Goal: Task Accomplishment & Management: Manage account settings

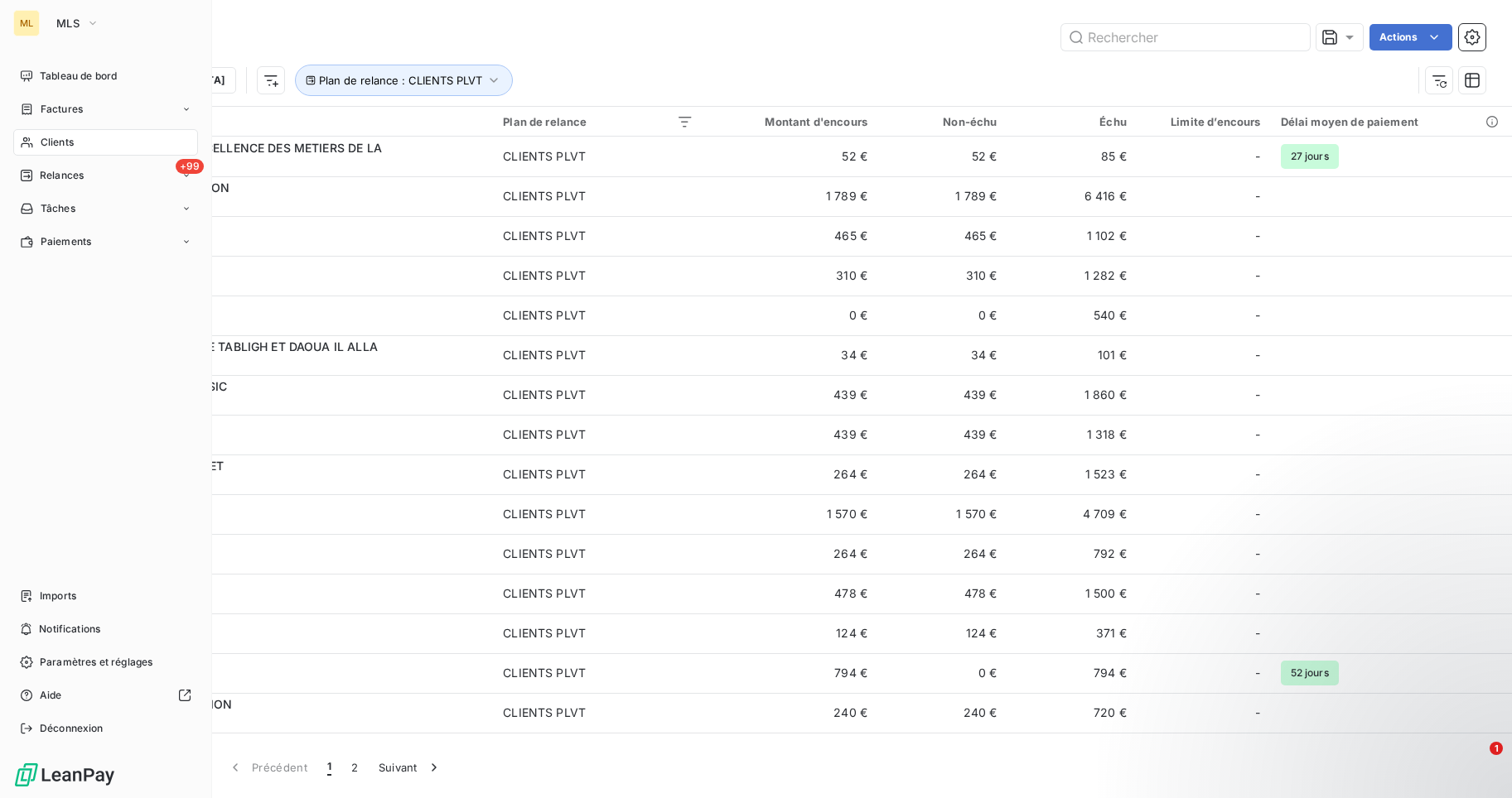
click at [75, 140] on div "Clients" at bounding box center [106, 142] width 185 height 26
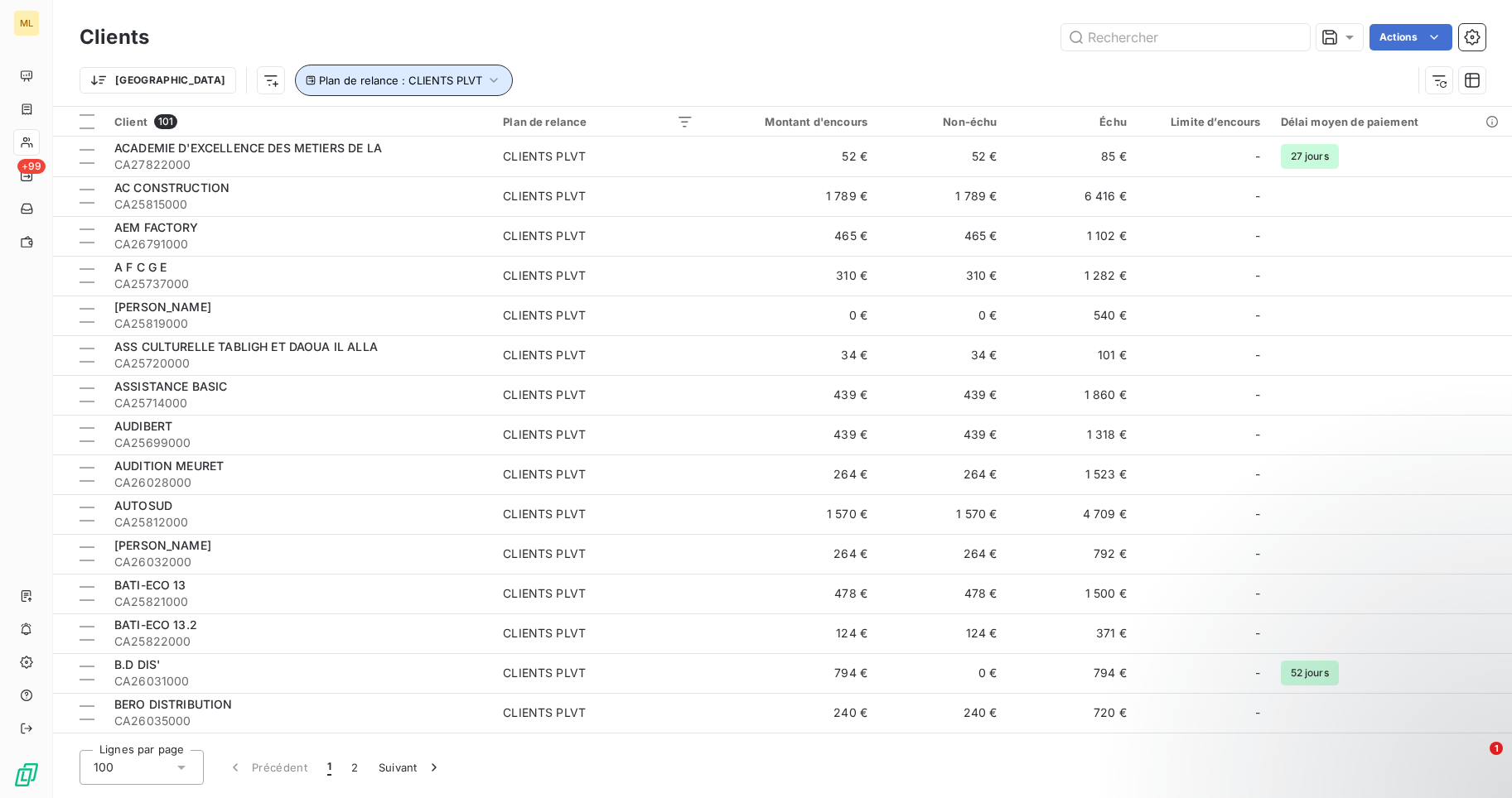
click at [486, 77] on icon "button" at bounding box center [494, 80] width 16 height 16
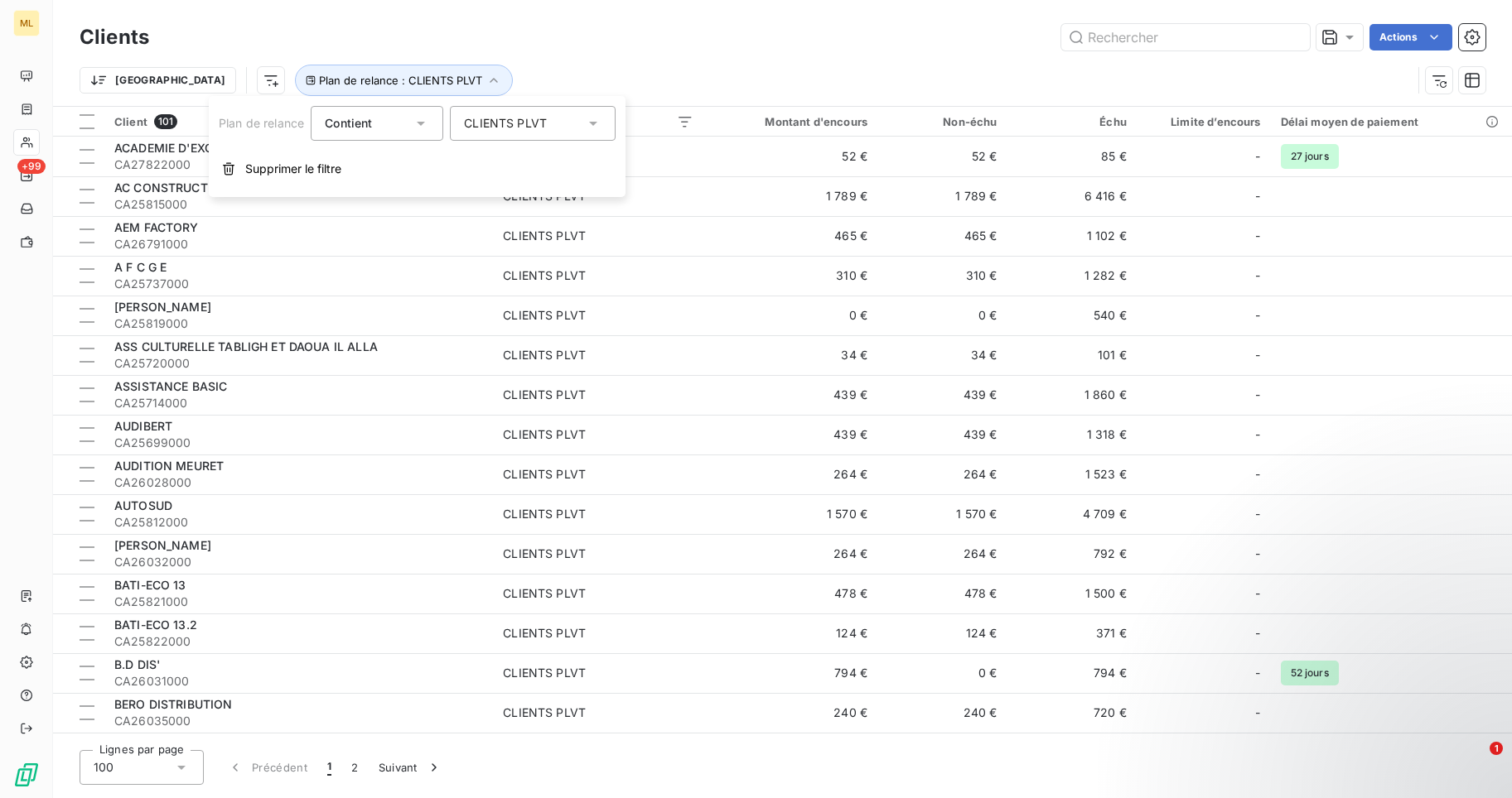
click at [596, 121] on icon at bounding box center [593, 123] width 16 height 16
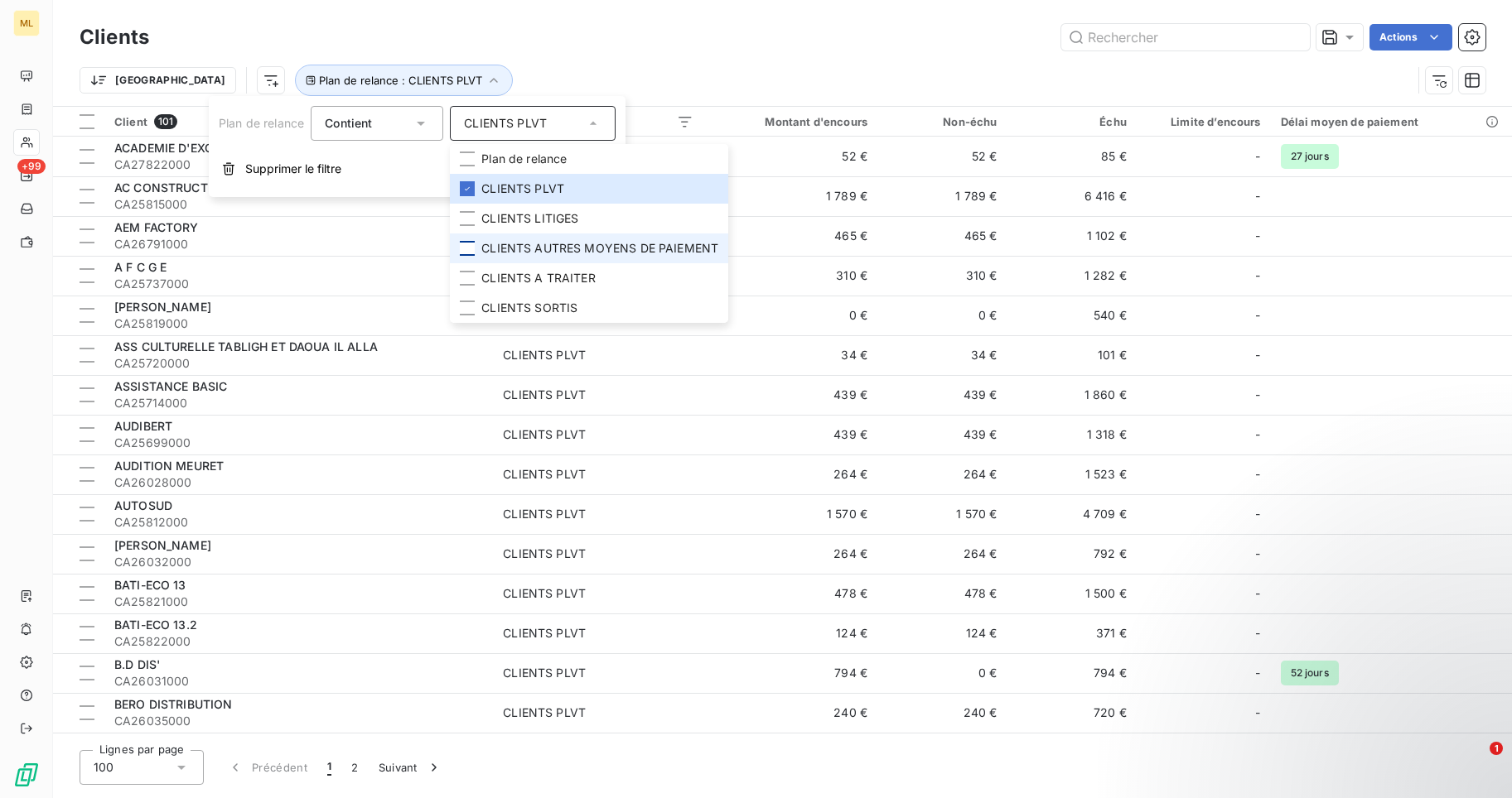
click at [466, 243] on div at bounding box center [467, 248] width 15 height 15
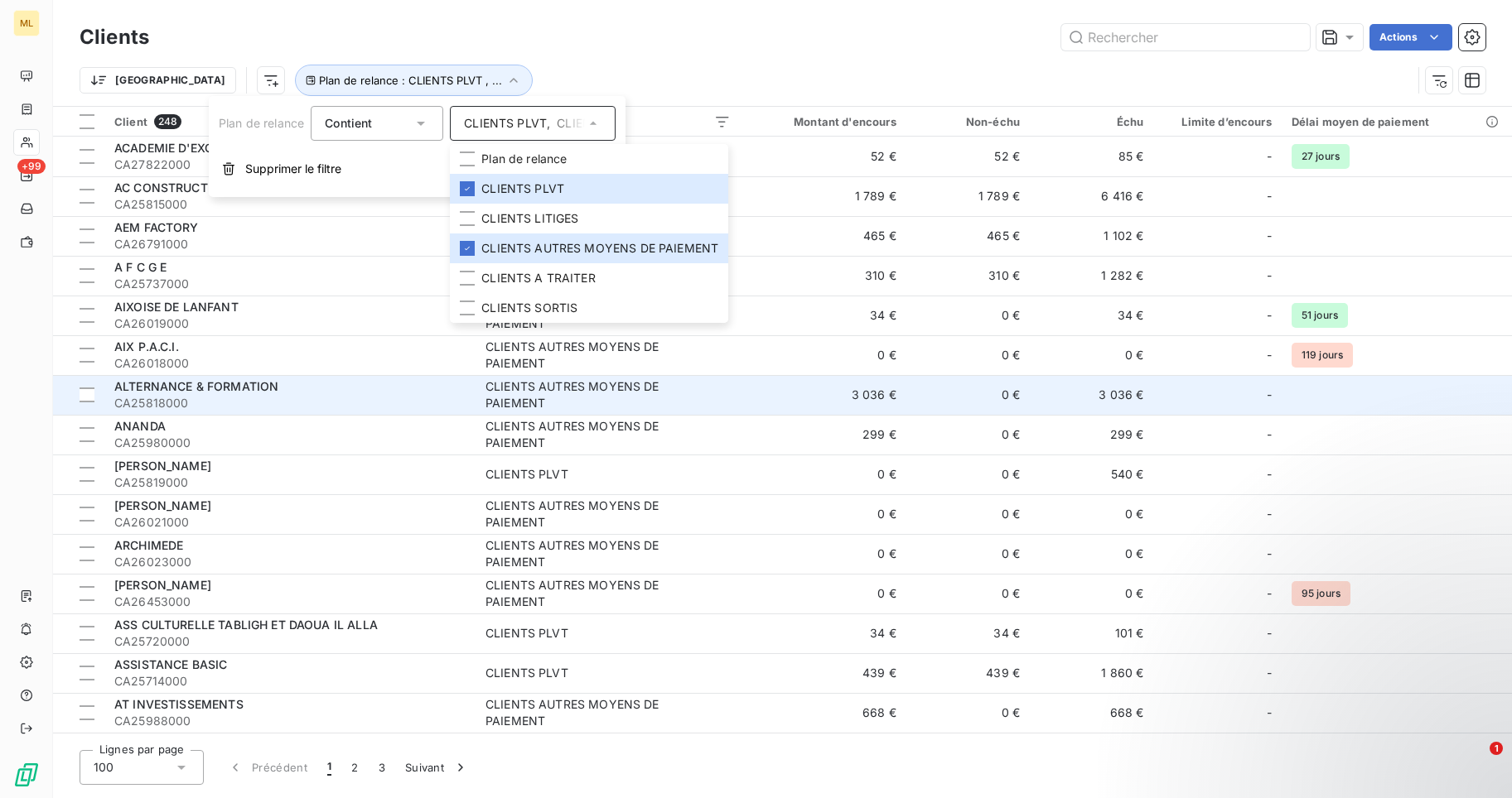
click at [741, 389] on td "3 036 €" at bounding box center [823, 395] width 165 height 40
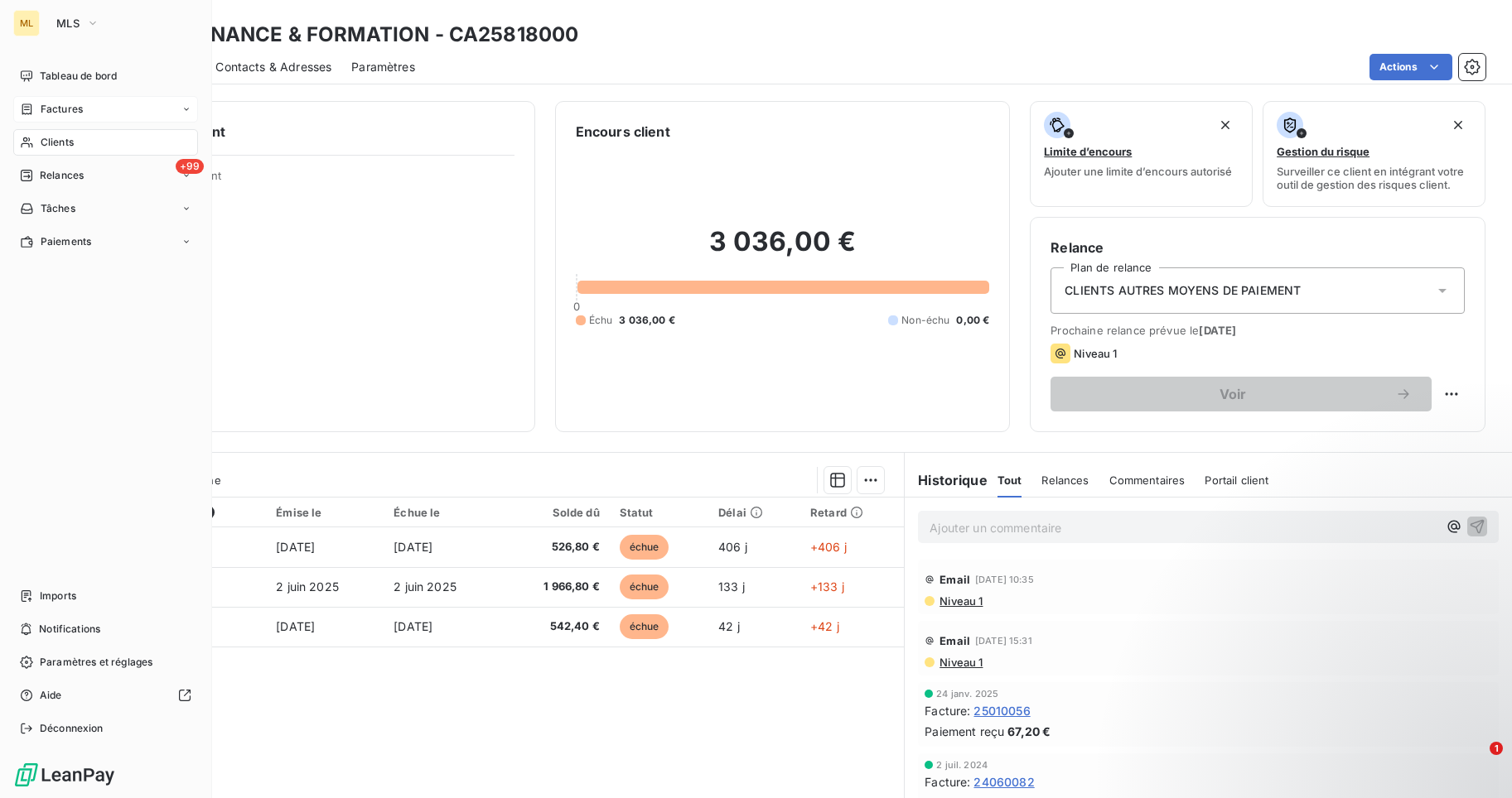
click at [58, 108] on span "Factures" at bounding box center [61, 110] width 42 height 15
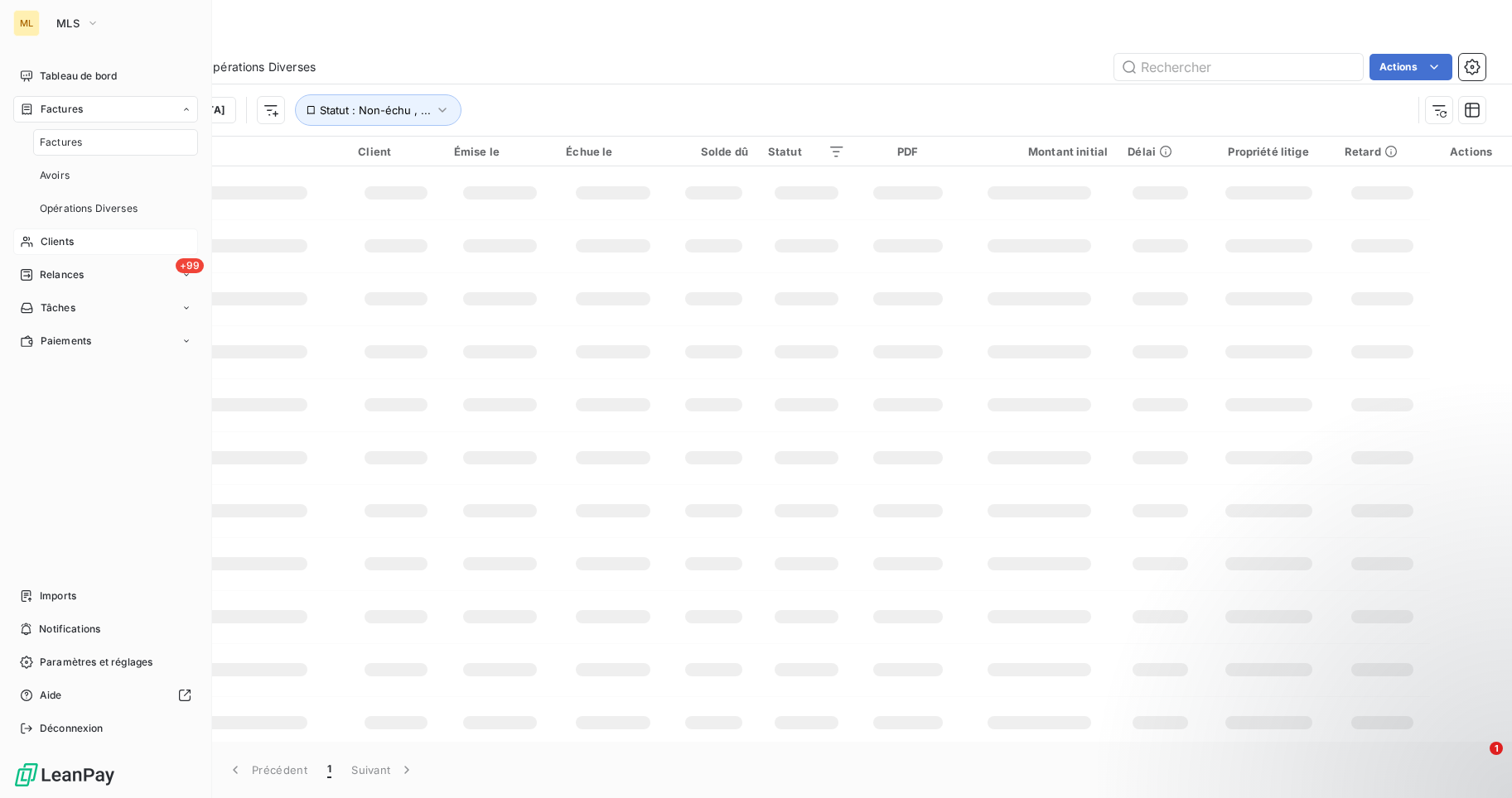
click at [66, 239] on span "Clients" at bounding box center [57, 242] width 33 height 15
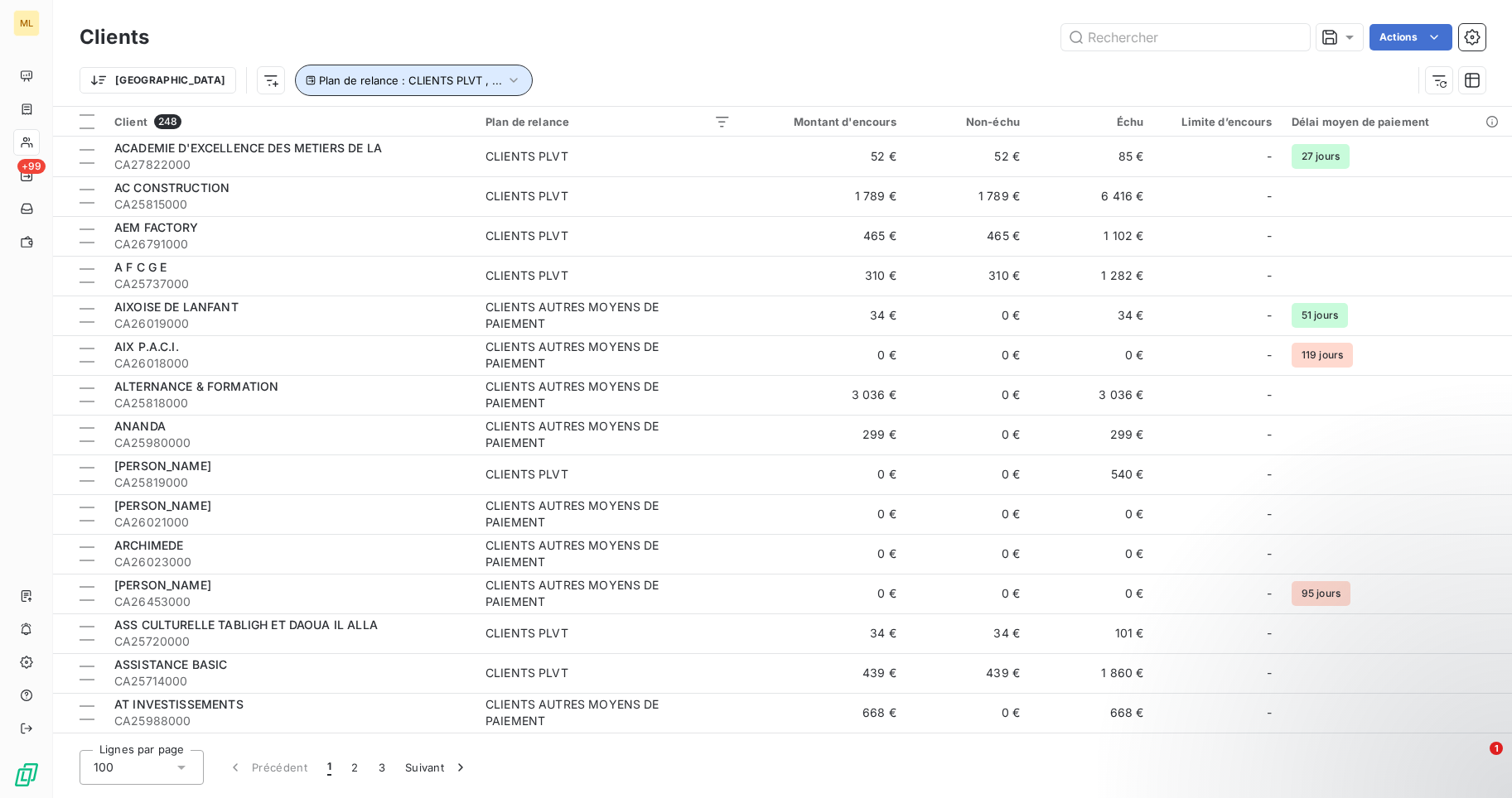
click at [505, 76] on icon "button" at bounding box center [513, 80] width 16 height 16
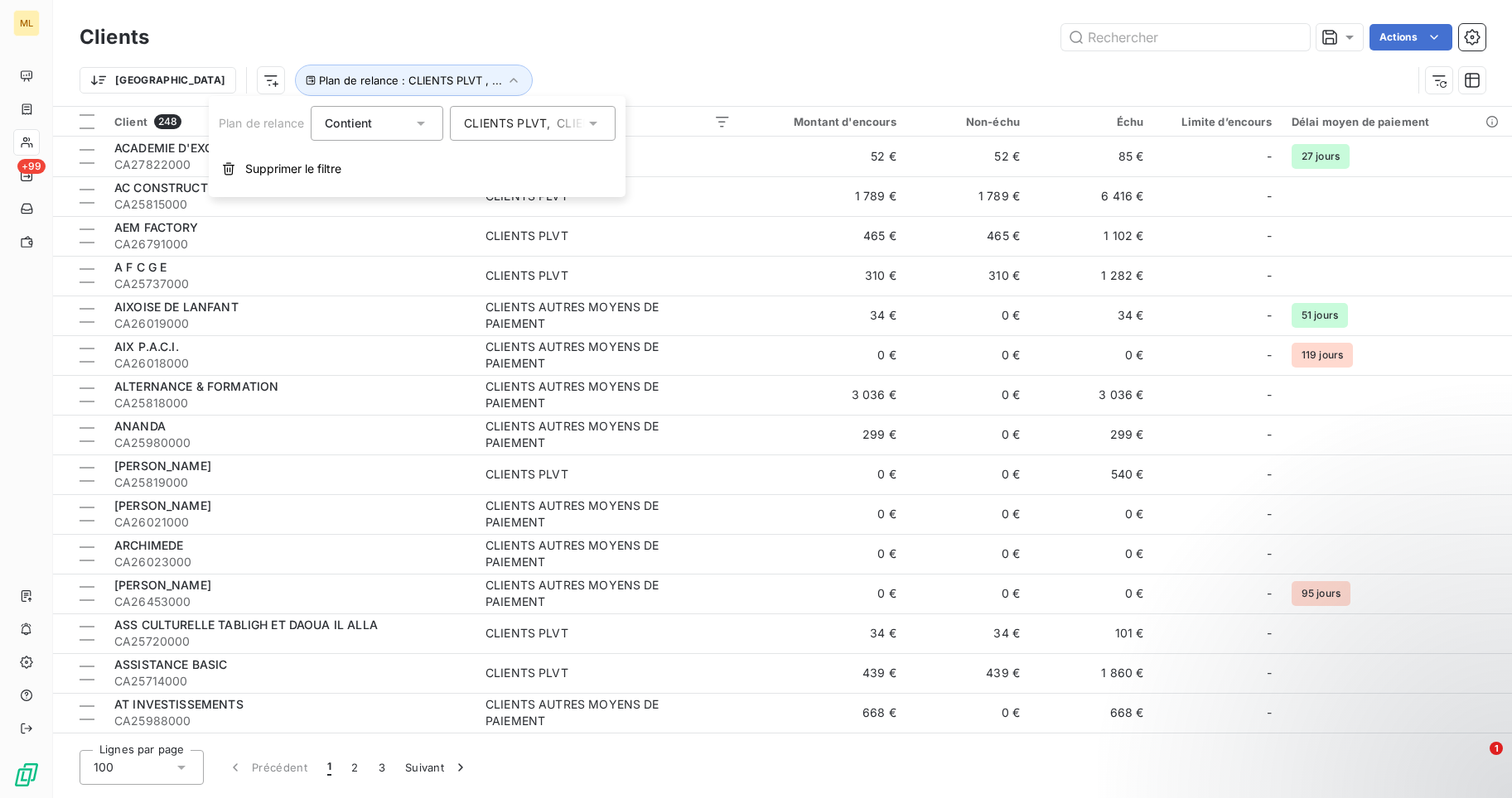
click at [597, 121] on icon at bounding box center [593, 123] width 16 height 16
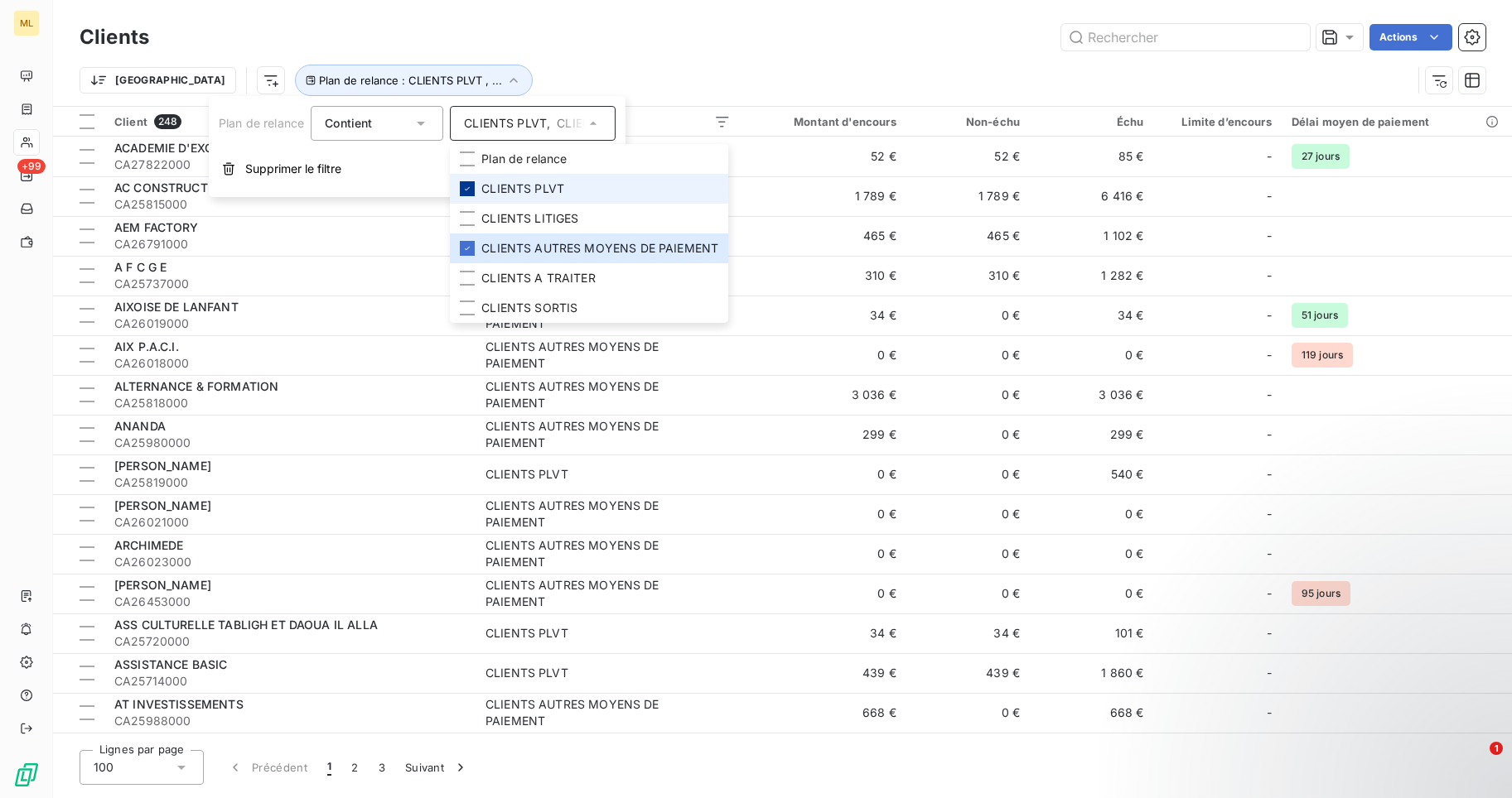
click at [467, 183] on div at bounding box center [467, 189] width 15 height 15
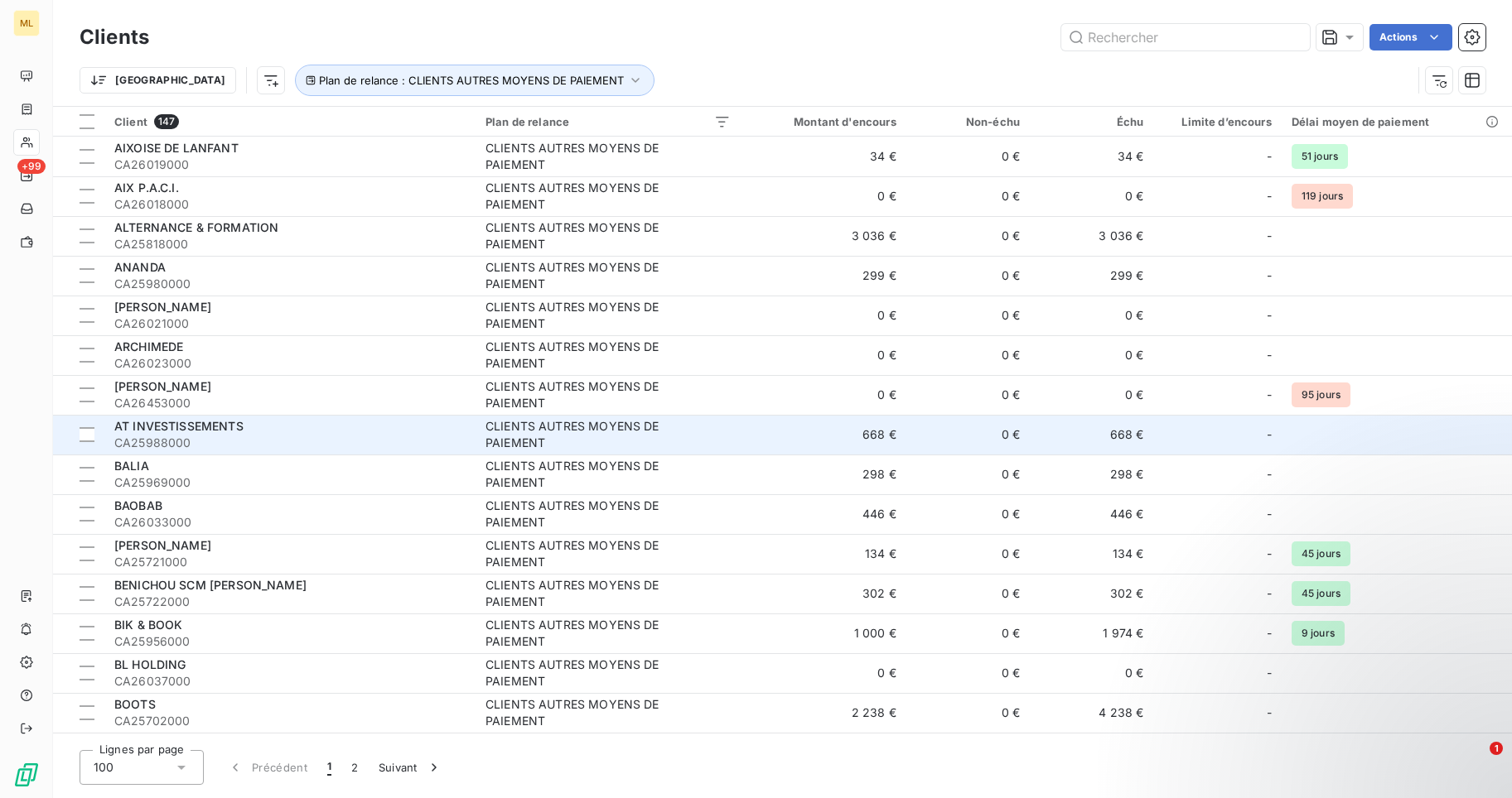
click at [311, 444] on span "CA25988000" at bounding box center [290, 443] width 352 height 16
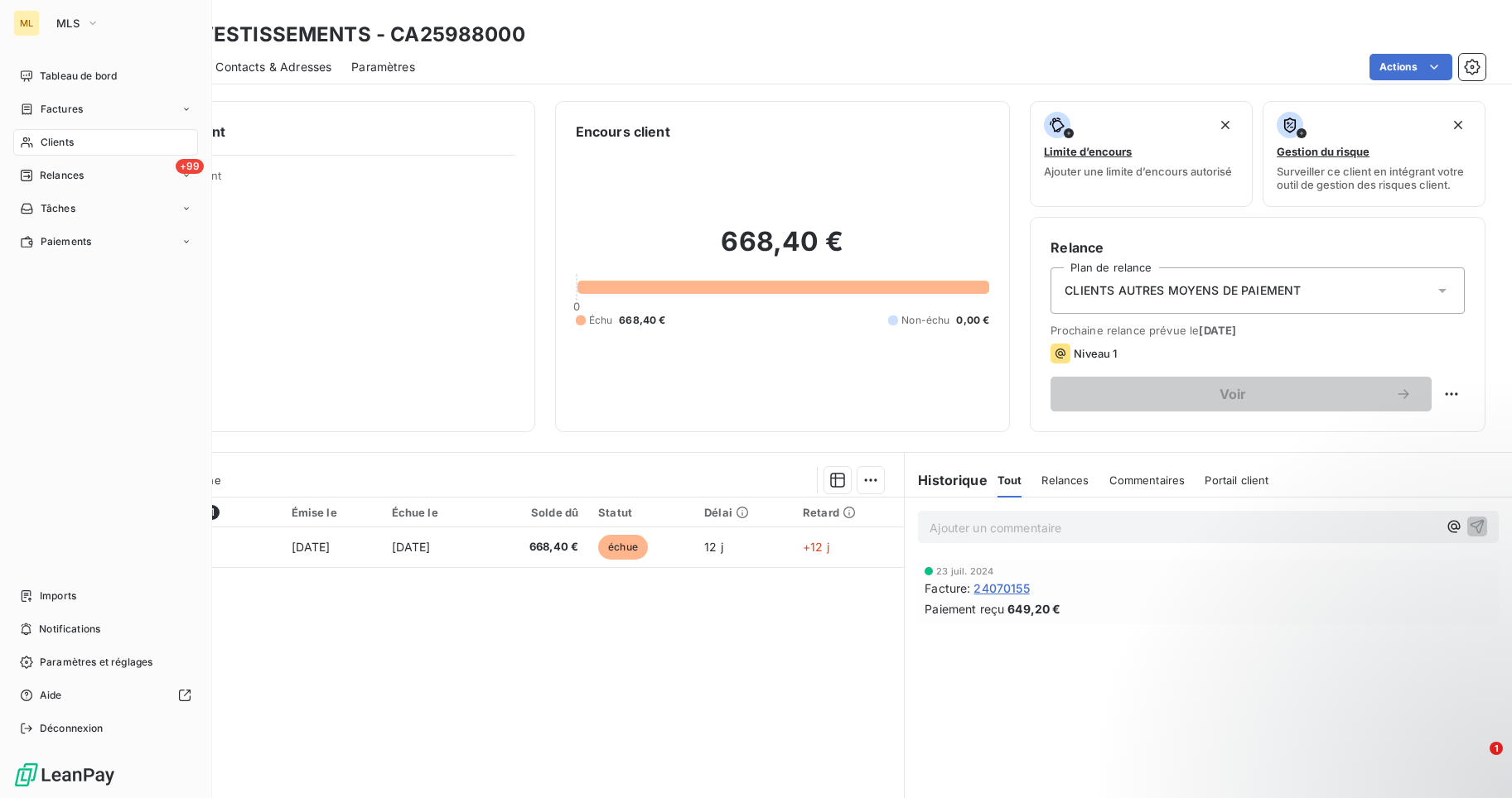
click at [61, 138] on span "Clients" at bounding box center [57, 142] width 33 height 15
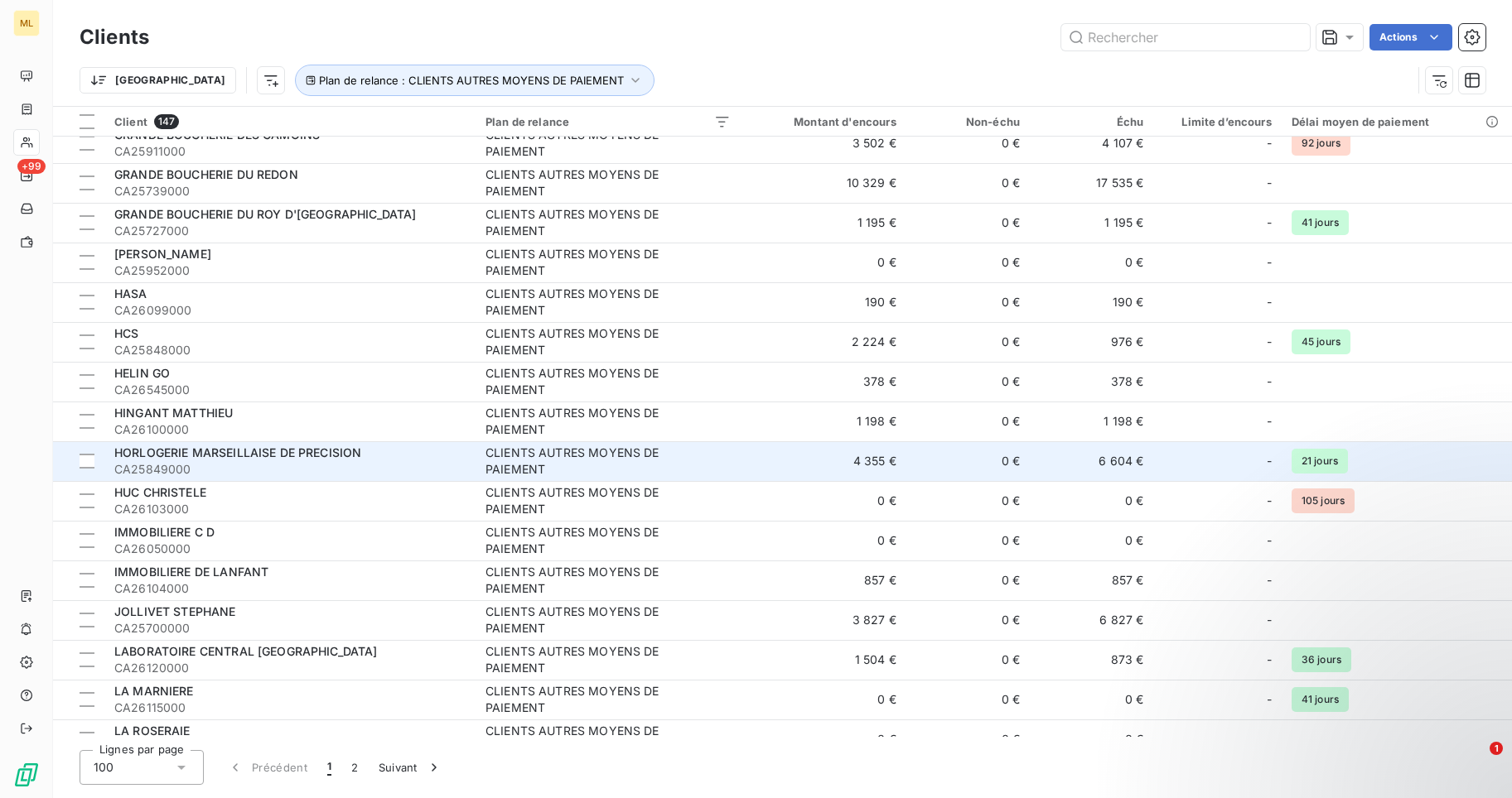
scroll to position [2402, 0]
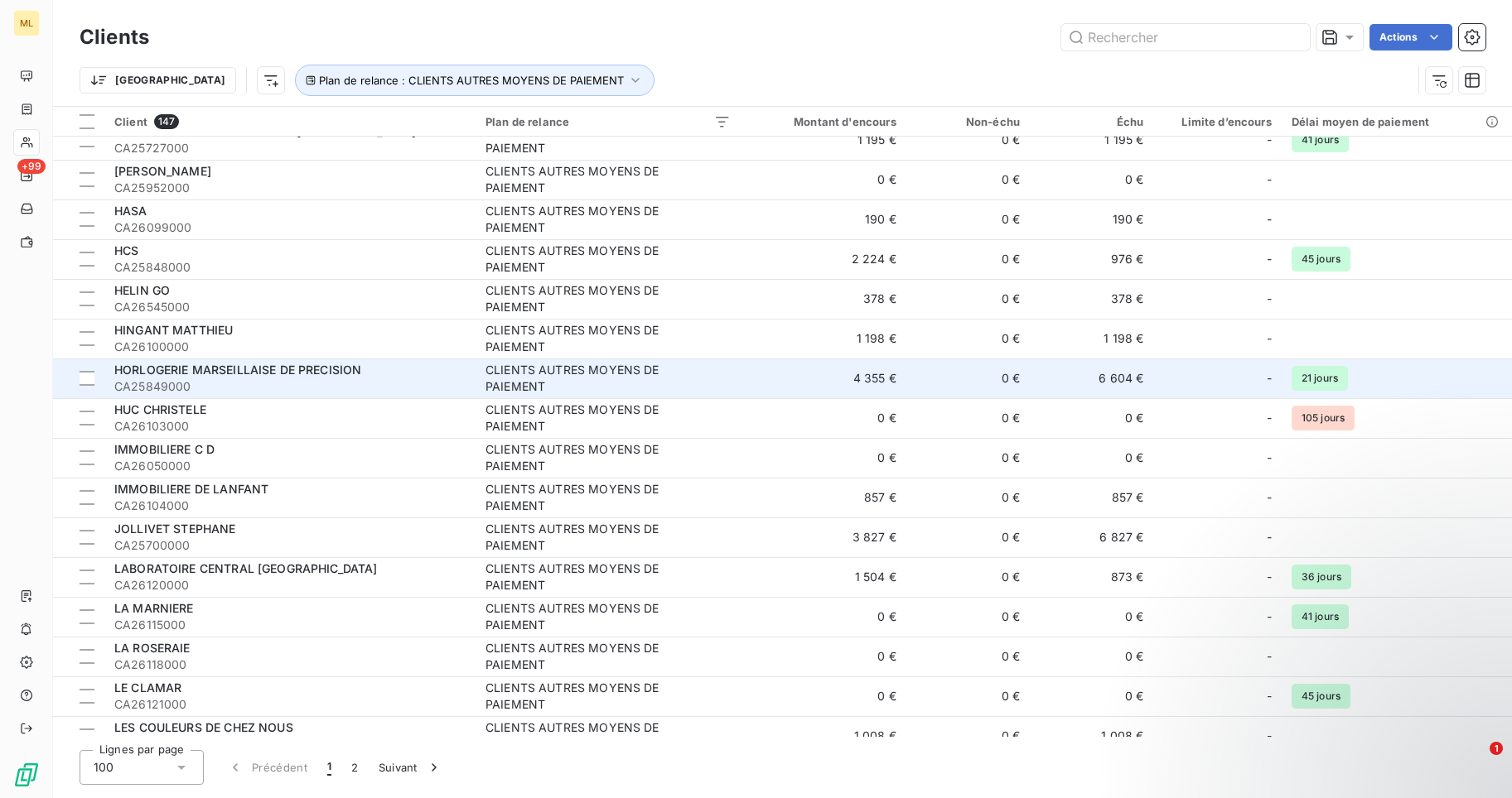
click at [316, 369] on span "HORLOGERIE MARSEILLAISE DE PRECISION" at bounding box center [238, 369] width 247 height 14
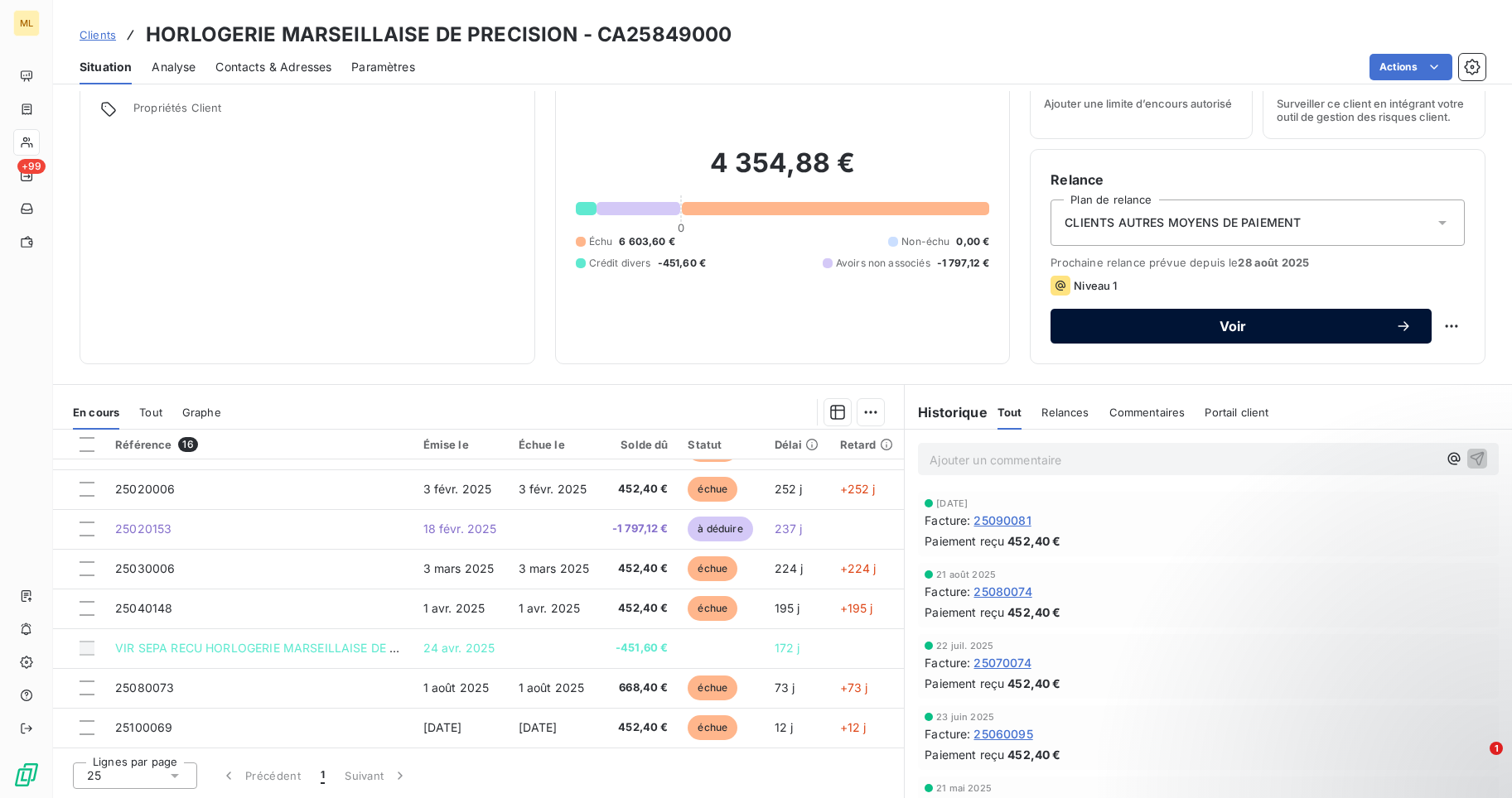
click at [1218, 326] on span "Voir" at bounding box center [1233, 326] width 325 height 14
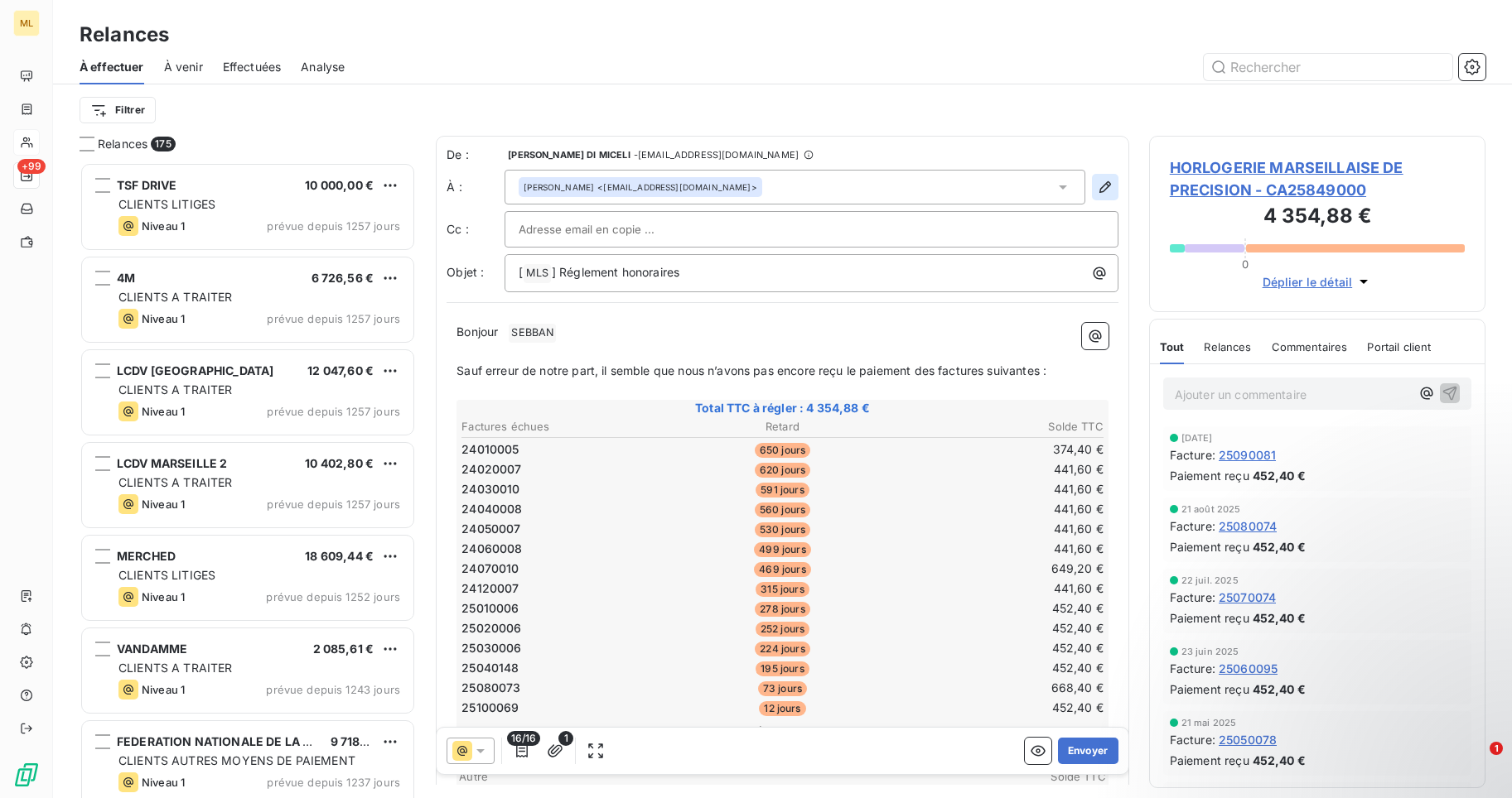
click at [1097, 183] on icon "button" at bounding box center [1105, 187] width 16 height 16
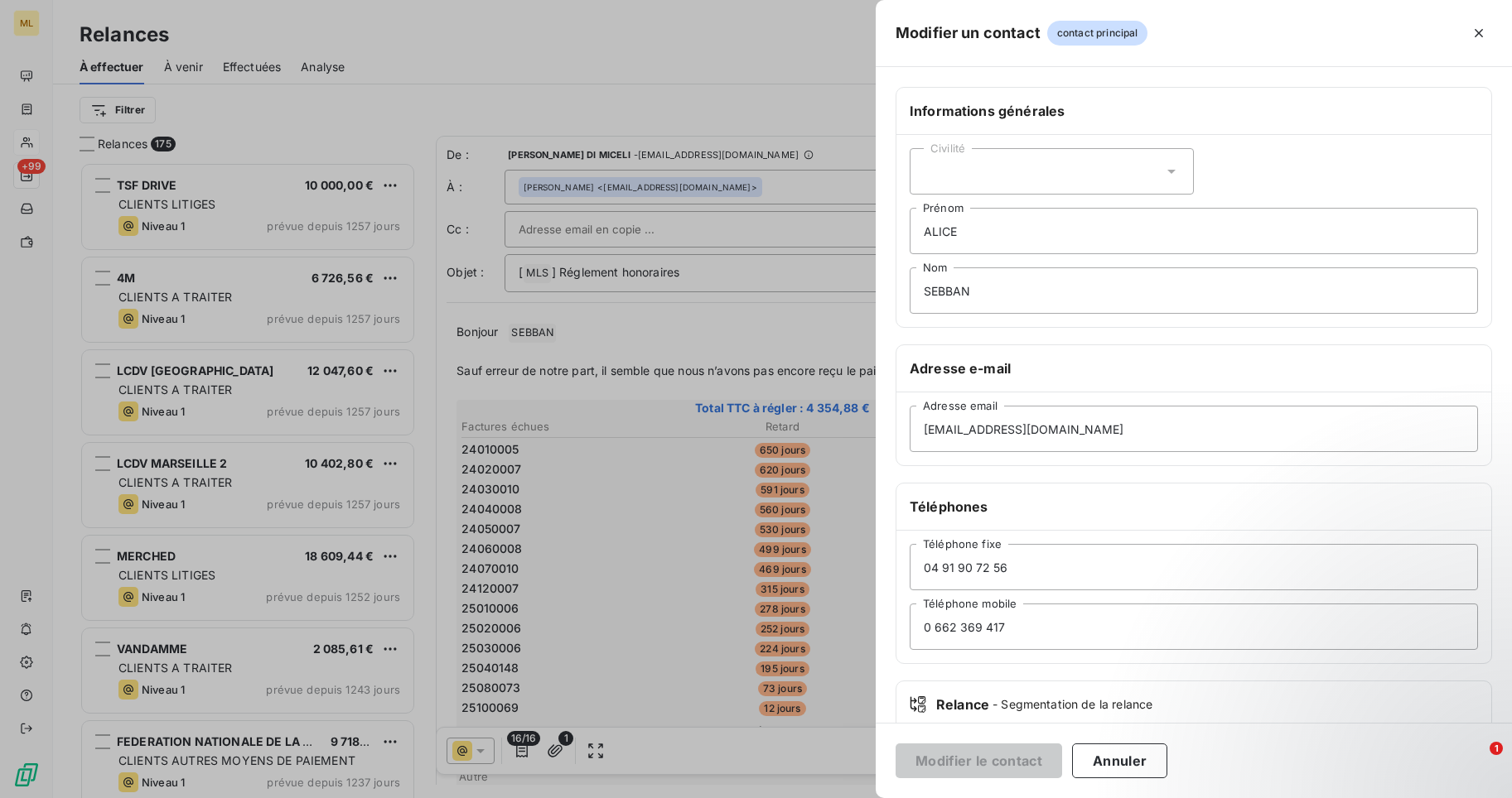
click at [1168, 170] on icon at bounding box center [1171, 172] width 8 height 5
click at [924, 243] on input "radio" at bounding box center [928, 243] width 16 height 16
drag, startPoint x: 963, startPoint y: 233, endPoint x: 898, endPoint y: 232, distance: 65.0
click at [898, 232] on div "Civilité Monsieur [PERSON_NAME] SEBBAN Nom" at bounding box center [1193, 231] width 595 height 192
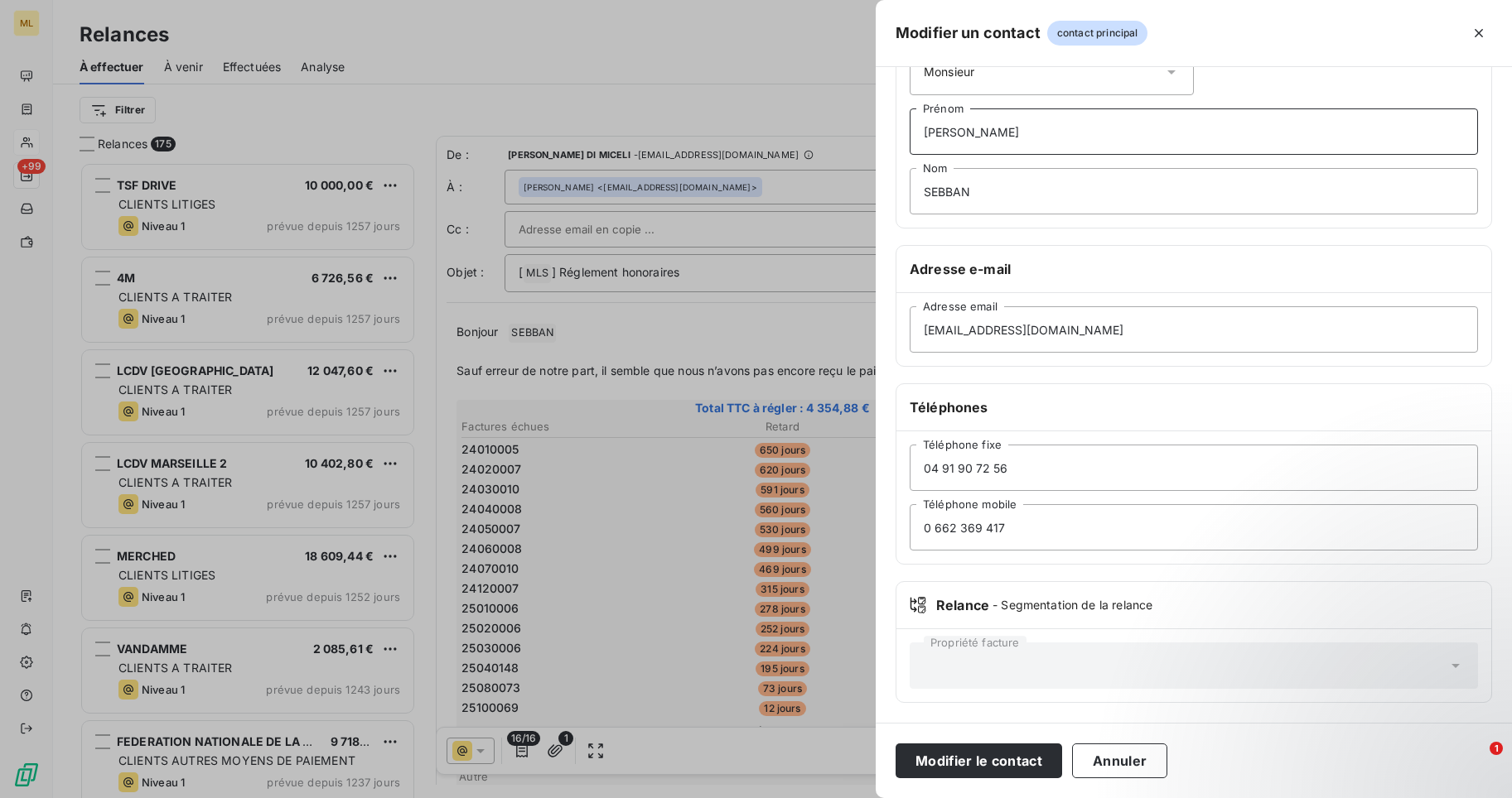
type input "[PERSON_NAME]"
drag, startPoint x: 1012, startPoint y: 520, endPoint x: 883, endPoint y: 528, distance: 129.2
click at [883, 528] on div "Informations générales Civilité Monsieur [PERSON_NAME] SEBBAN Nom Adresse e-mai…" at bounding box center [1194, 355] width 637 height 736
click at [935, 526] on input "0667888400" at bounding box center [1194, 527] width 568 height 47
click at [939, 530] on input "0667888400" at bounding box center [1194, 527] width 568 height 47
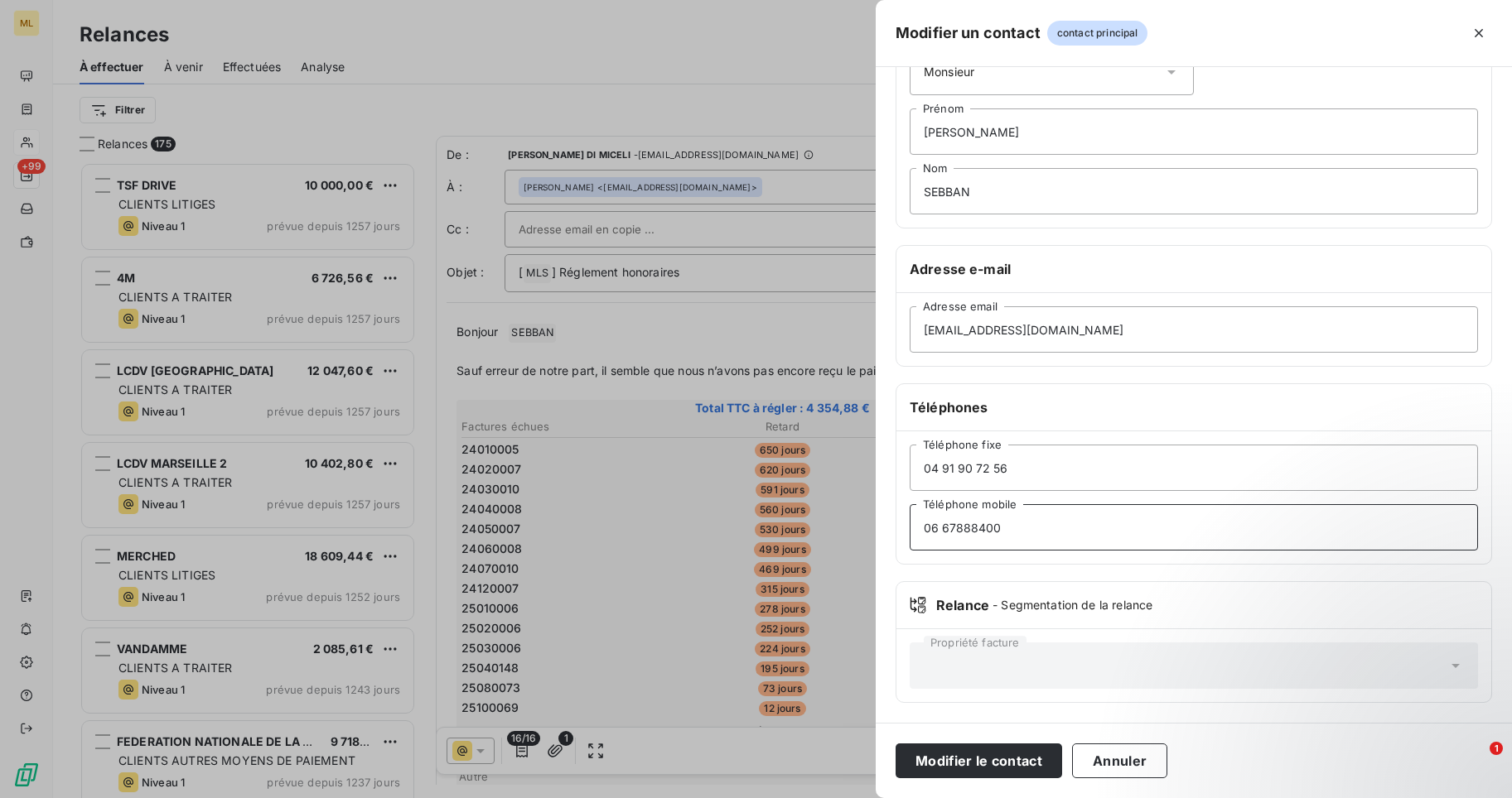
click at [953, 528] on input "06 67888400" at bounding box center [1194, 527] width 568 height 47
click at [970, 529] on input "06 67 888400" at bounding box center [1194, 527] width 568 height 47
click at [989, 529] on input "06 67 88 8400" at bounding box center [1194, 527] width 568 height 47
click at [1021, 527] on input "06 67 88 84 00" at bounding box center [1194, 527] width 568 height 47
type input "06 67 88 84 00"
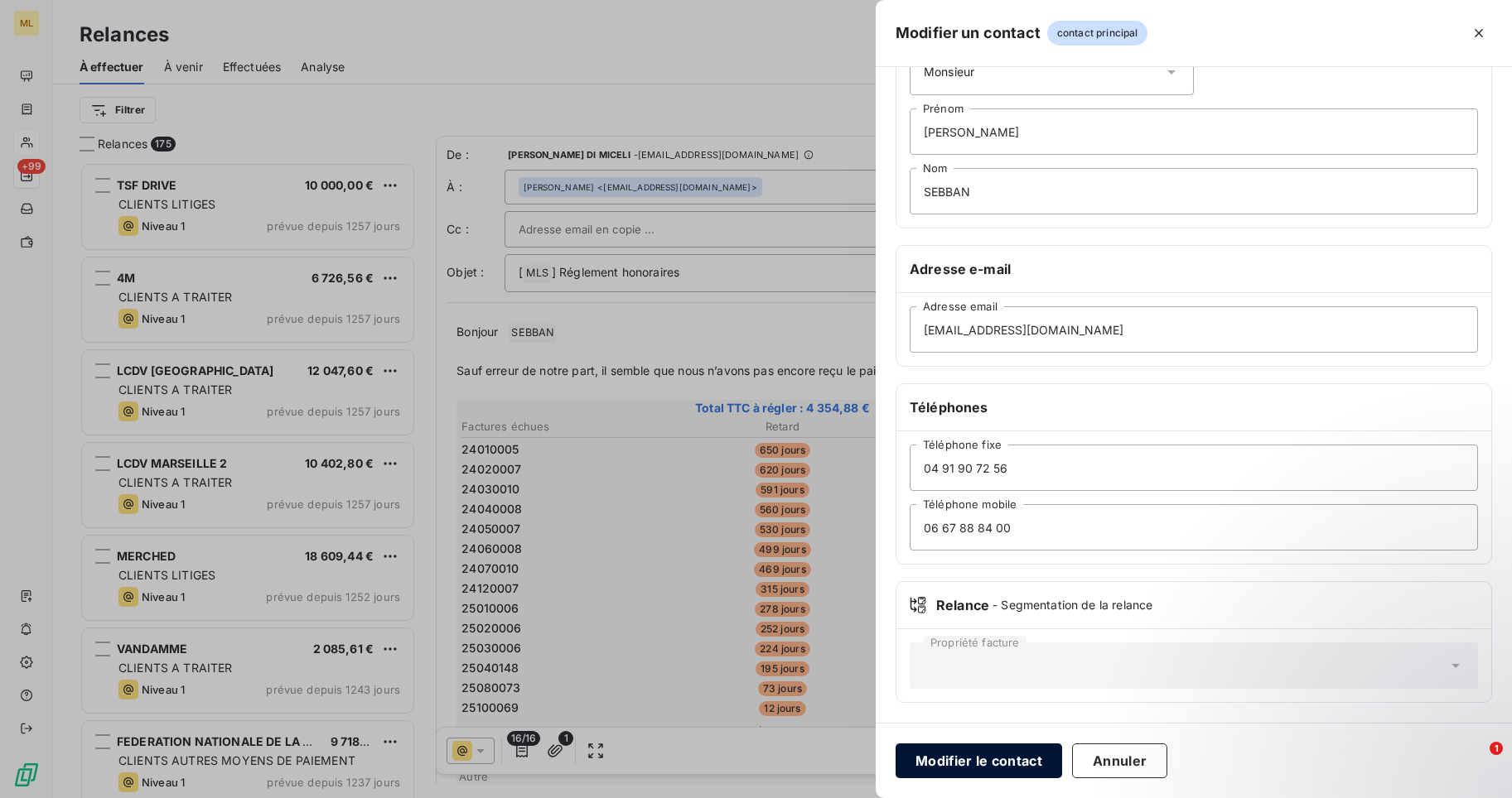
click at [996, 758] on button "Modifier le contact" at bounding box center [979, 761] width 166 height 35
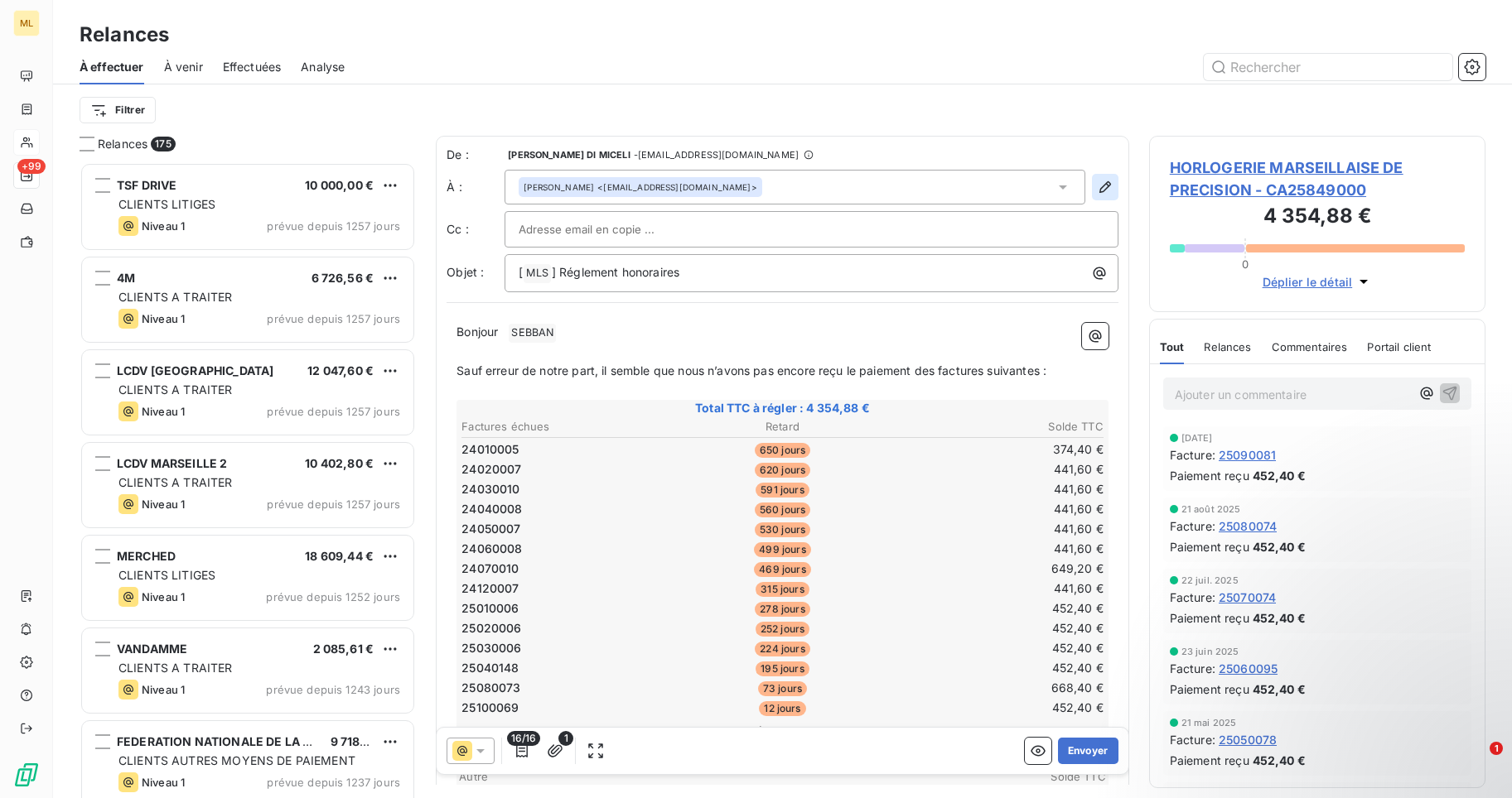
click at [1097, 183] on icon "button" at bounding box center [1105, 187] width 16 height 16
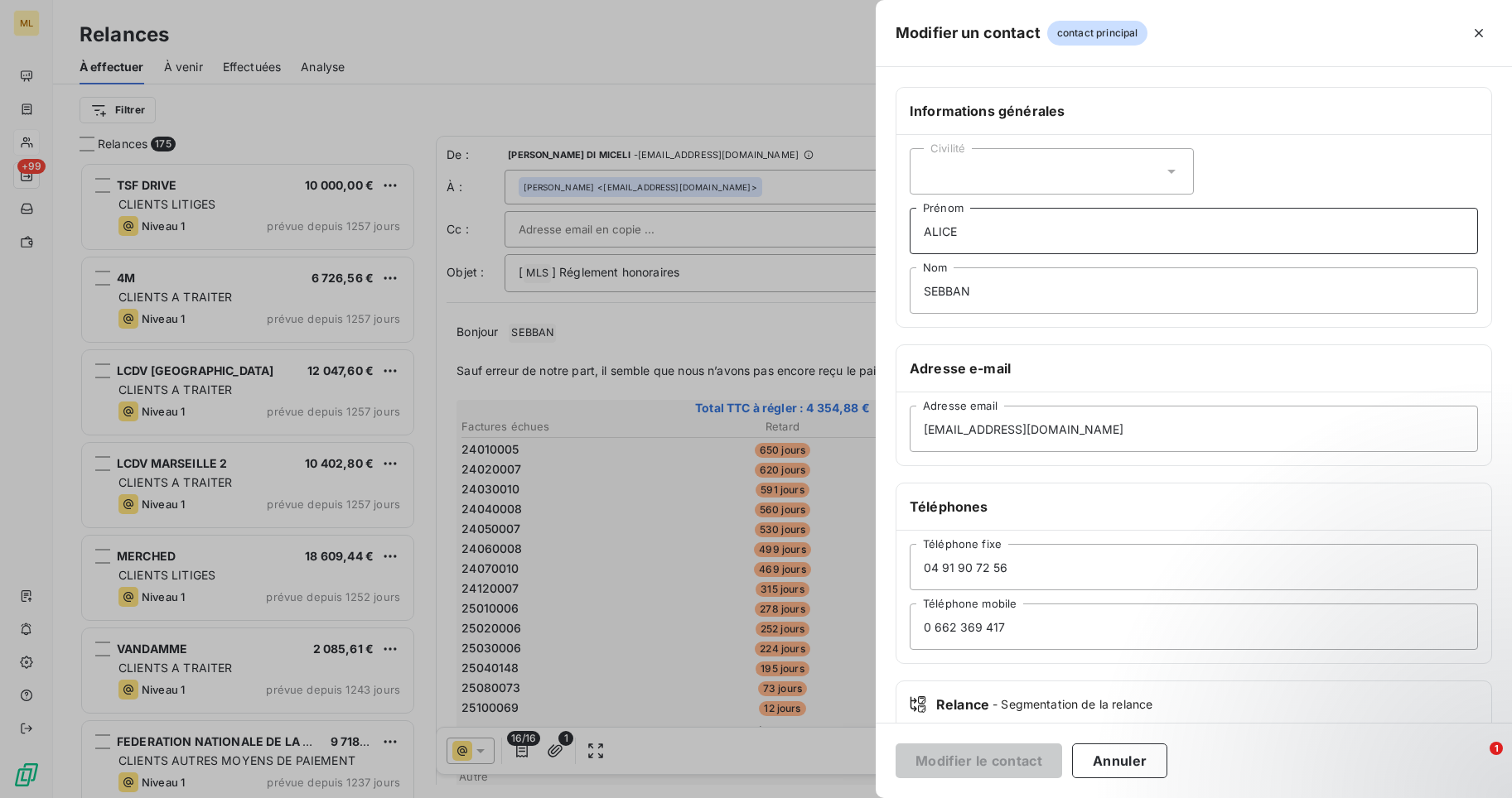
click at [969, 227] on input "ALICE" at bounding box center [1194, 231] width 568 height 47
drag, startPoint x: 969, startPoint y: 227, endPoint x: 897, endPoint y: 227, distance: 72.0
click at [897, 227] on div "Civilité [PERSON_NAME] SEBBAN Nom" at bounding box center [1193, 231] width 595 height 192
click at [1164, 167] on icon at bounding box center [1172, 172] width 16 height 16
drag, startPoint x: 925, startPoint y: 242, endPoint x: 937, endPoint y: 245, distance: 12.4
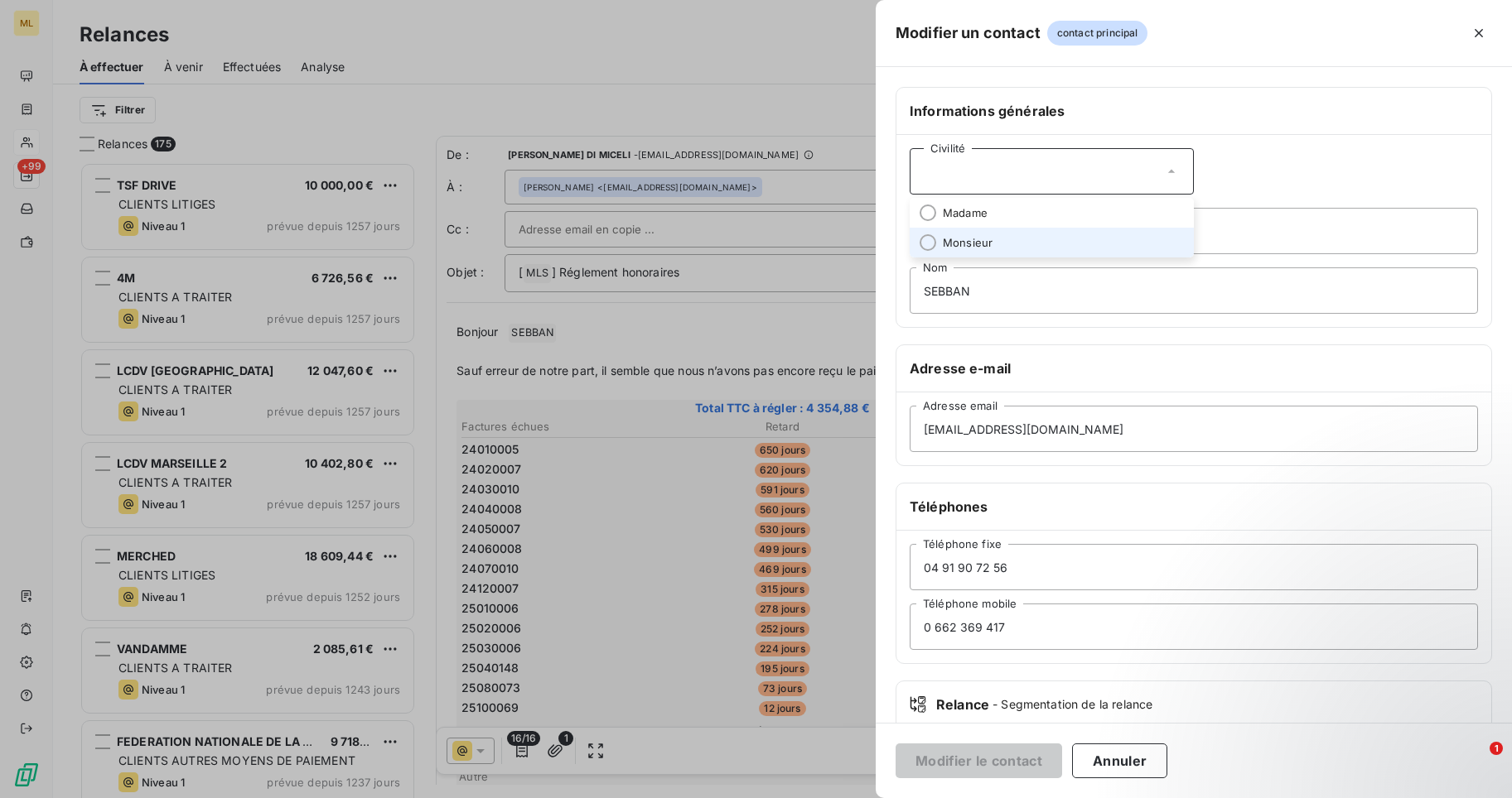
click at [925, 242] on input "radio" at bounding box center [928, 243] width 16 height 16
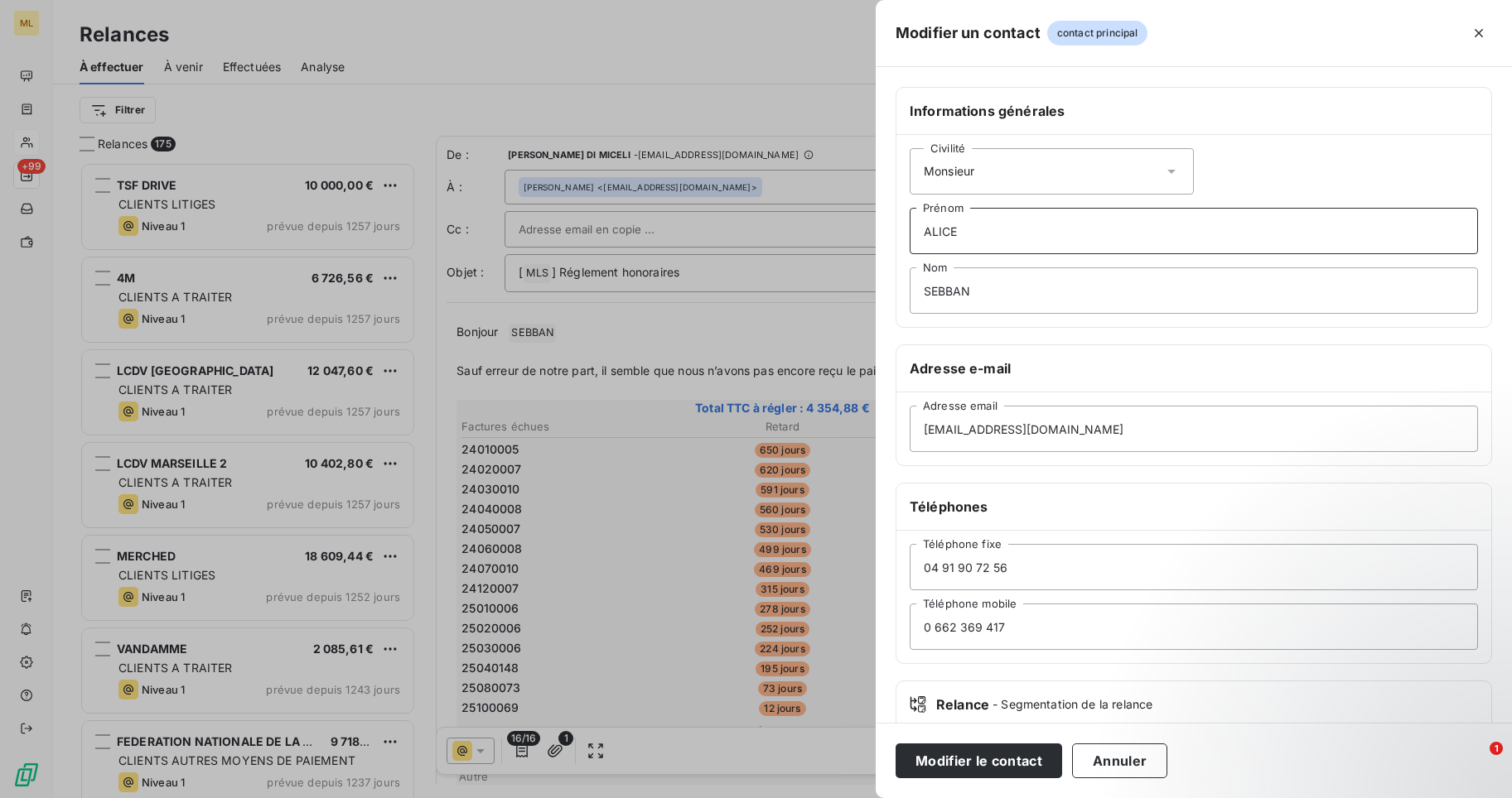
drag, startPoint x: 963, startPoint y: 231, endPoint x: 883, endPoint y: 232, distance: 80.0
click at [883, 232] on div "Informations générales Civilité Monsieur [PERSON_NAME] SEBBAN Nom Adresse e-mai…" at bounding box center [1194, 455] width 637 height 736
type input "[PERSON_NAME]"
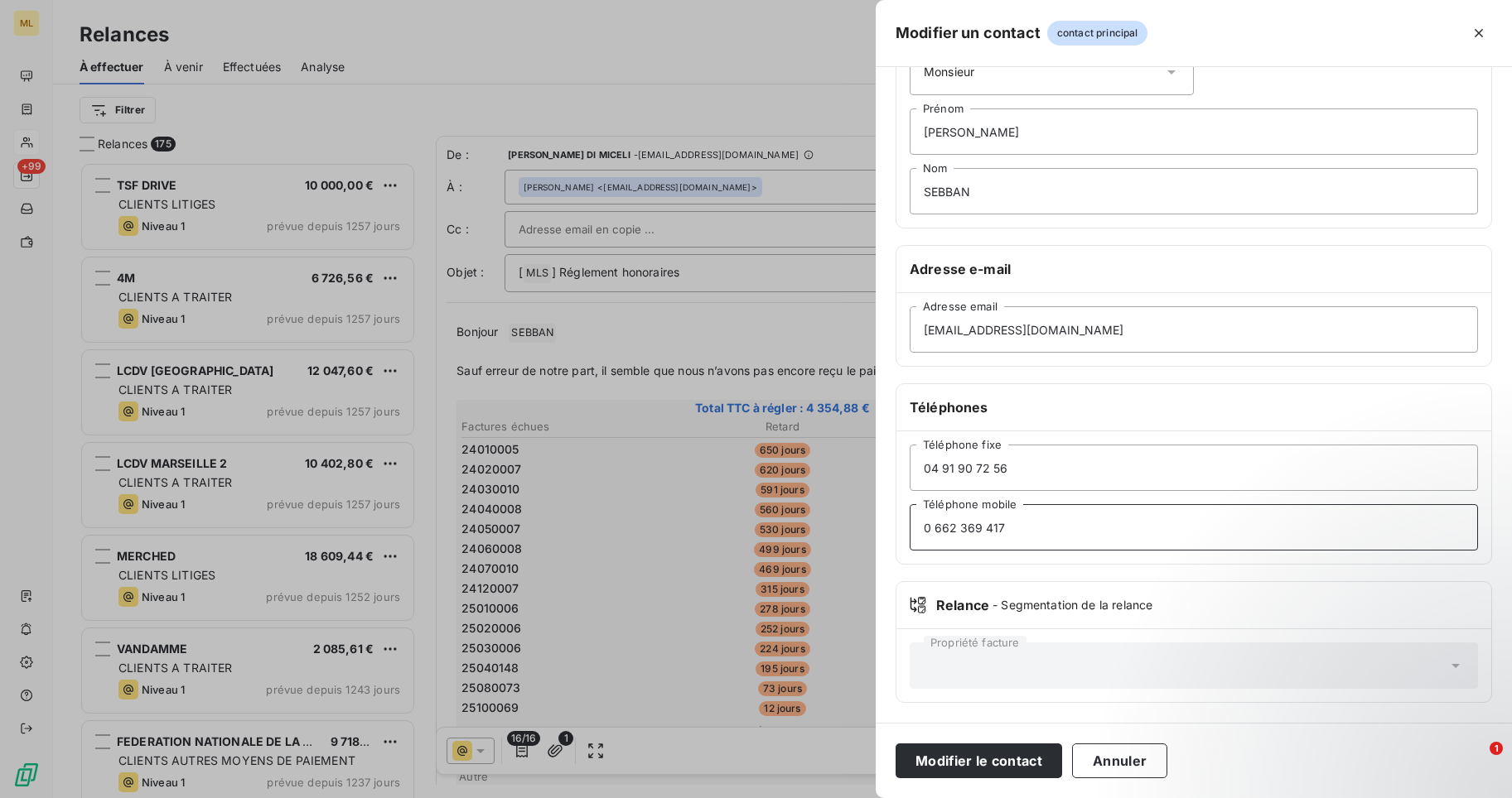
drag, startPoint x: 1004, startPoint y: 528, endPoint x: 866, endPoint y: 525, distance: 138.0
click at [835, 798] on div "Modifier un contact contact principal Informations générales Civilité Monsieur …" at bounding box center [756, 798] width 1512 height 0
type input "06 67 88 84 00"
click at [934, 762] on button "Modifier le contact" at bounding box center [979, 761] width 166 height 35
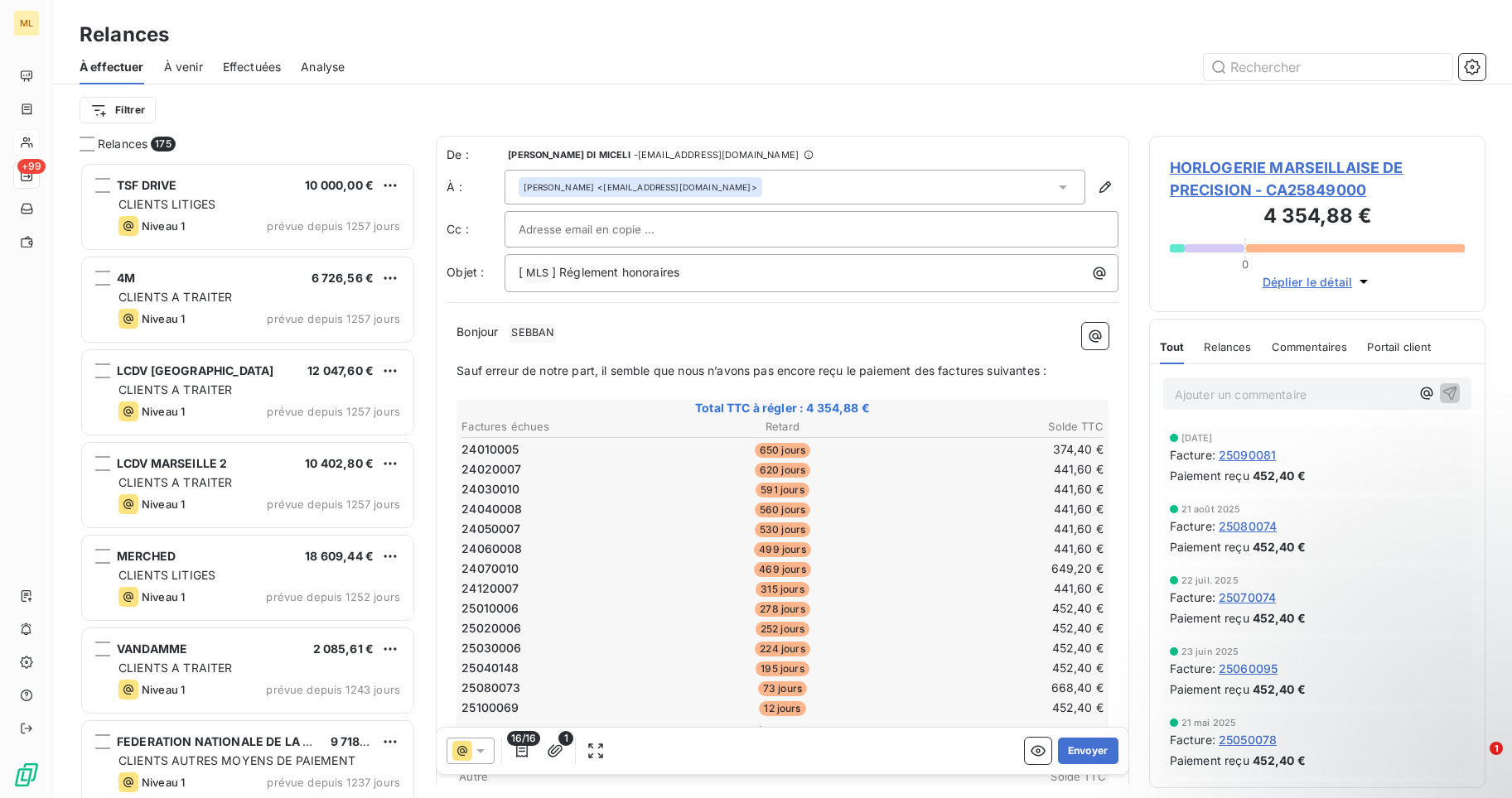
click at [1059, 185] on icon at bounding box center [1063, 187] width 8 height 5
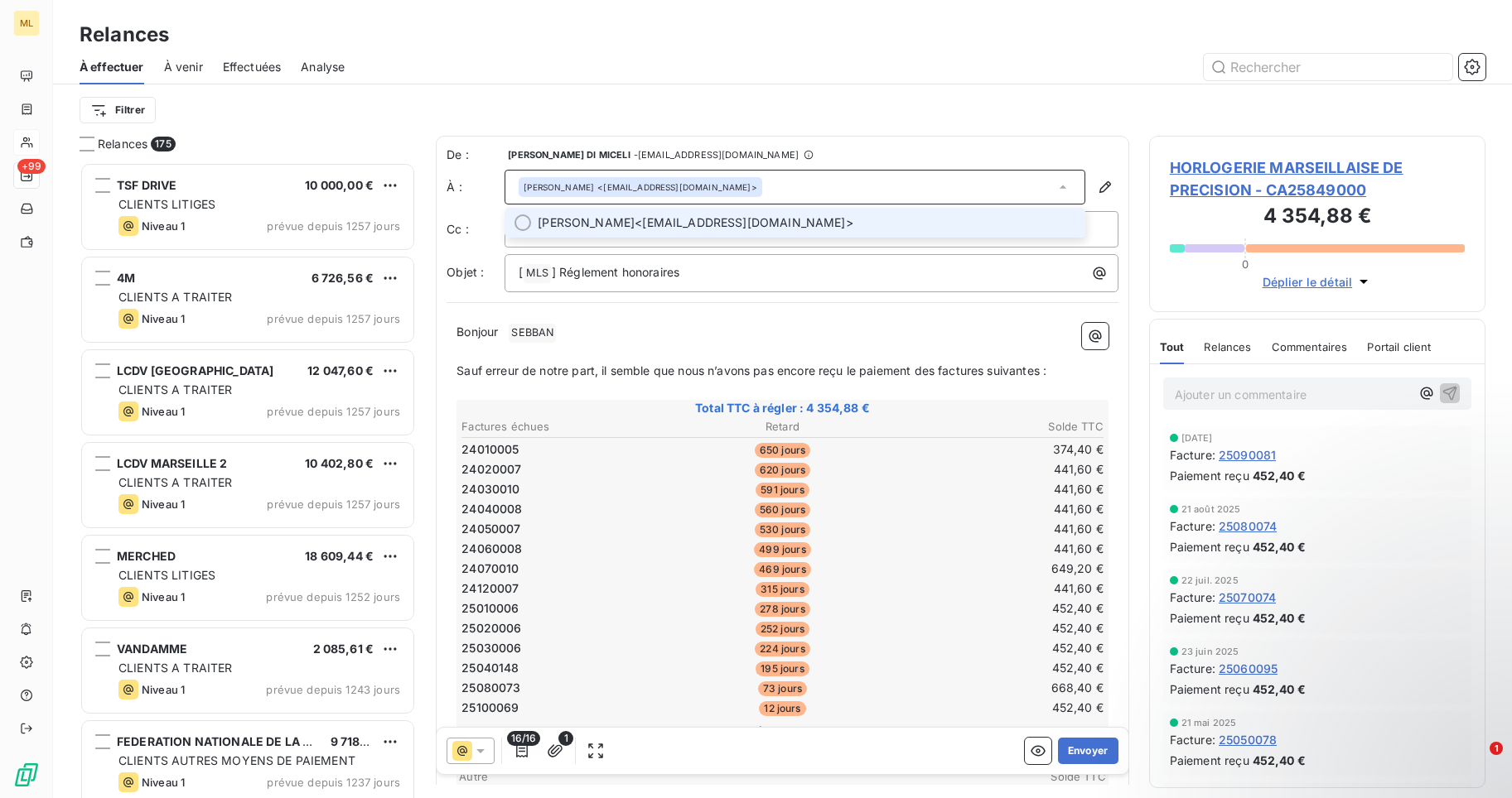
click at [519, 219] on div at bounding box center [523, 223] width 16 height 16
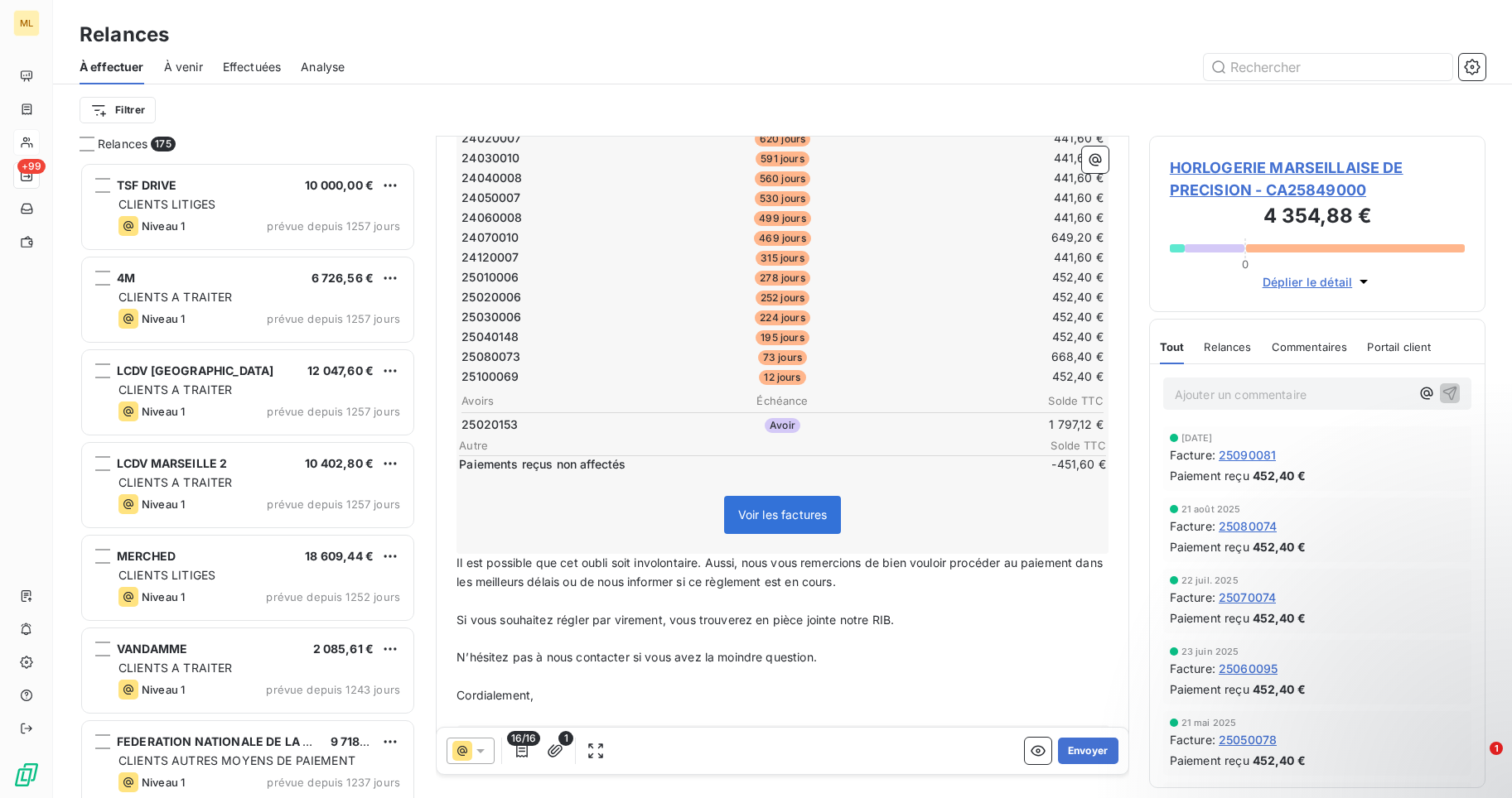
scroll to position [377, 0]
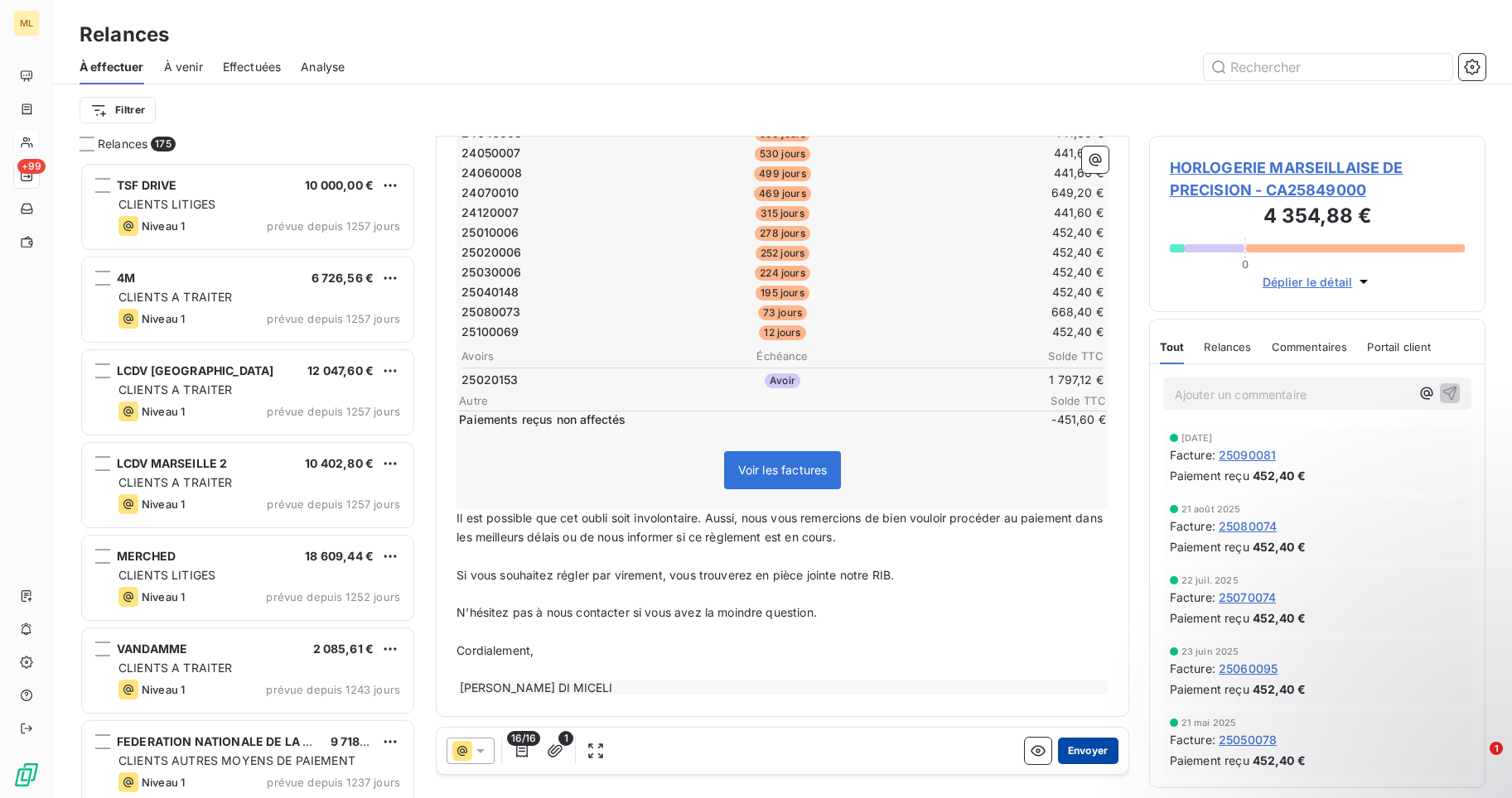
click at [1084, 752] on button "Envoyer" at bounding box center [1088, 751] width 60 height 26
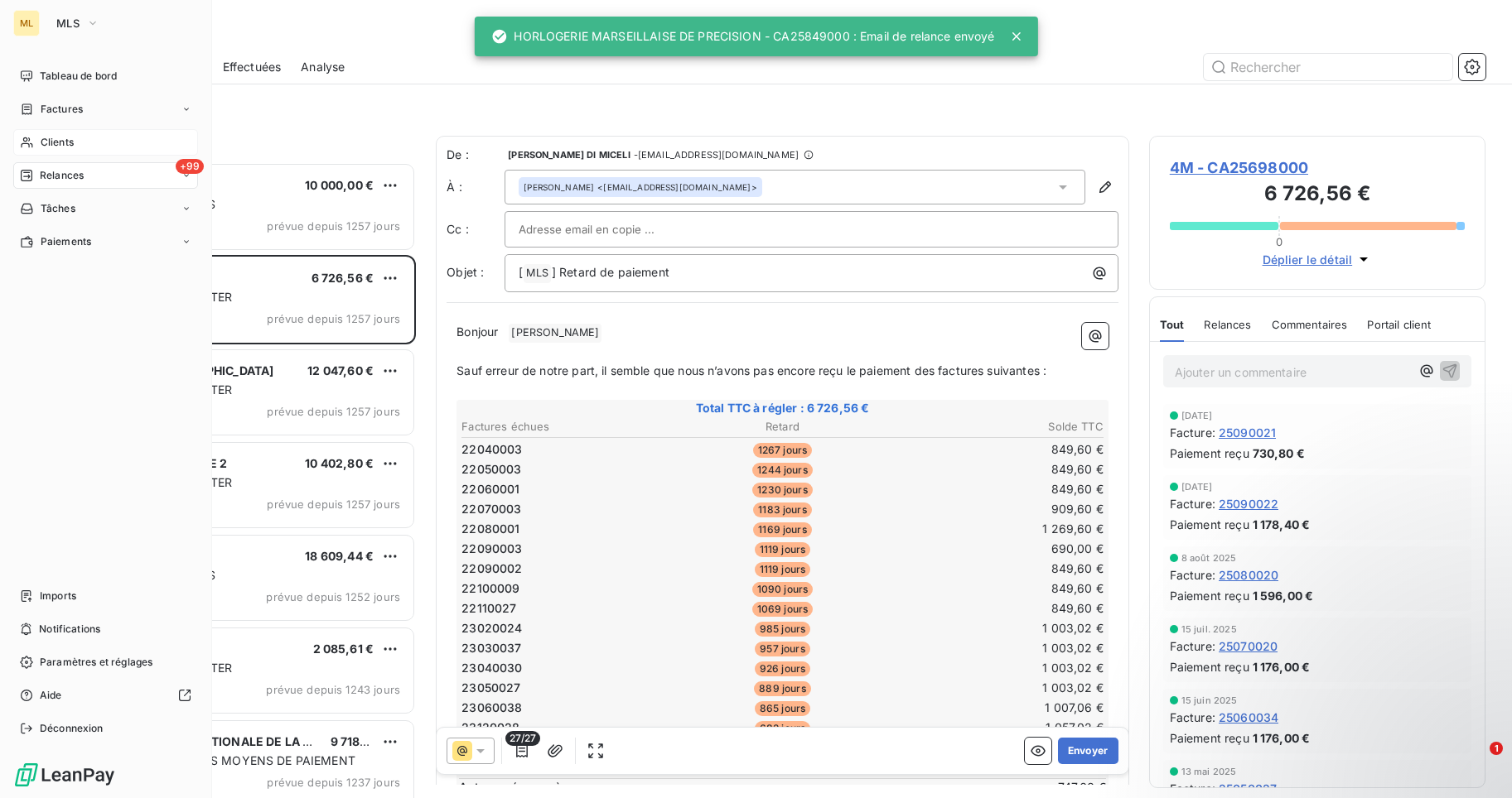
click at [76, 137] on div "Clients" at bounding box center [106, 142] width 185 height 26
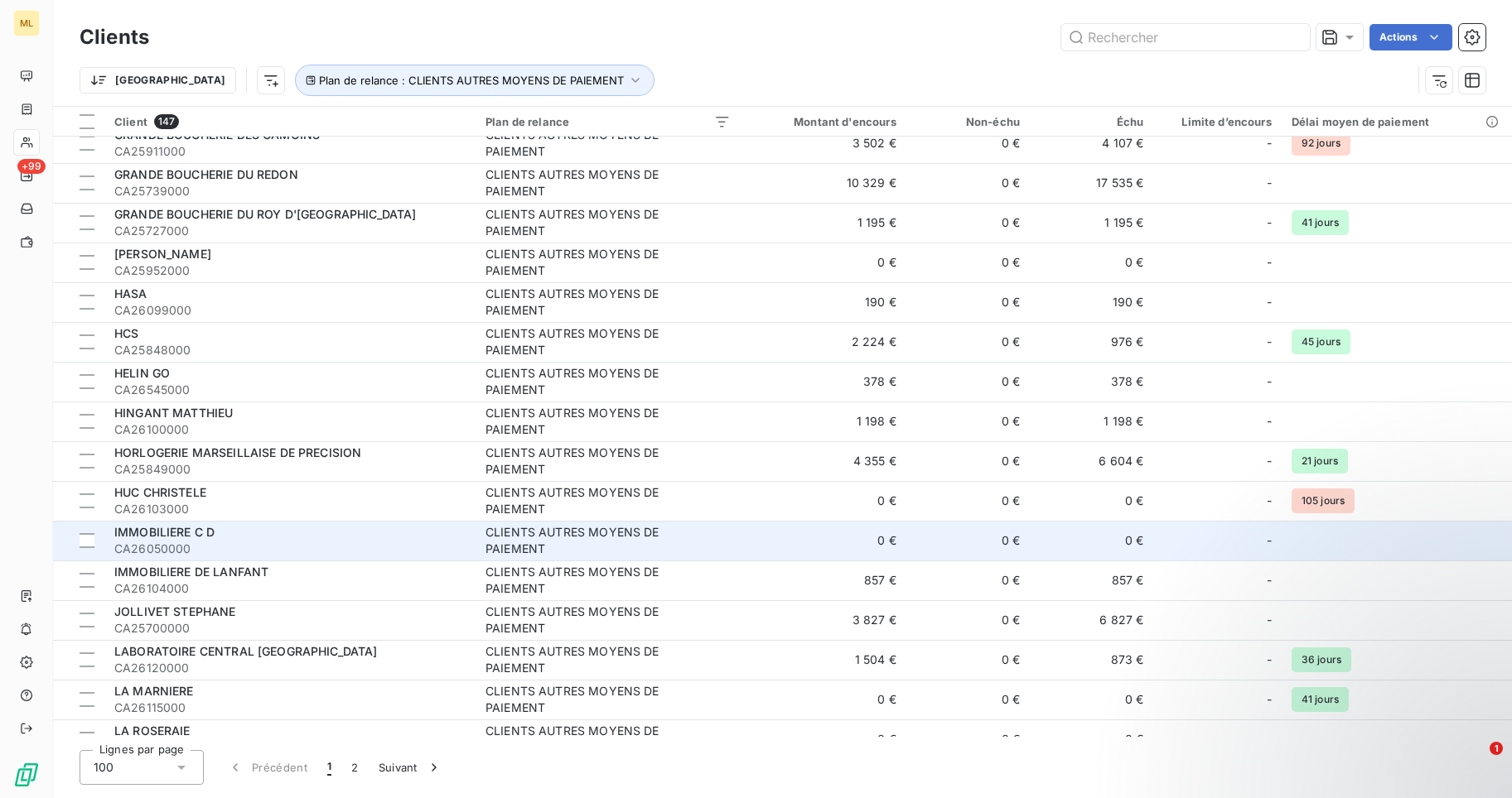
scroll to position [2402, 0]
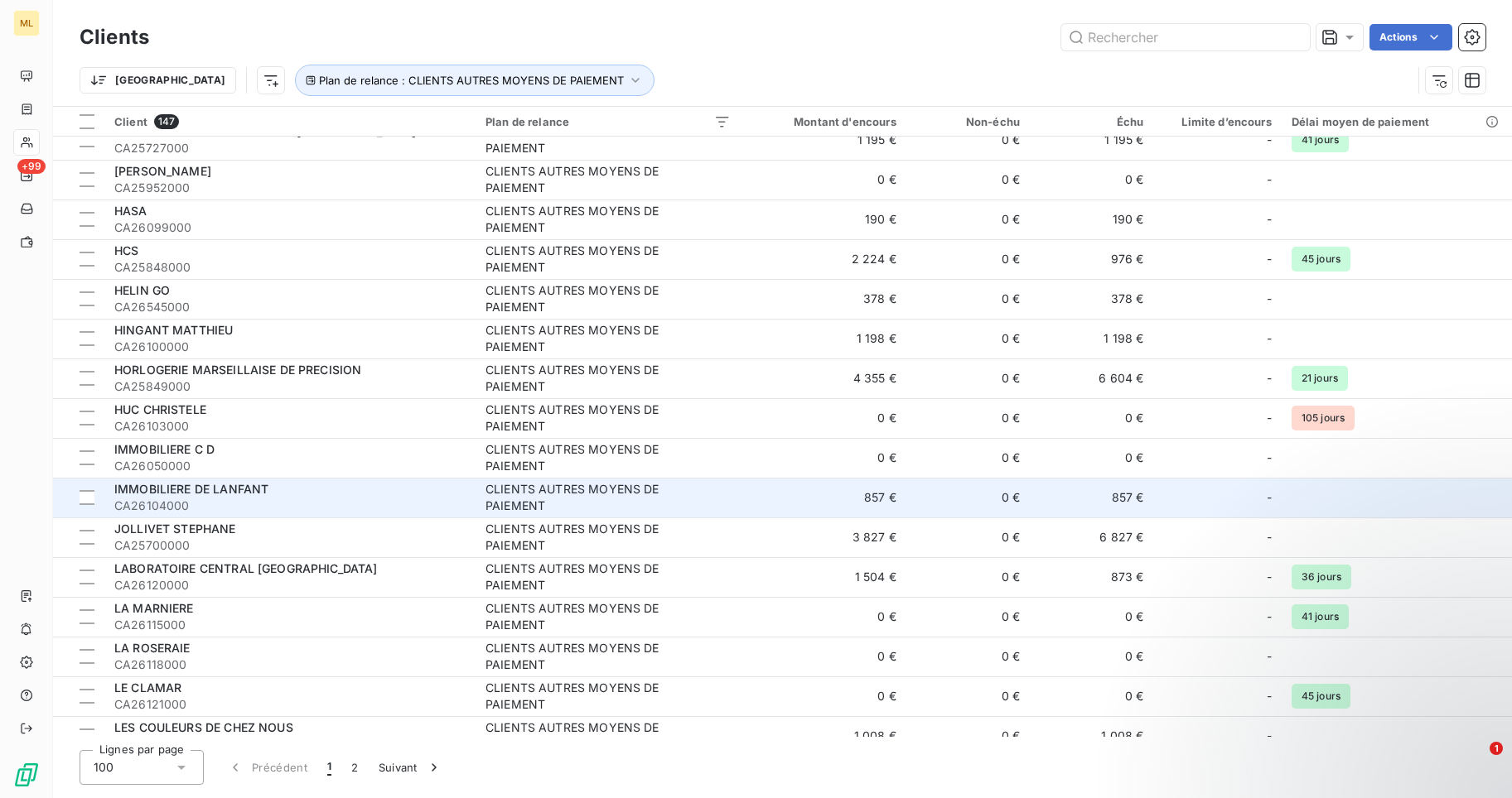
click at [285, 506] on span "CA26104000" at bounding box center [290, 506] width 352 height 16
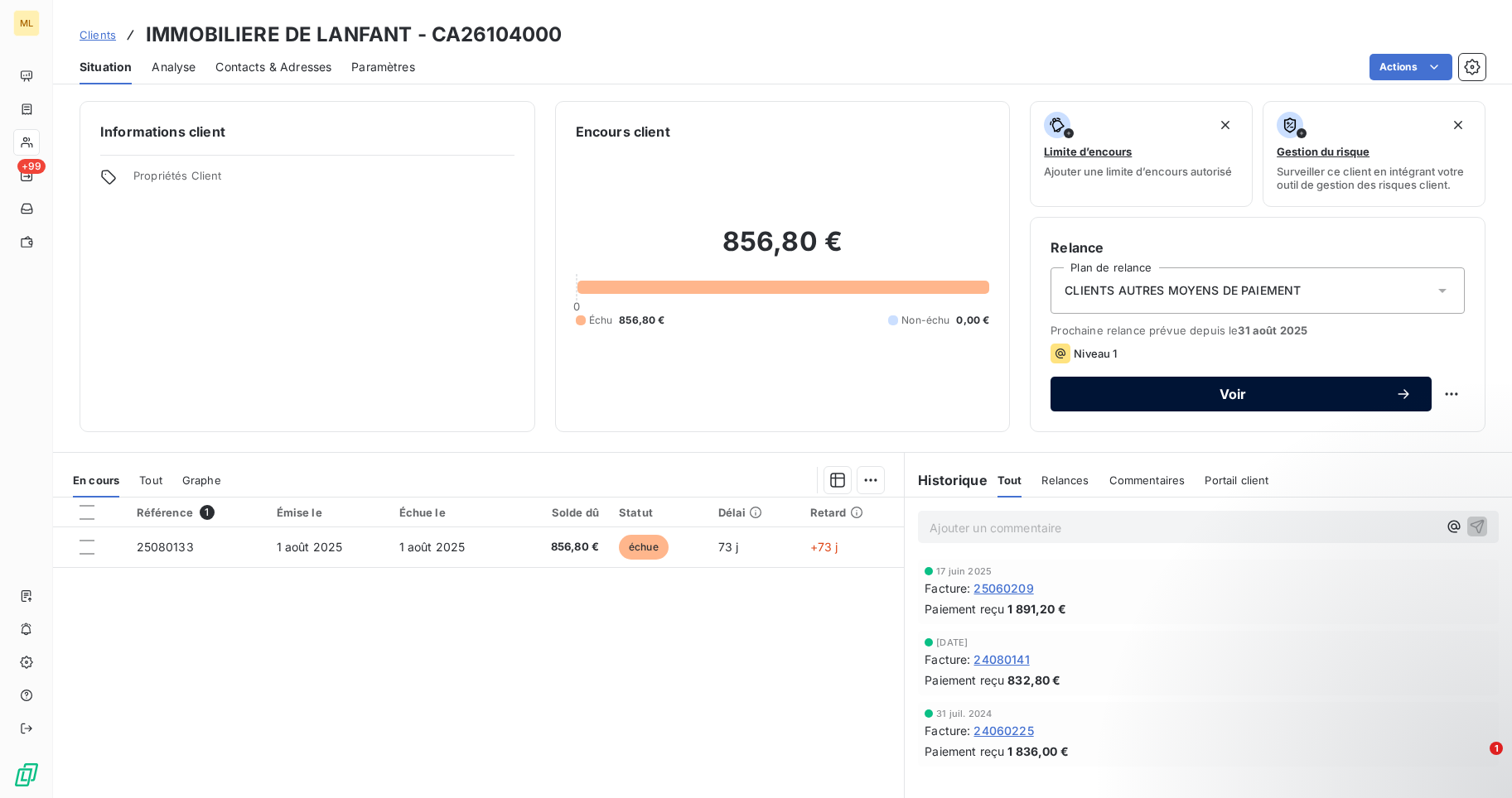
click at [1235, 392] on span "Voir" at bounding box center [1233, 394] width 325 height 14
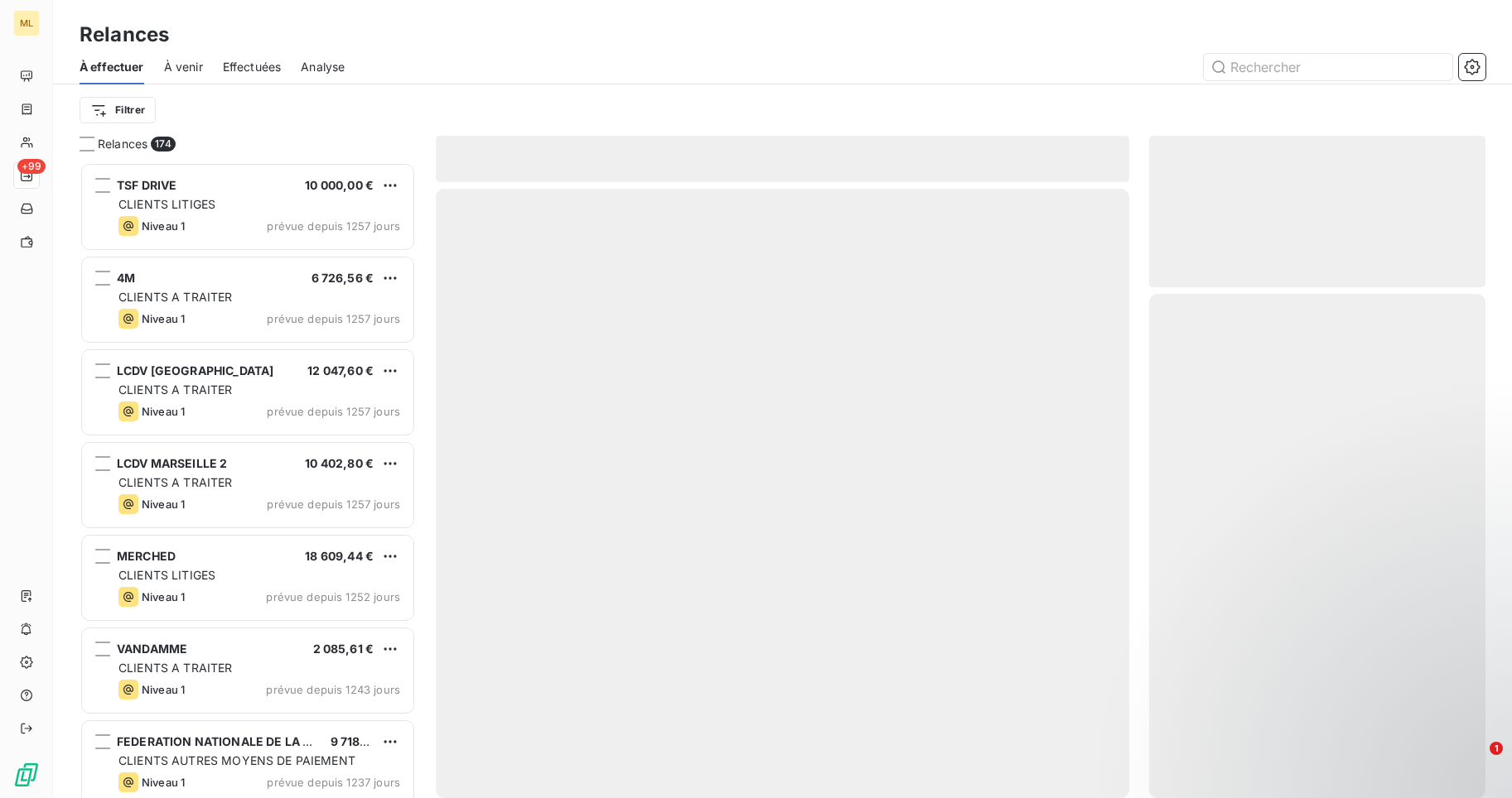
scroll to position [624, 325]
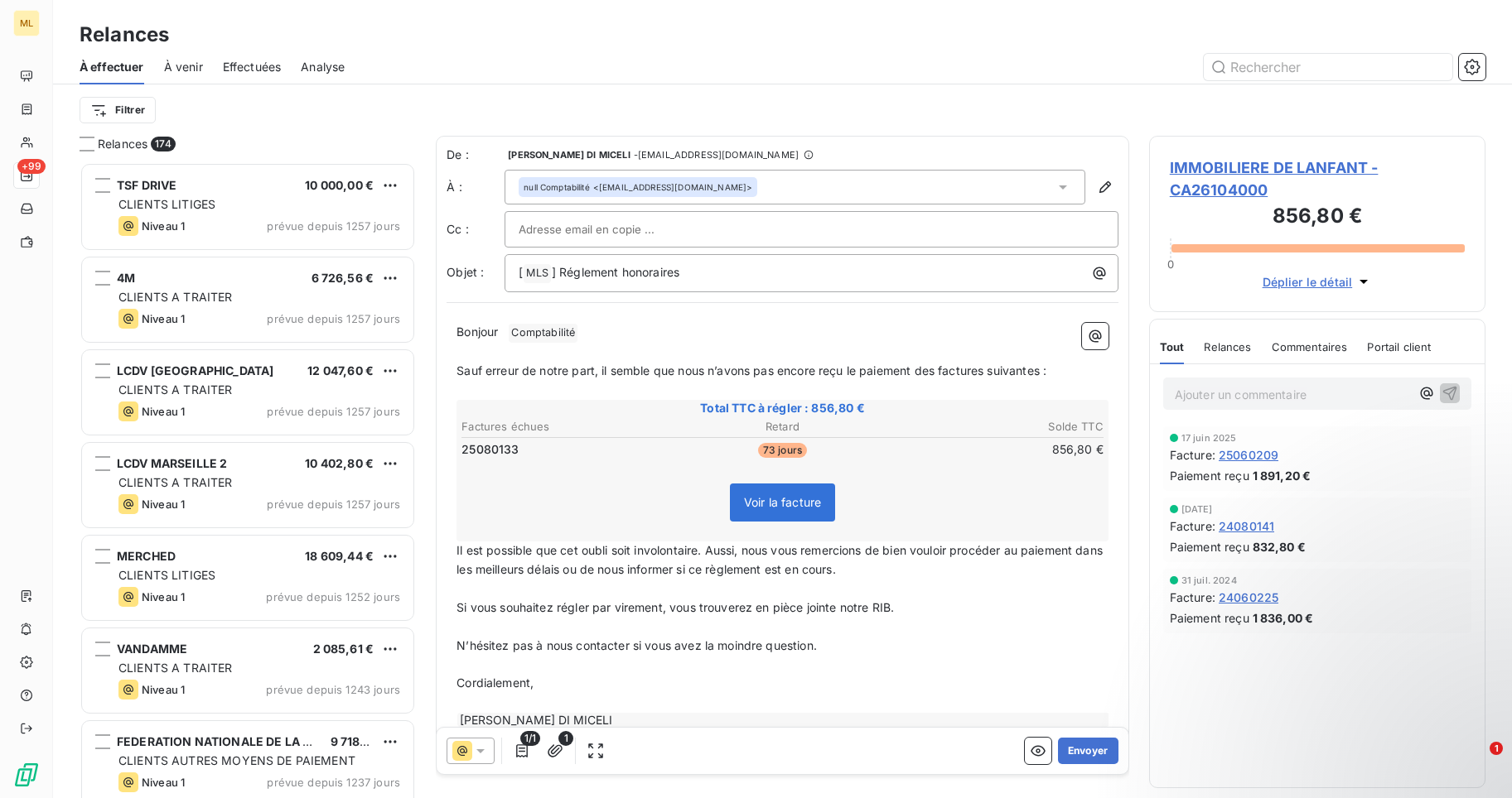
click at [1059, 186] on icon at bounding box center [1063, 187] width 8 height 5
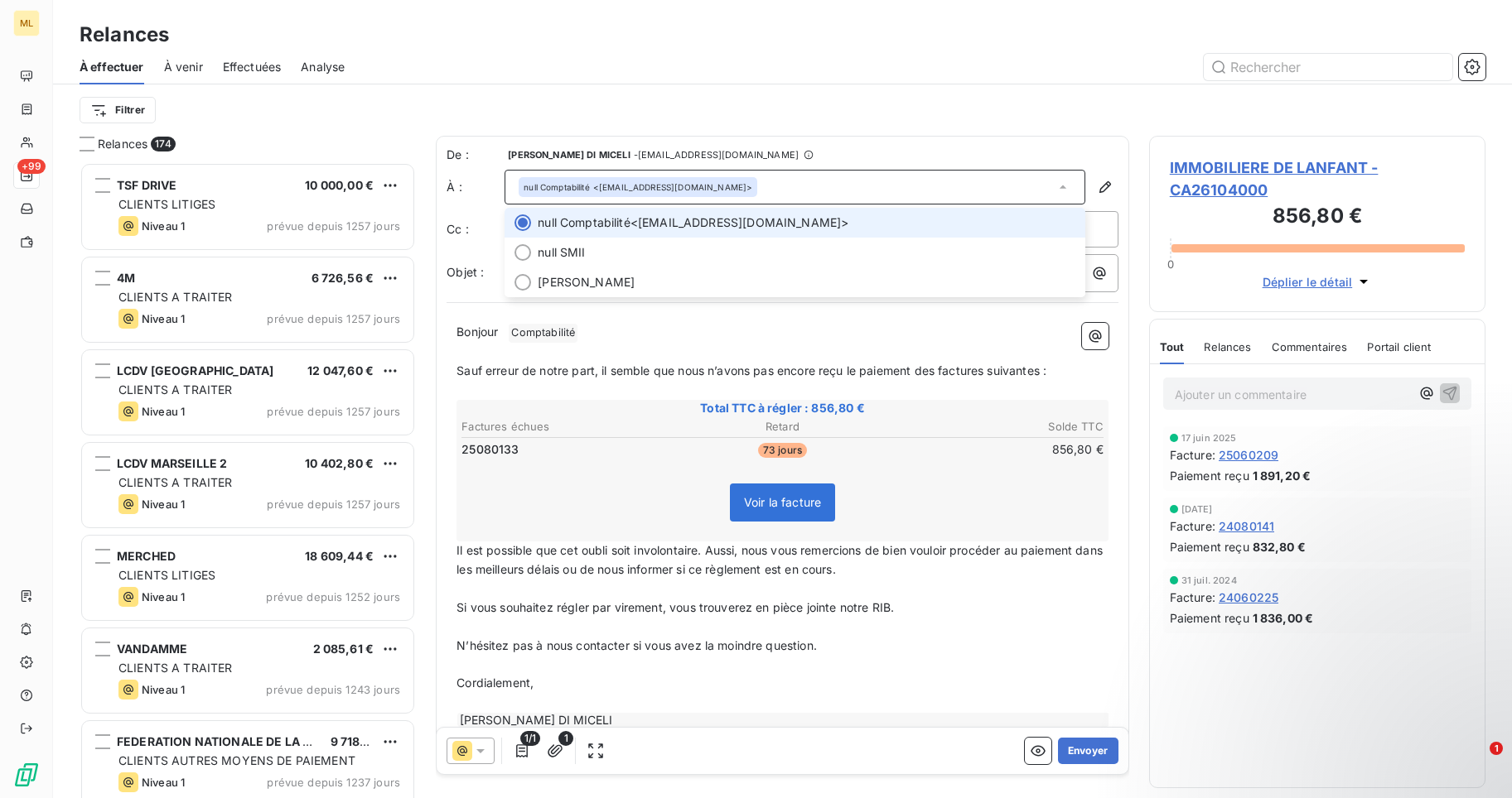
click at [1055, 186] on icon at bounding box center [1063, 187] width 16 height 16
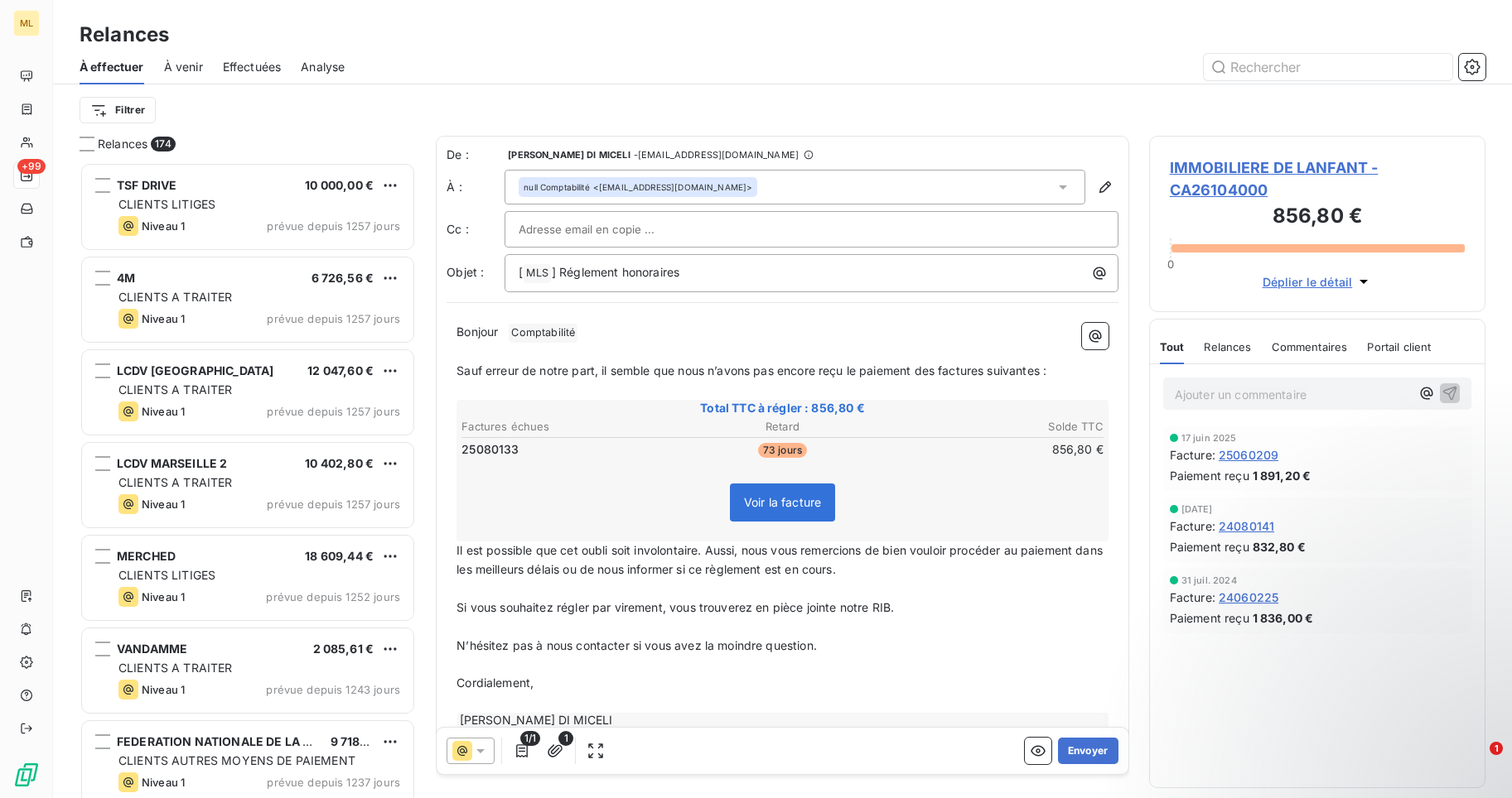
click at [587, 329] on p "Bonjour ﻿ Comptabilité ﻿ ﻿" at bounding box center [783, 333] width 652 height 20
drag, startPoint x: 563, startPoint y: 328, endPoint x: 545, endPoint y: 330, distance: 18.1
click at [545, 330] on p "Bonjour ﻿ Comptabilité ﻿ ﻿" at bounding box center [783, 333] width 652 height 20
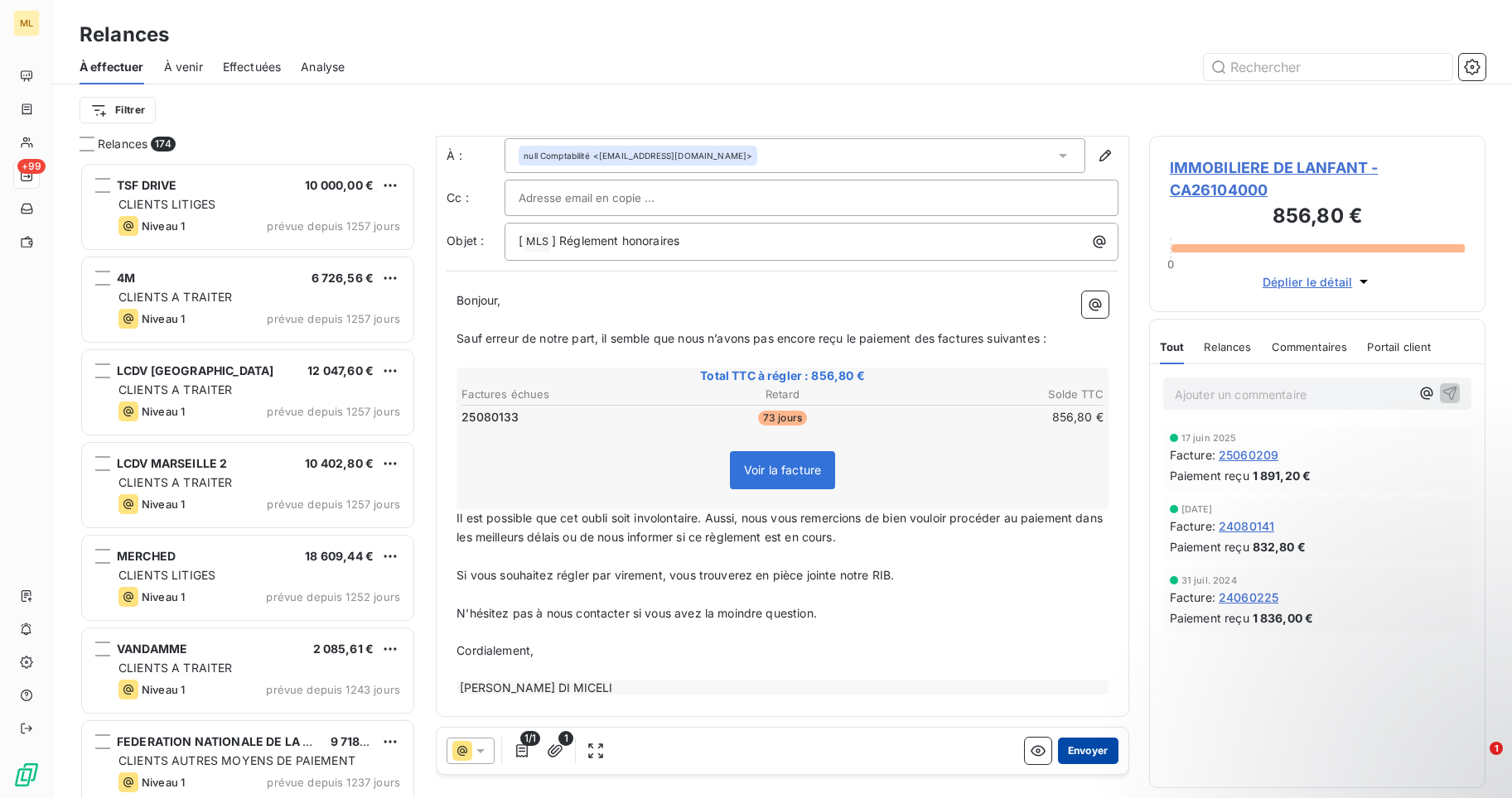
click at [1079, 747] on button "Envoyer" at bounding box center [1088, 751] width 60 height 26
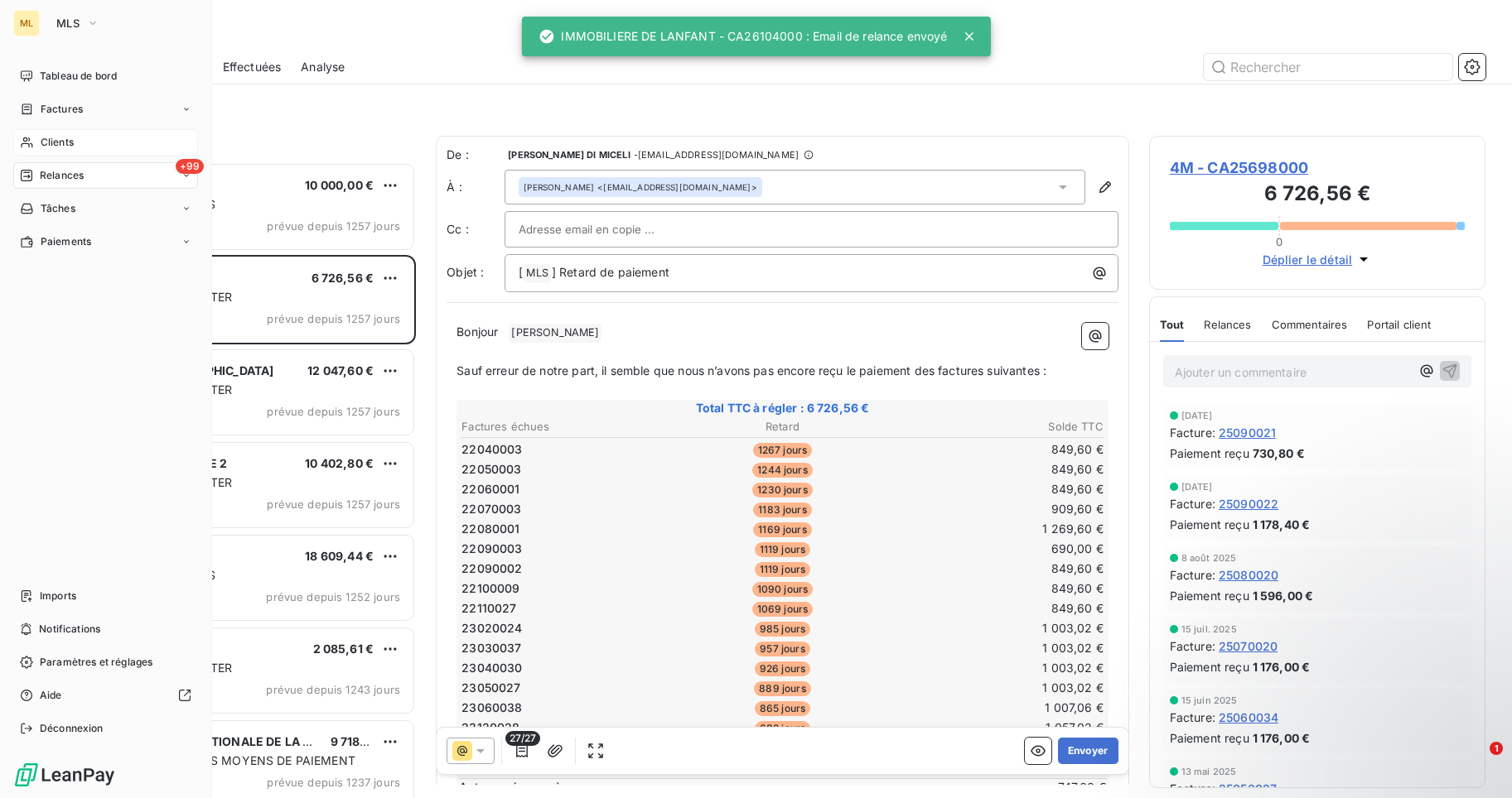
click at [54, 141] on span "Clients" at bounding box center [57, 142] width 33 height 15
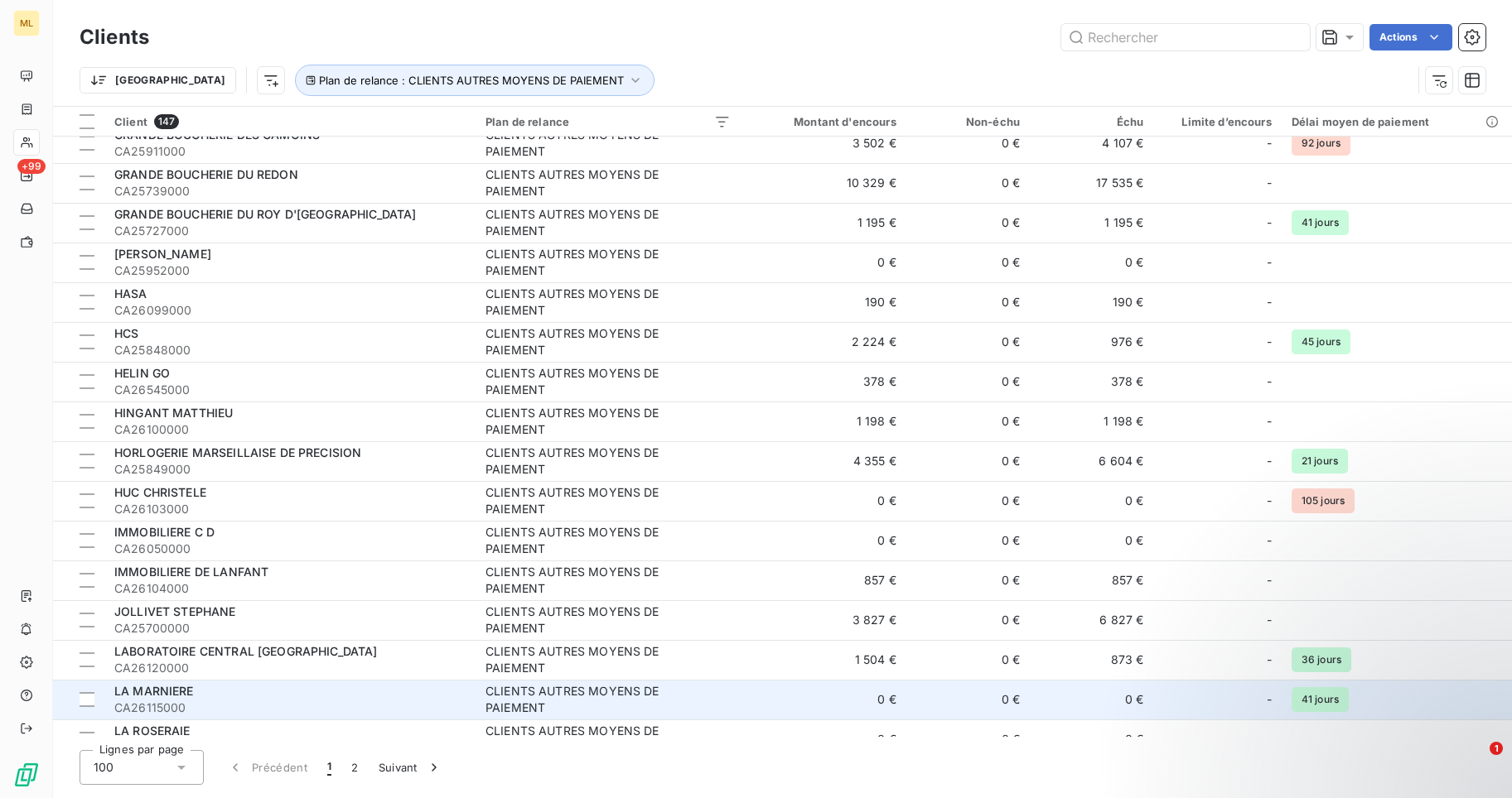
scroll to position [2402, 0]
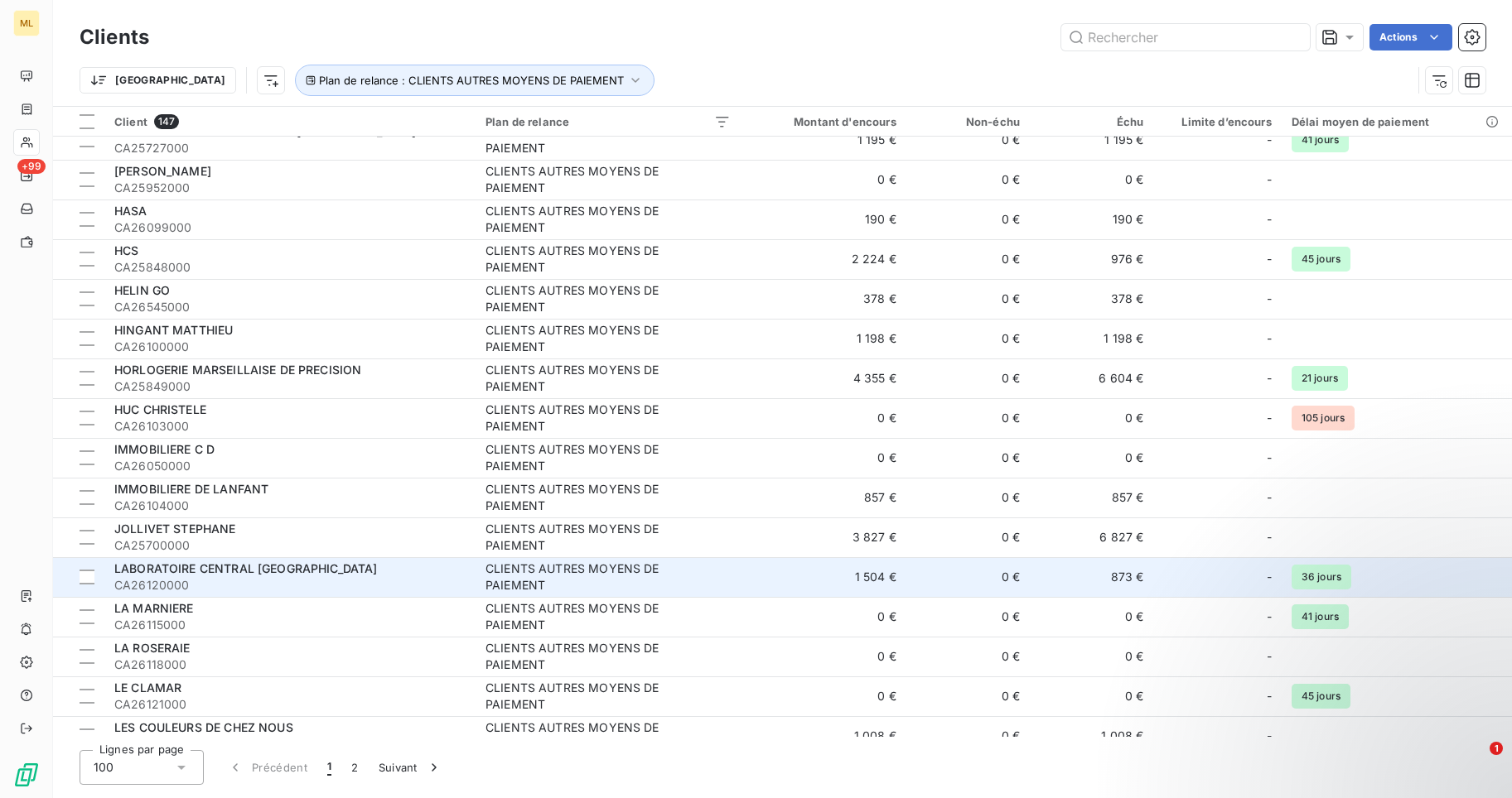
click at [263, 572] on span "LABORATOIRE CENTRAL [GEOGRAPHIC_DATA]" at bounding box center [246, 568] width 263 height 14
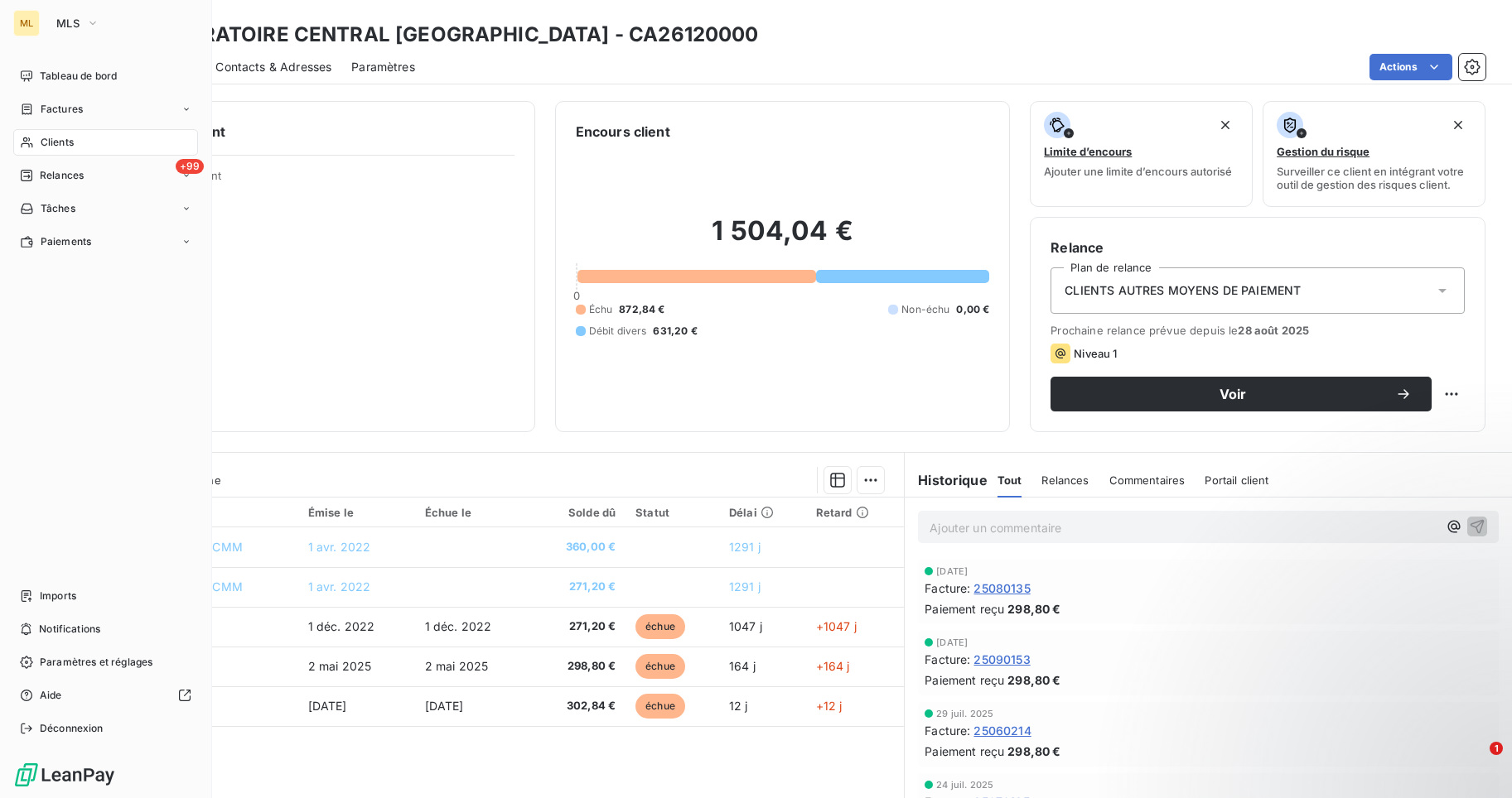
click at [132, 140] on div "Clients" at bounding box center [106, 142] width 185 height 26
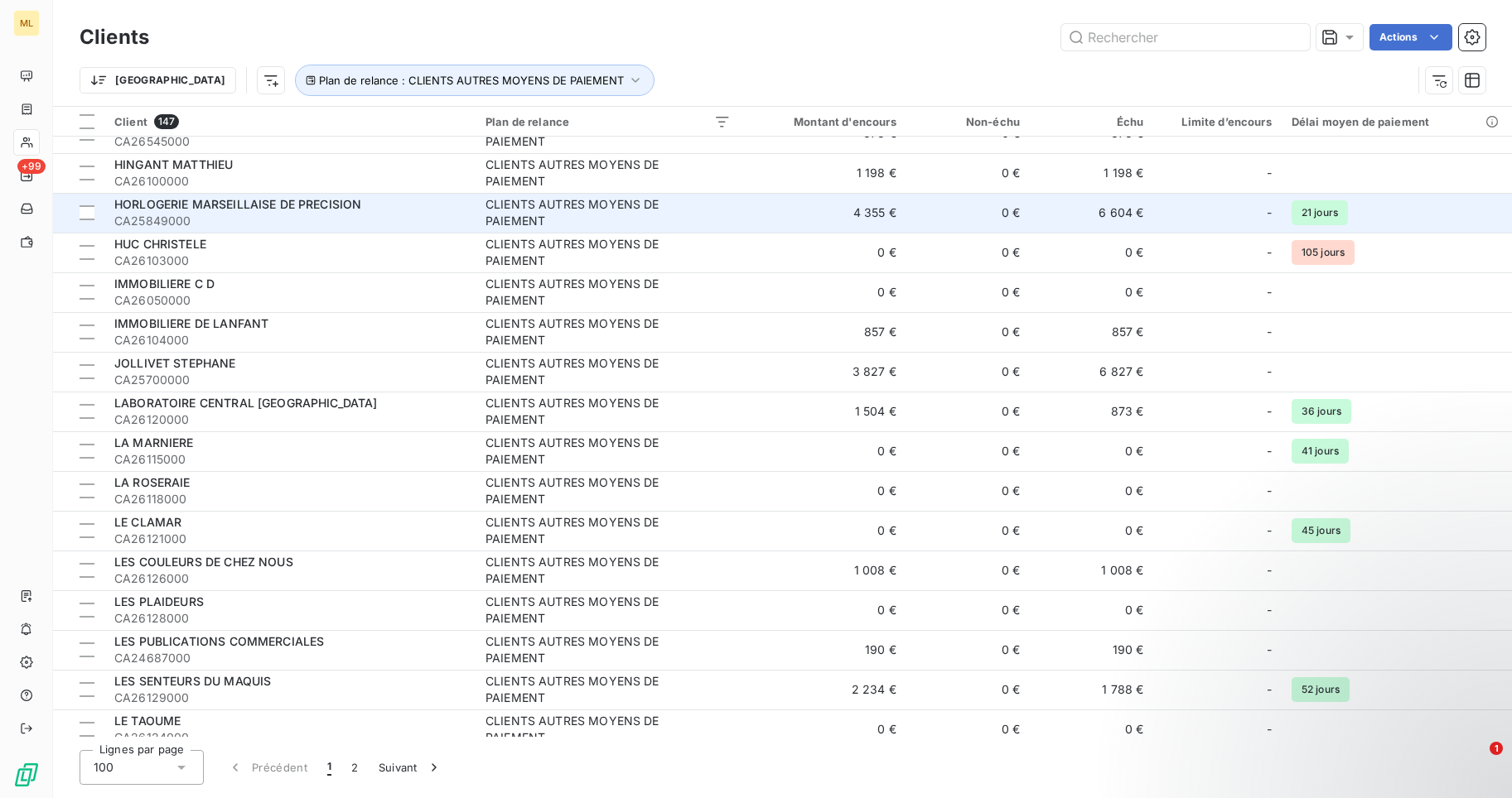
scroll to position [2651, 0]
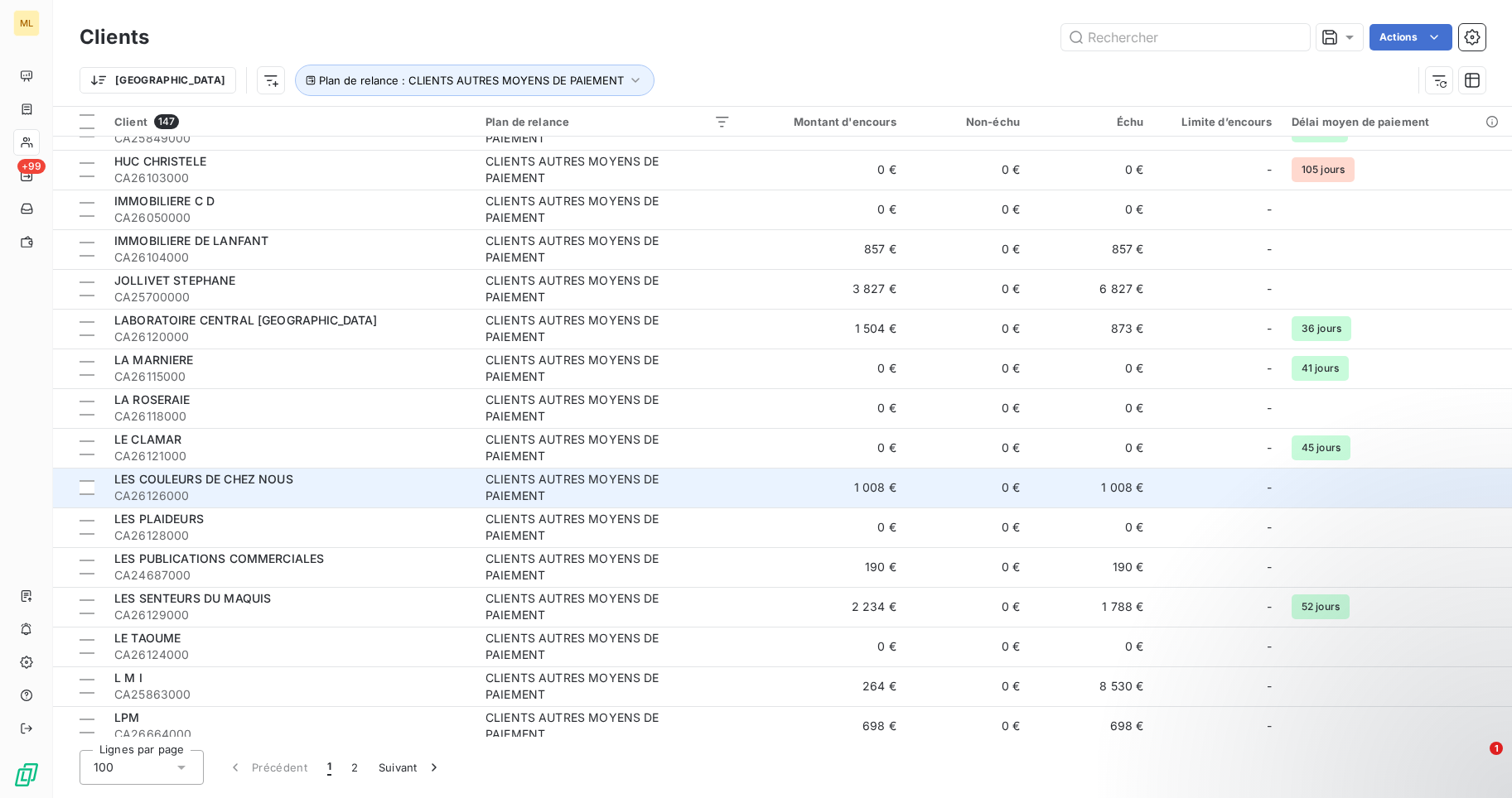
click at [334, 489] on span "CA26126000" at bounding box center [290, 496] width 352 height 16
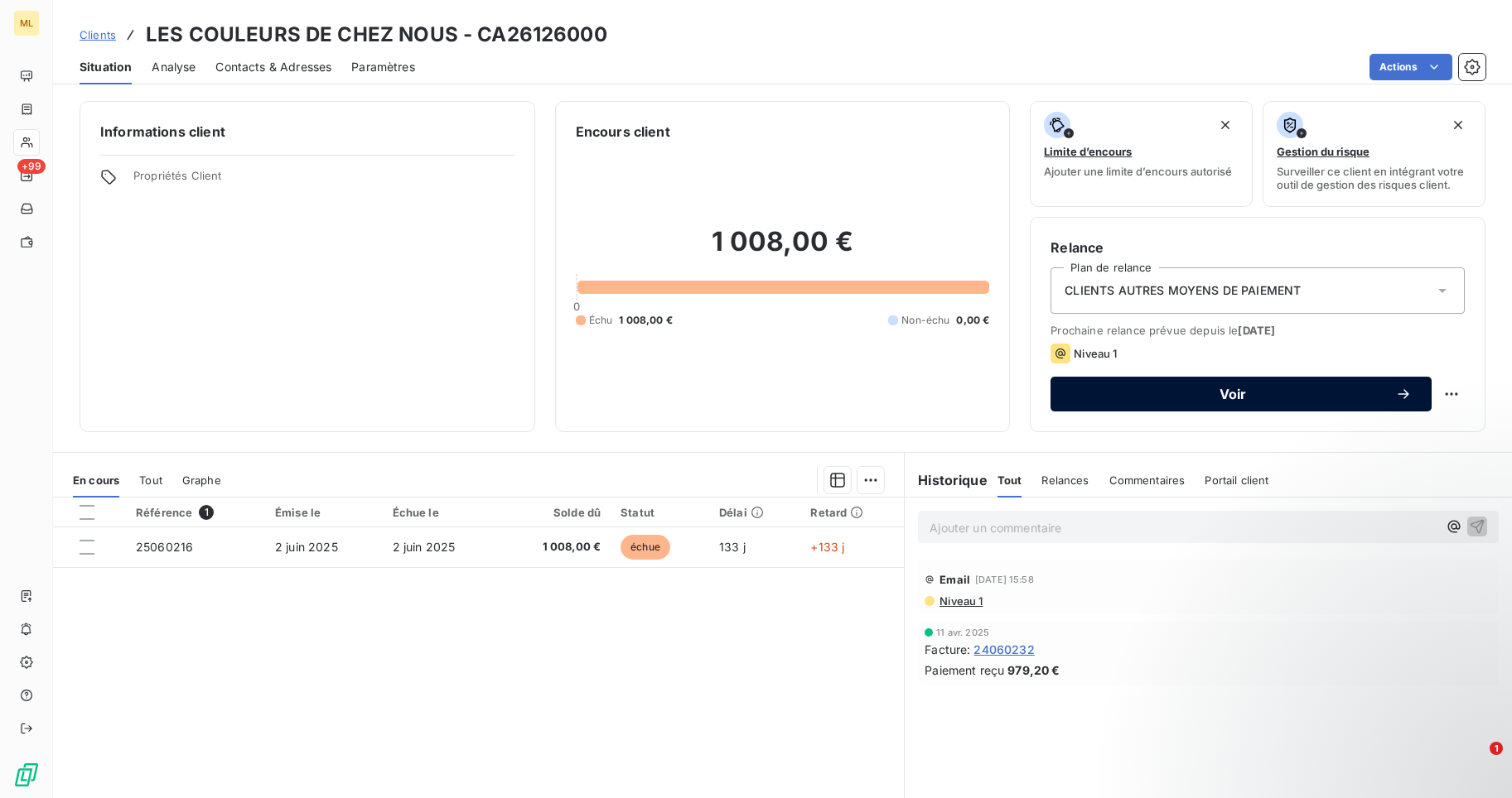
click at [1231, 388] on span "Voir" at bounding box center [1233, 394] width 325 height 14
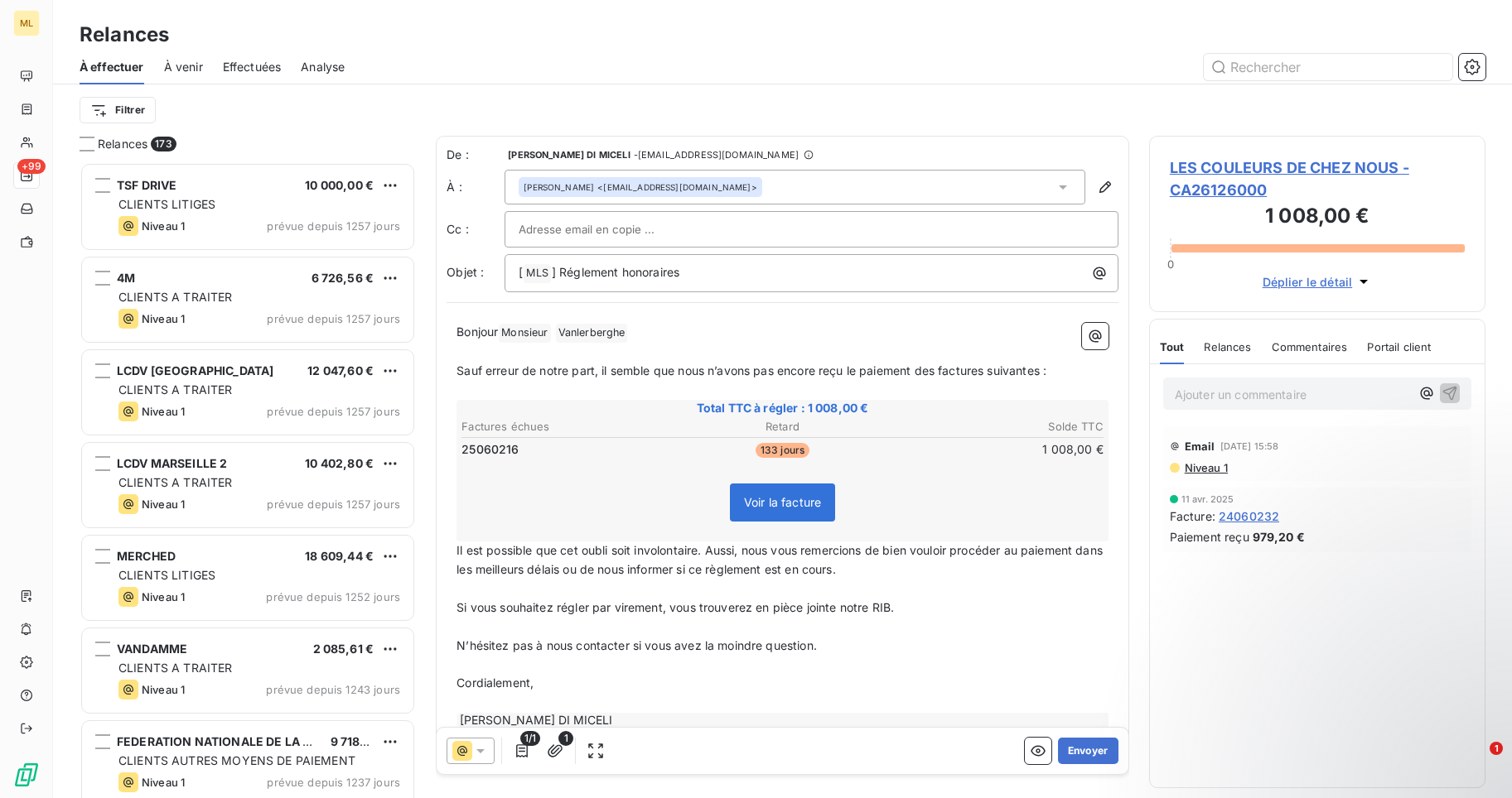
scroll to position [33, 0]
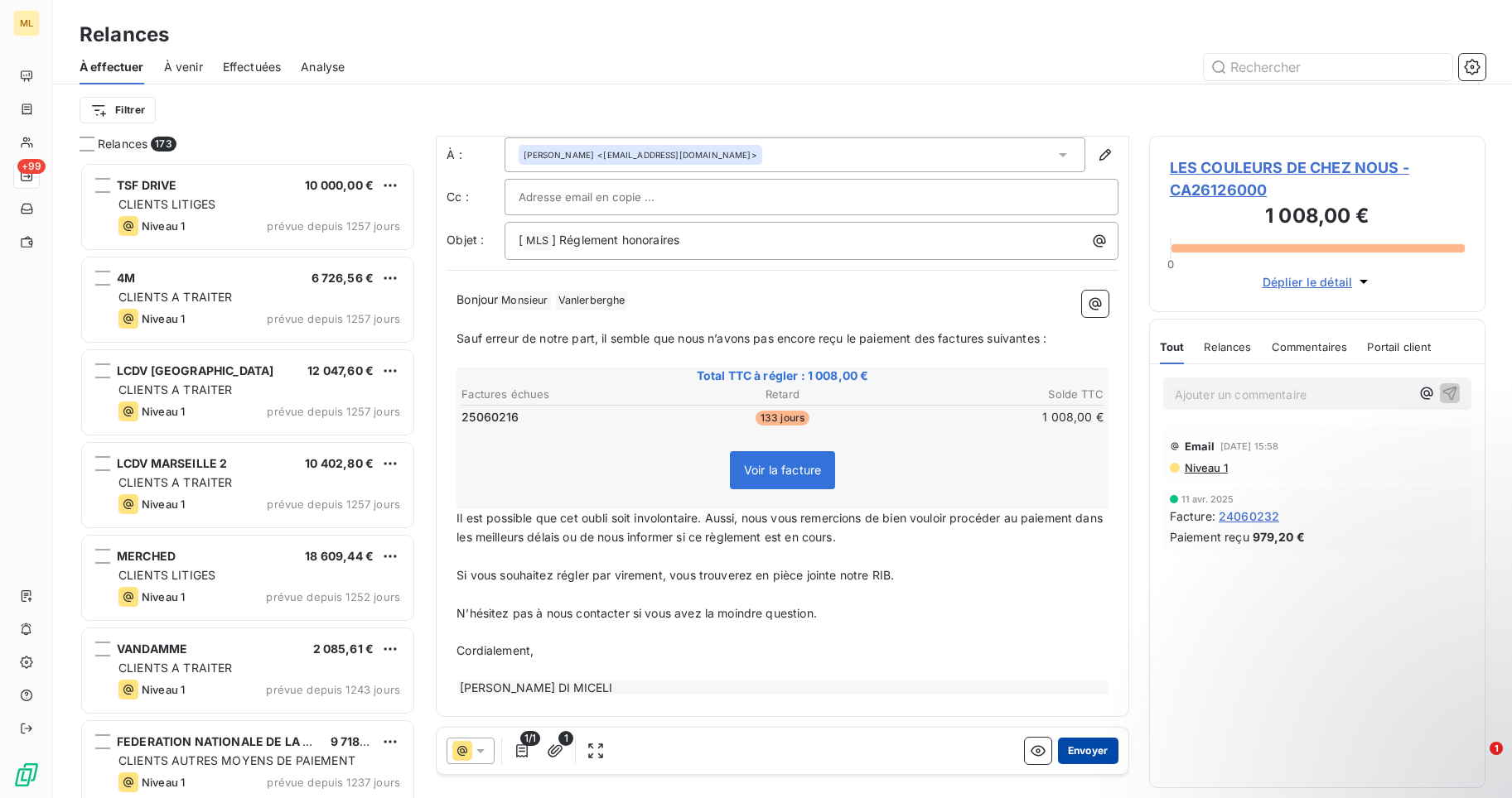
click at [1076, 751] on button "Envoyer" at bounding box center [1088, 751] width 60 height 26
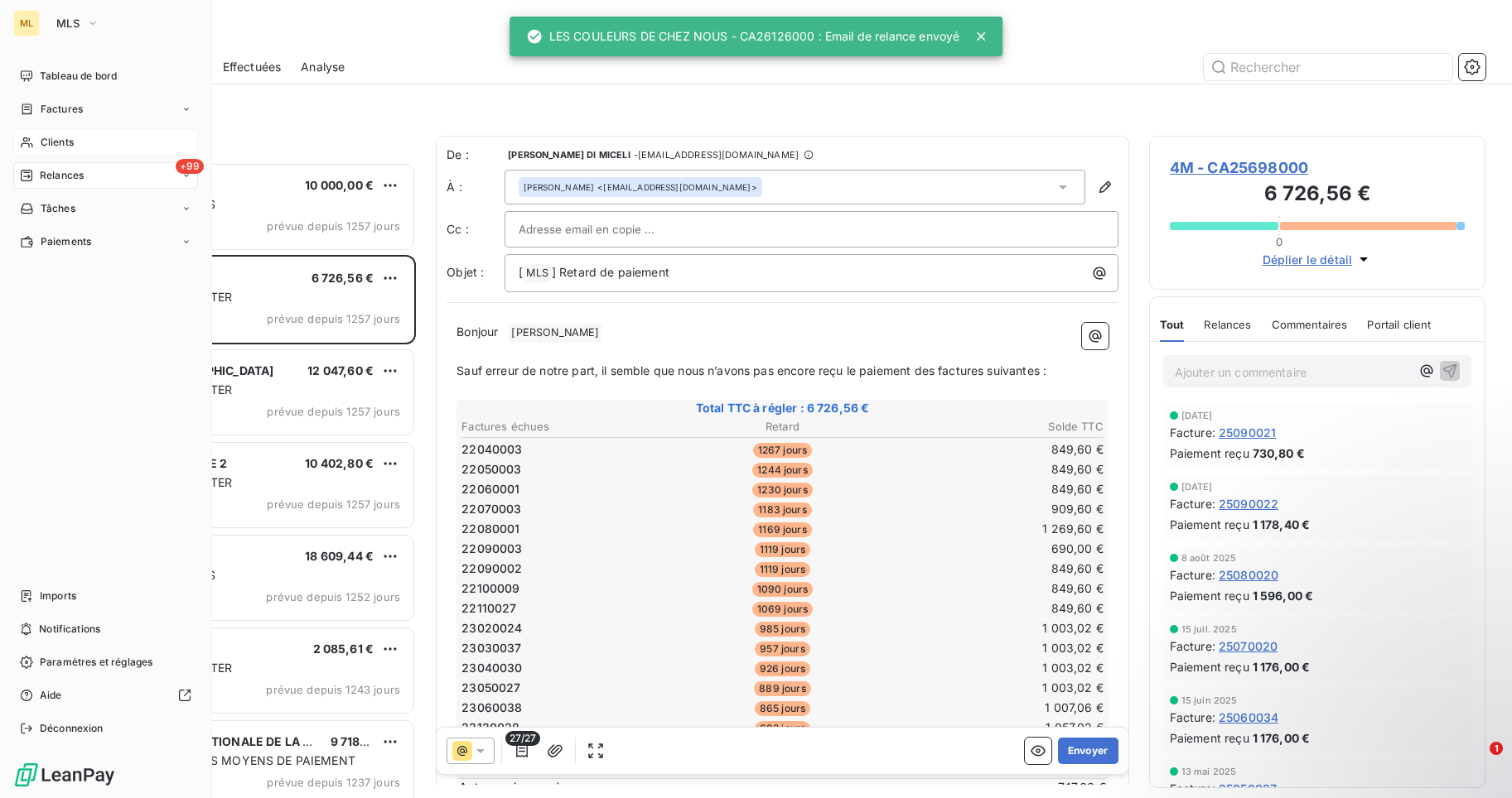
click at [53, 138] on span "Clients" at bounding box center [57, 142] width 33 height 15
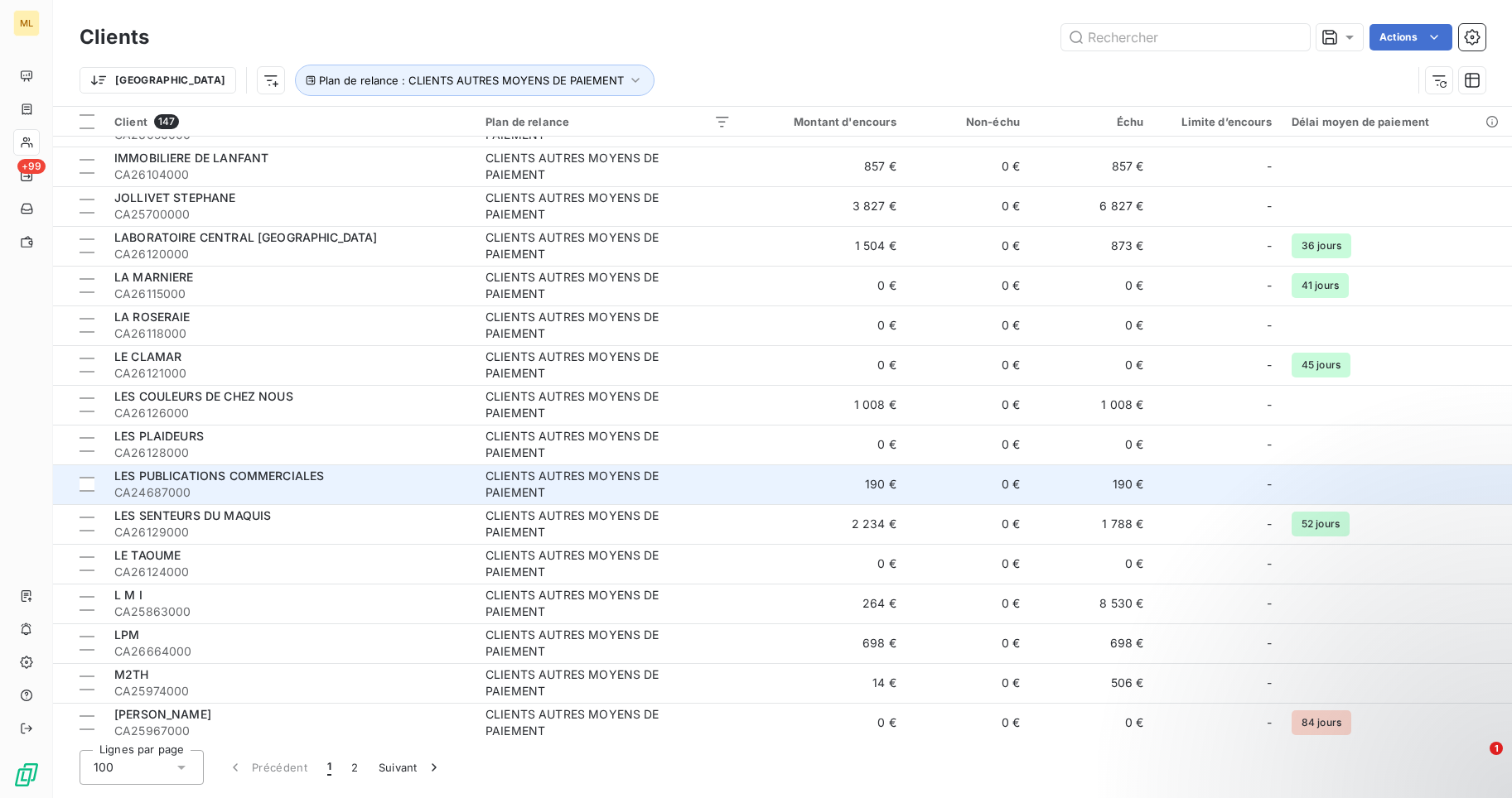
scroll to position [2816, 0]
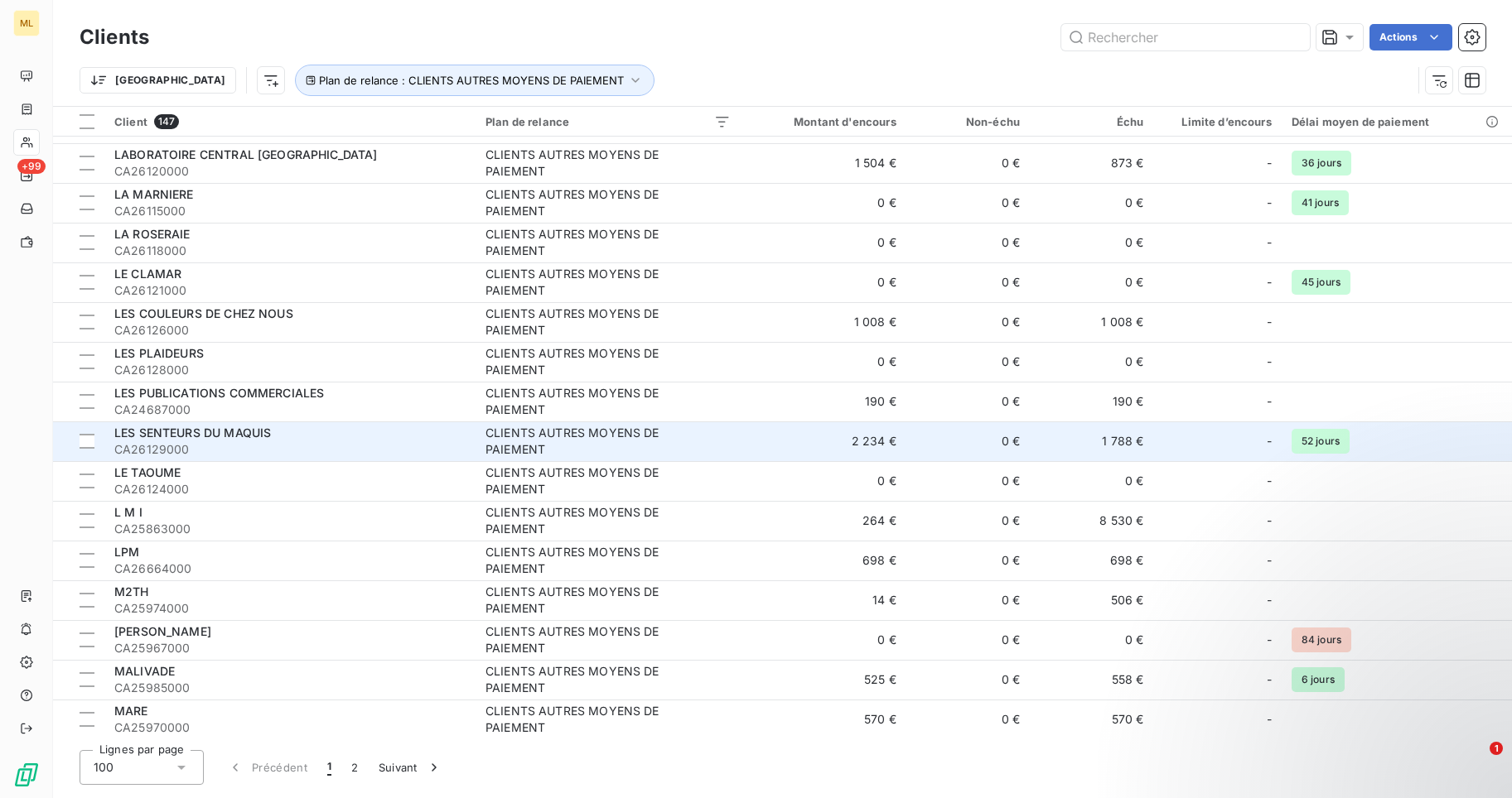
click at [277, 439] on div "LES SENTEURS DU MAQUIS" at bounding box center [290, 433] width 352 height 16
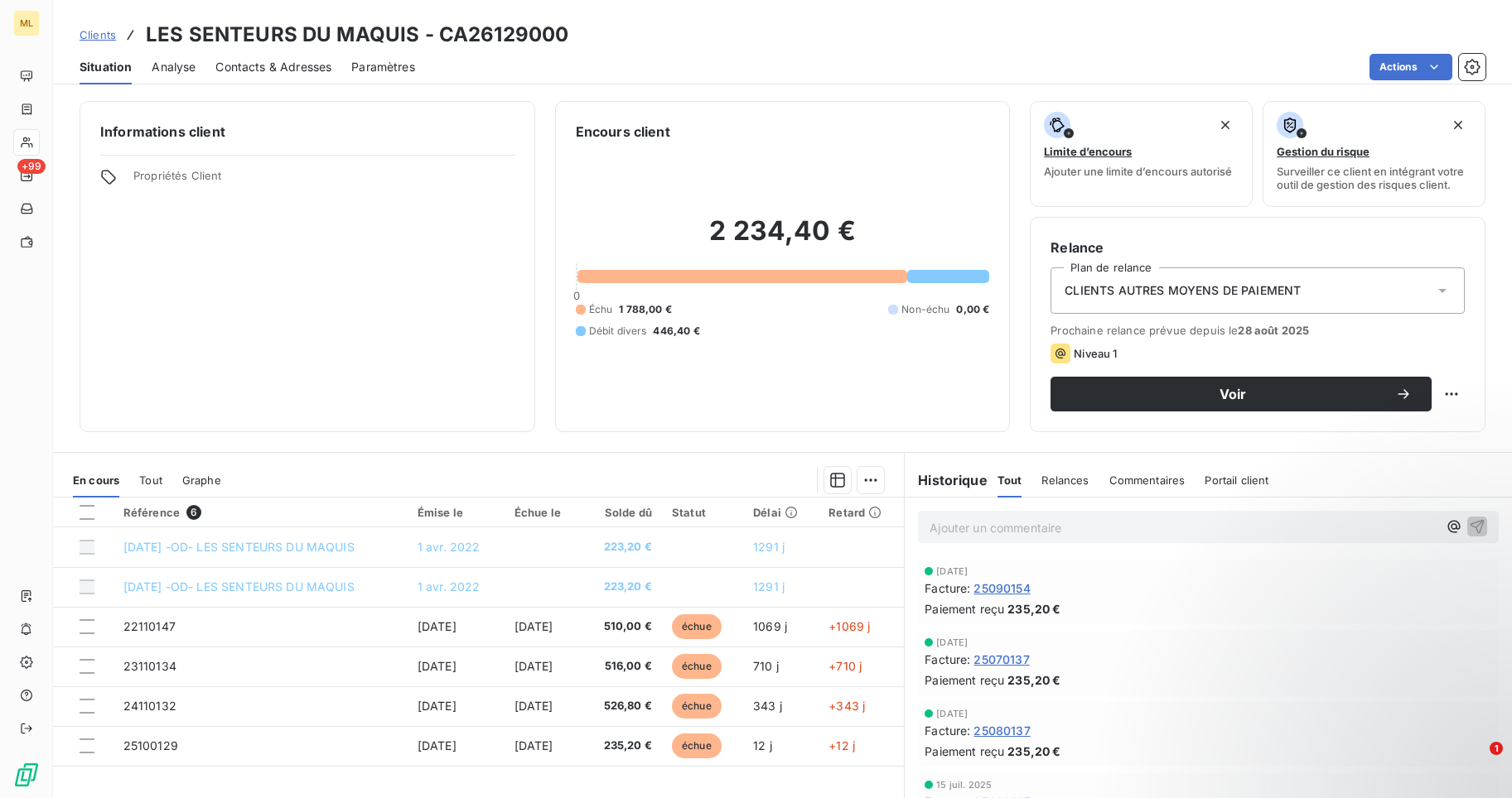
click at [1135, 479] on span "Commentaires" at bounding box center [1147, 480] width 76 height 14
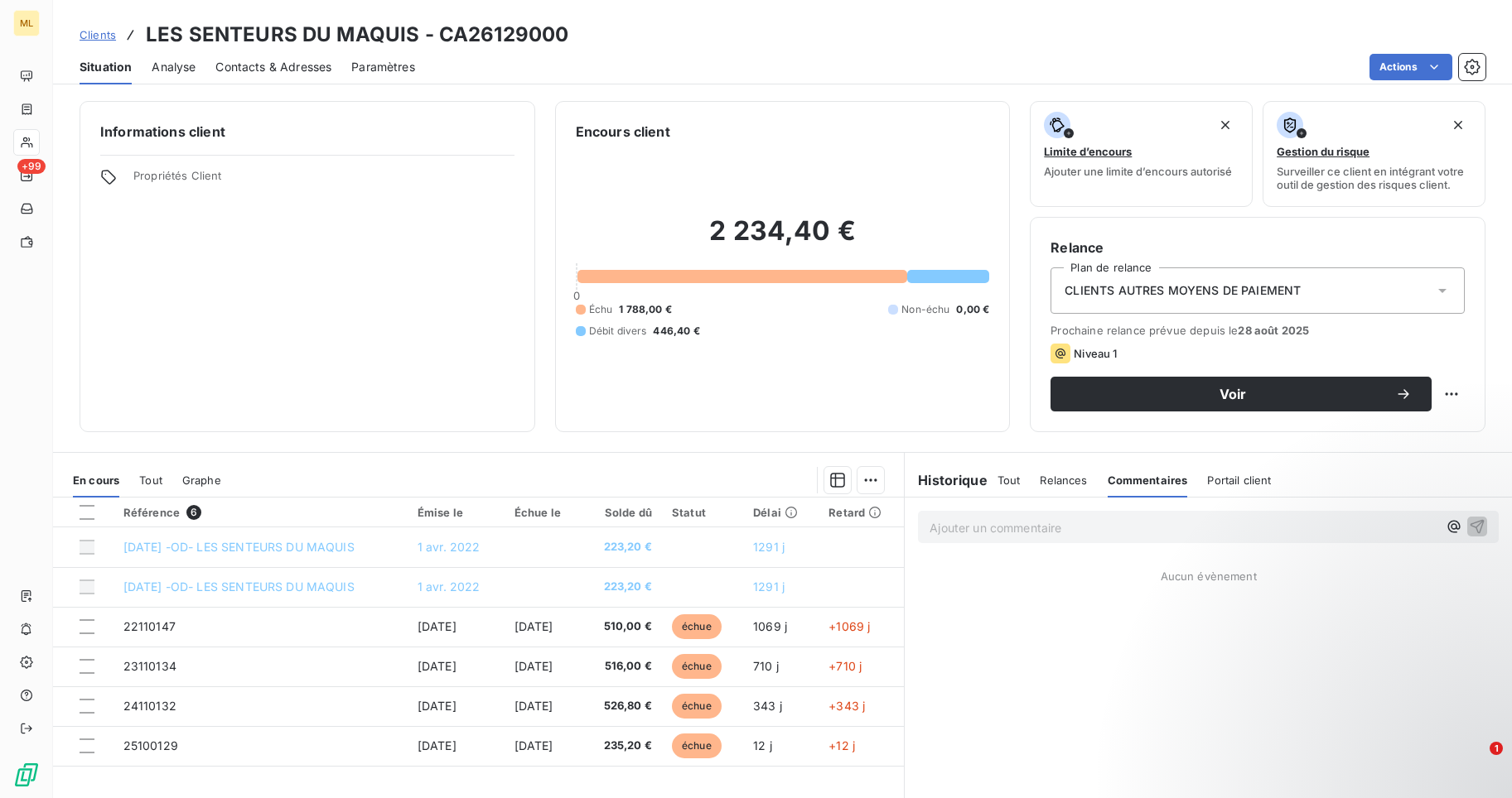
click at [967, 561] on div "Ajouter un commentaire ﻿ Aucun évènement" at bounding box center [1209, 682] width 608 height 369
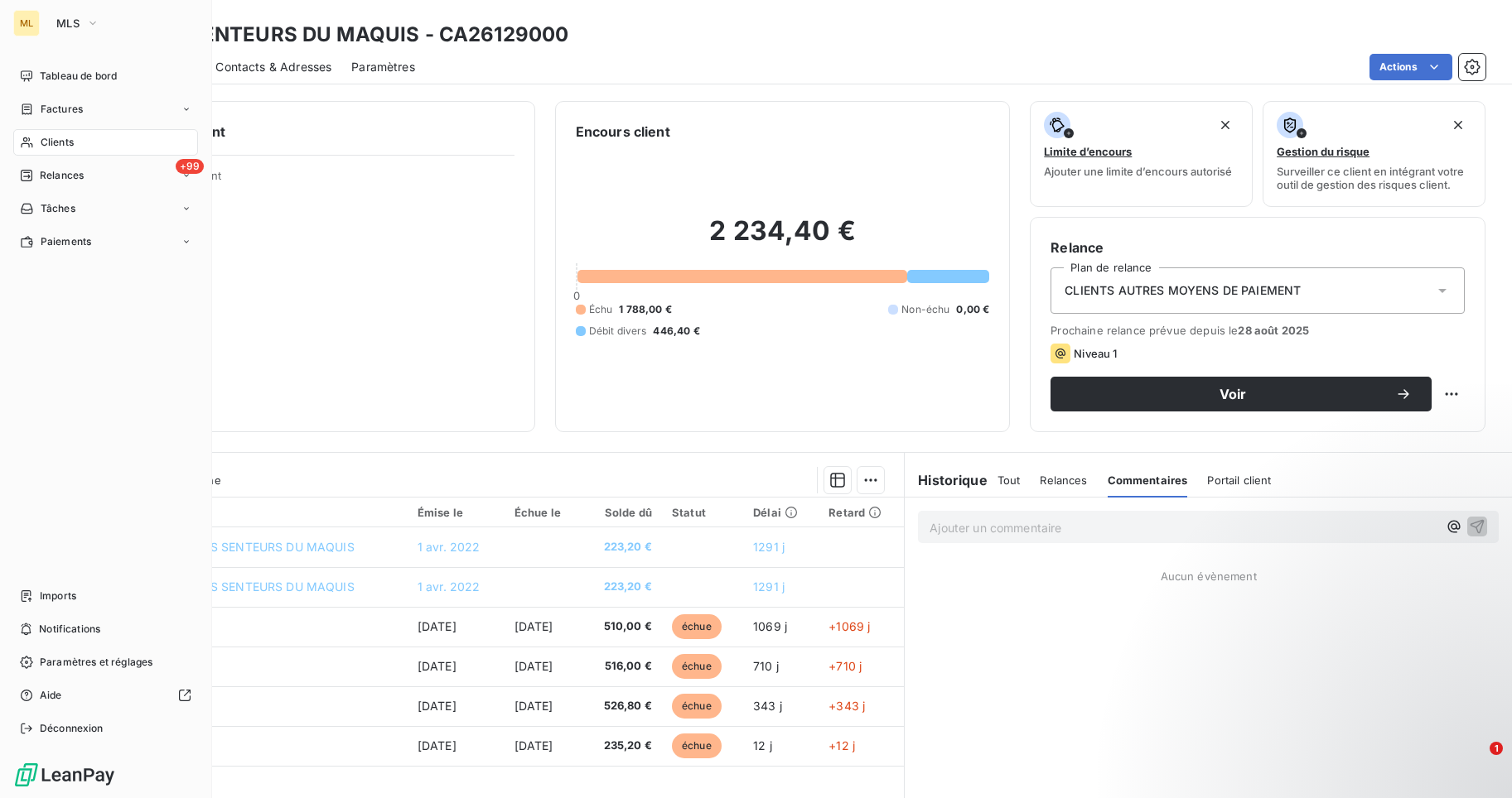
click at [84, 142] on div "Clients" at bounding box center [106, 142] width 185 height 26
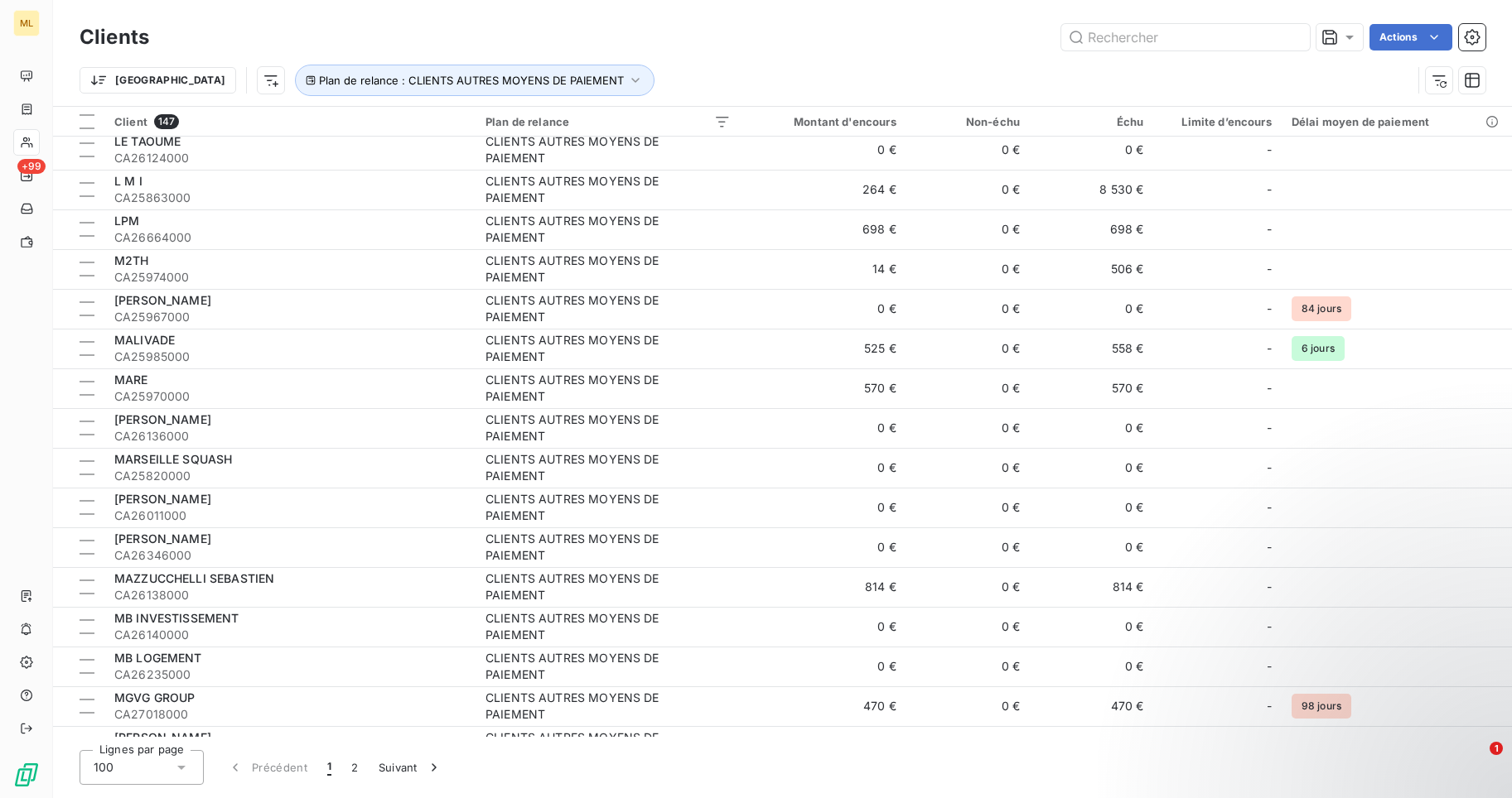
scroll to position [2899, 0]
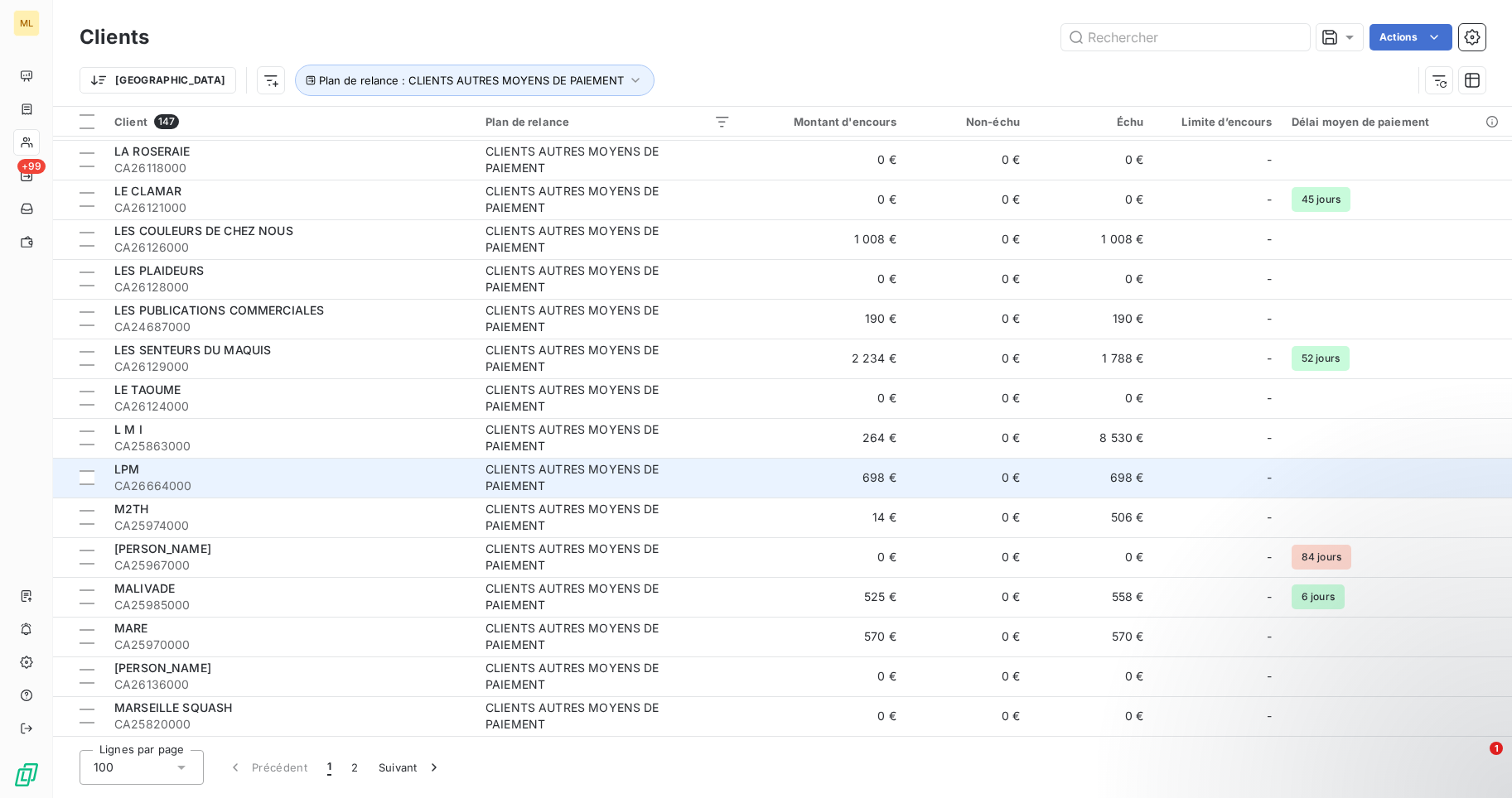
click at [242, 475] on div "LPM" at bounding box center [290, 469] width 352 height 16
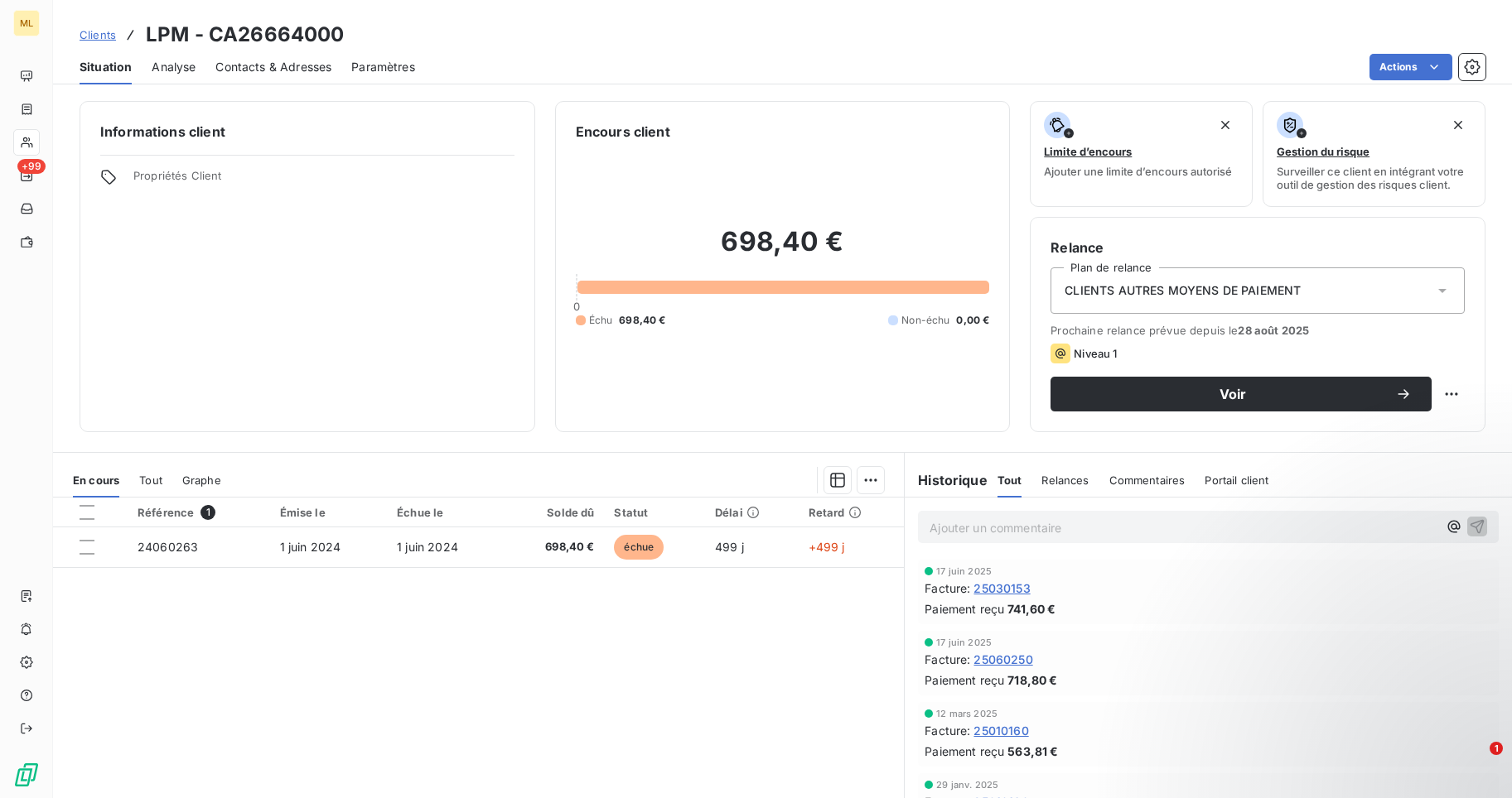
click at [1225, 478] on span "Portail client" at bounding box center [1237, 480] width 64 height 14
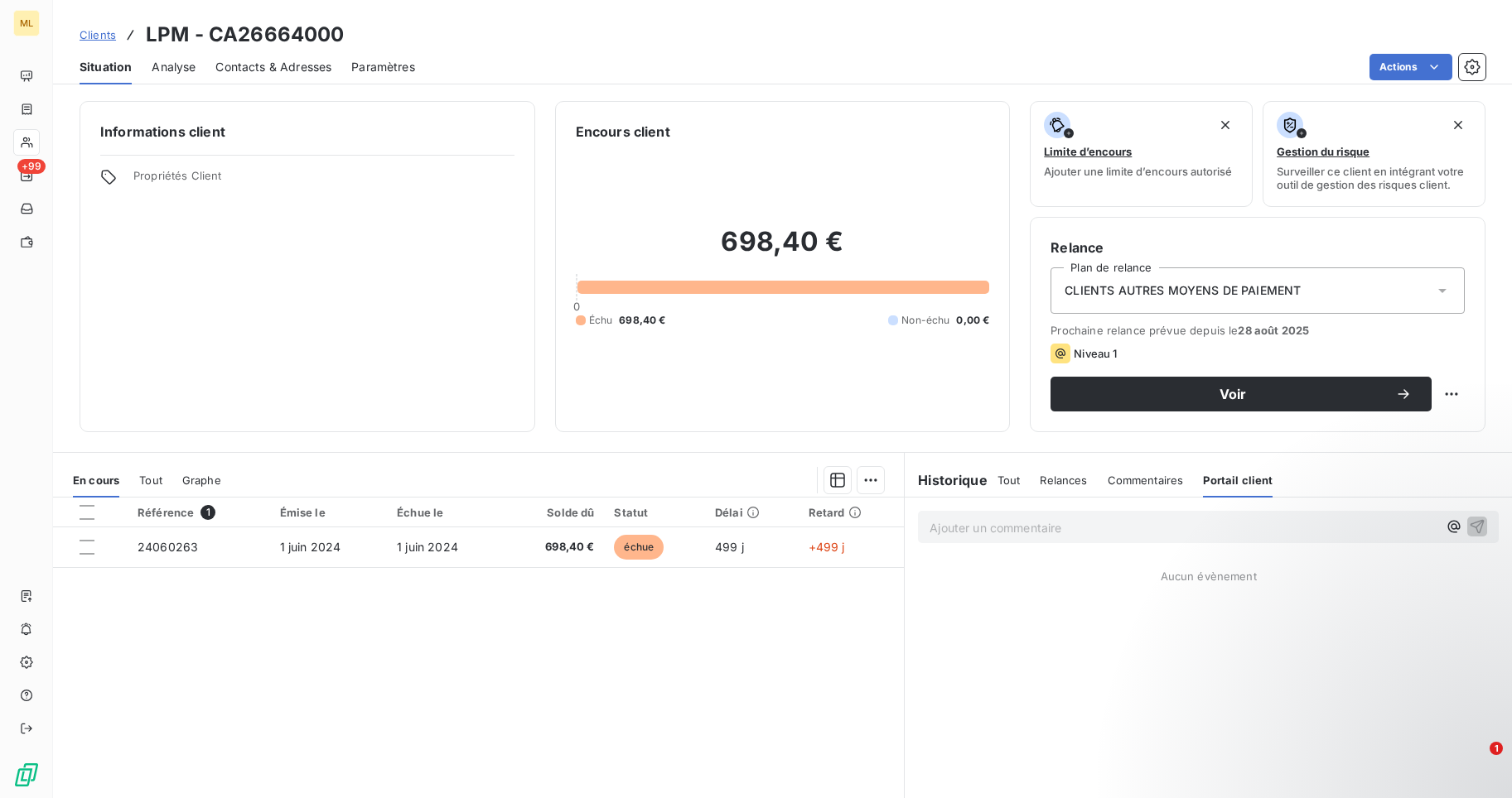
click at [1134, 479] on span "Commentaires" at bounding box center [1146, 480] width 76 height 14
click at [998, 477] on span "Tout" at bounding box center [1009, 480] width 23 height 14
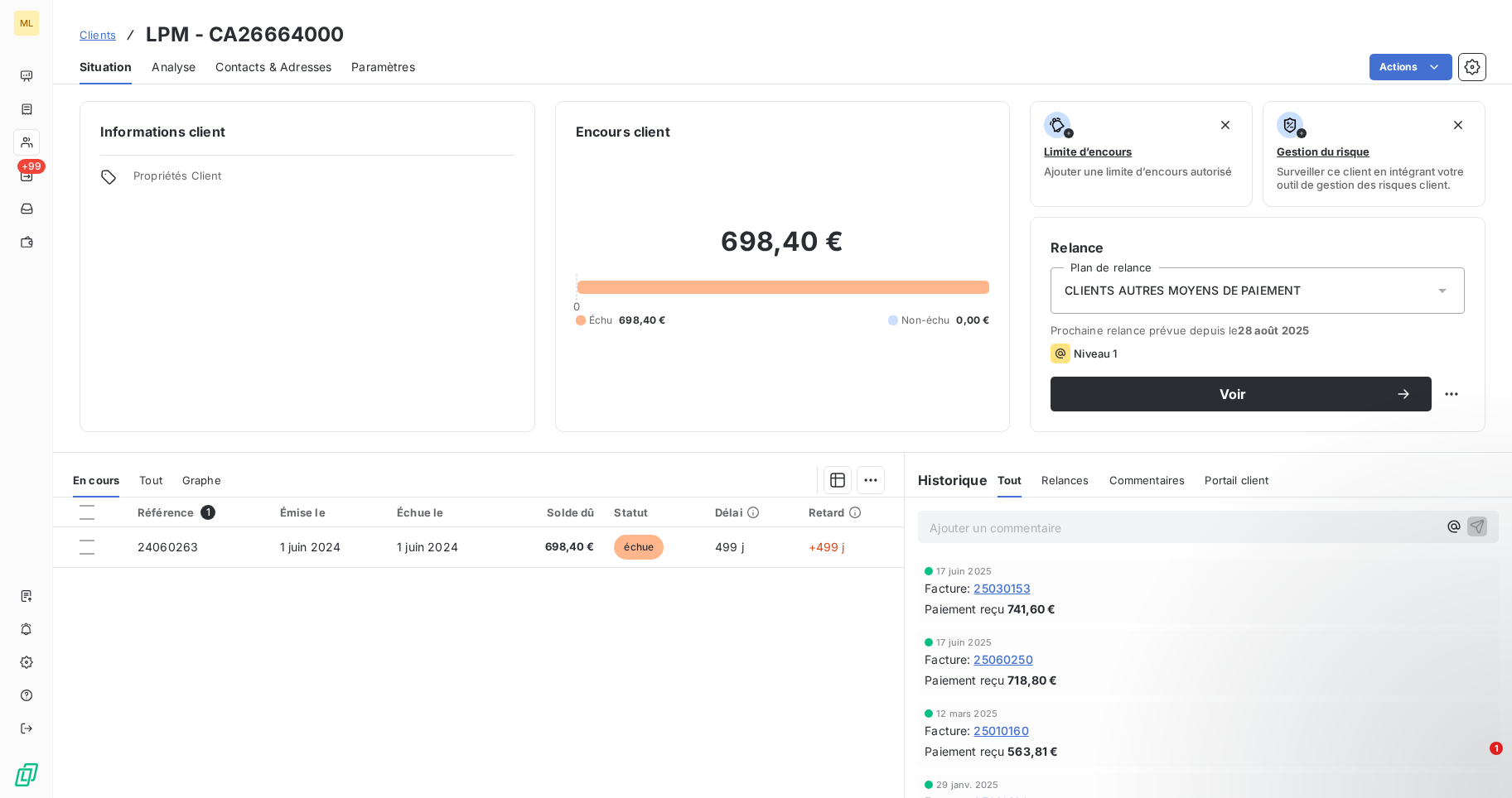
click at [1057, 479] on span "Relances" at bounding box center [1065, 480] width 48 height 14
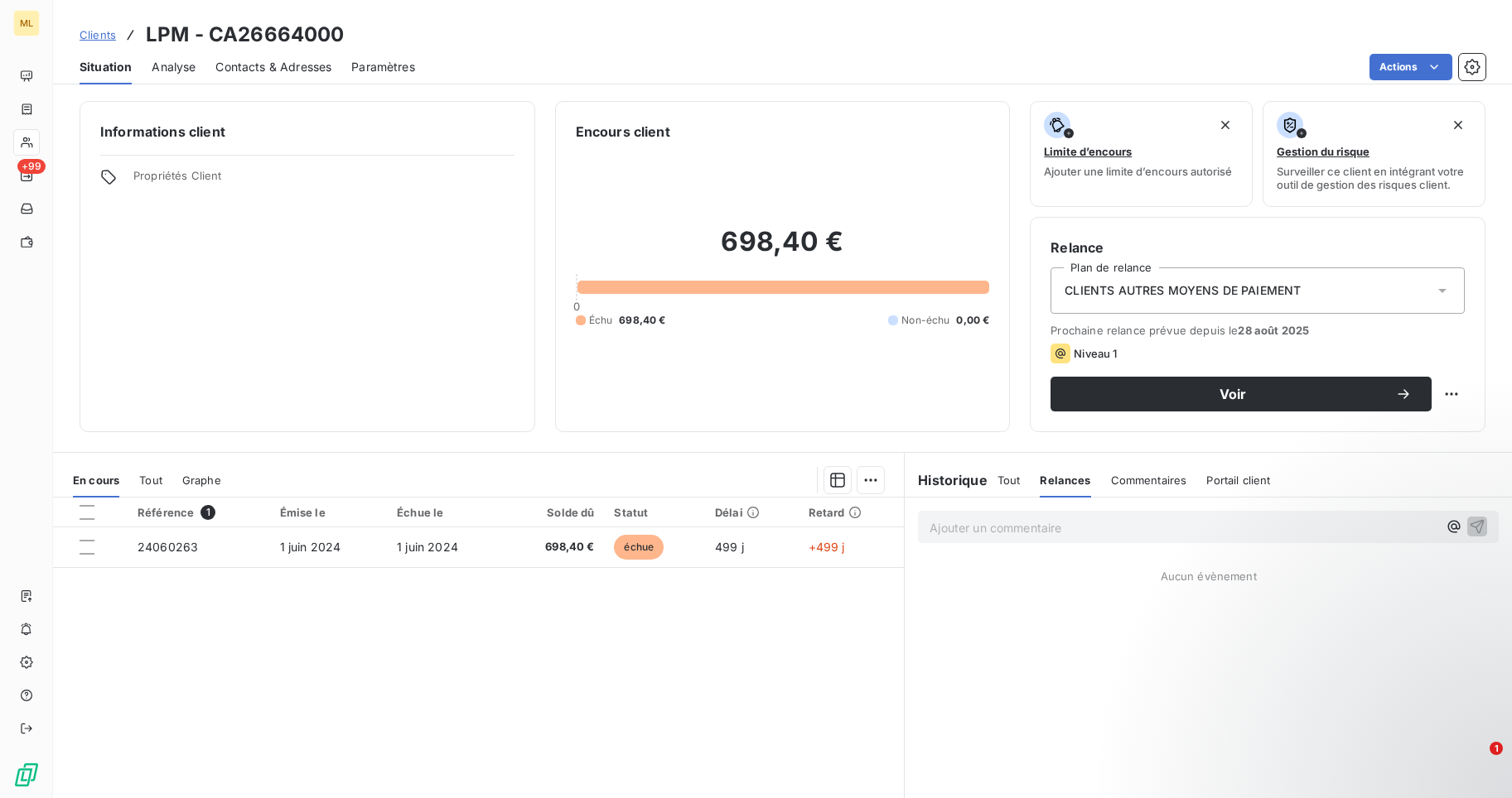
click at [1119, 478] on span "Commentaires" at bounding box center [1148, 480] width 76 height 14
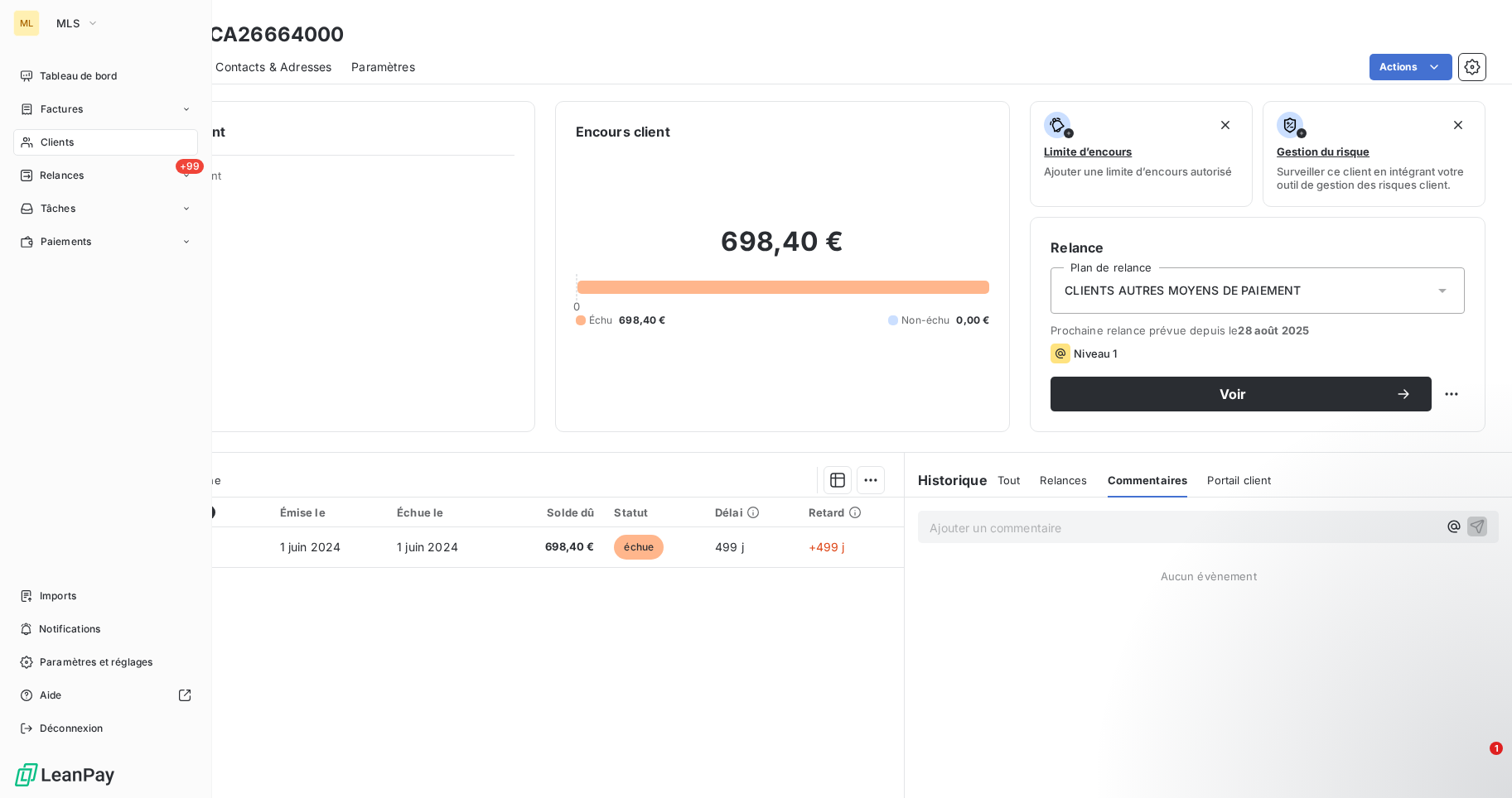
click at [85, 146] on div "Clients" at bounding box center [106, 142] width 185 height 26
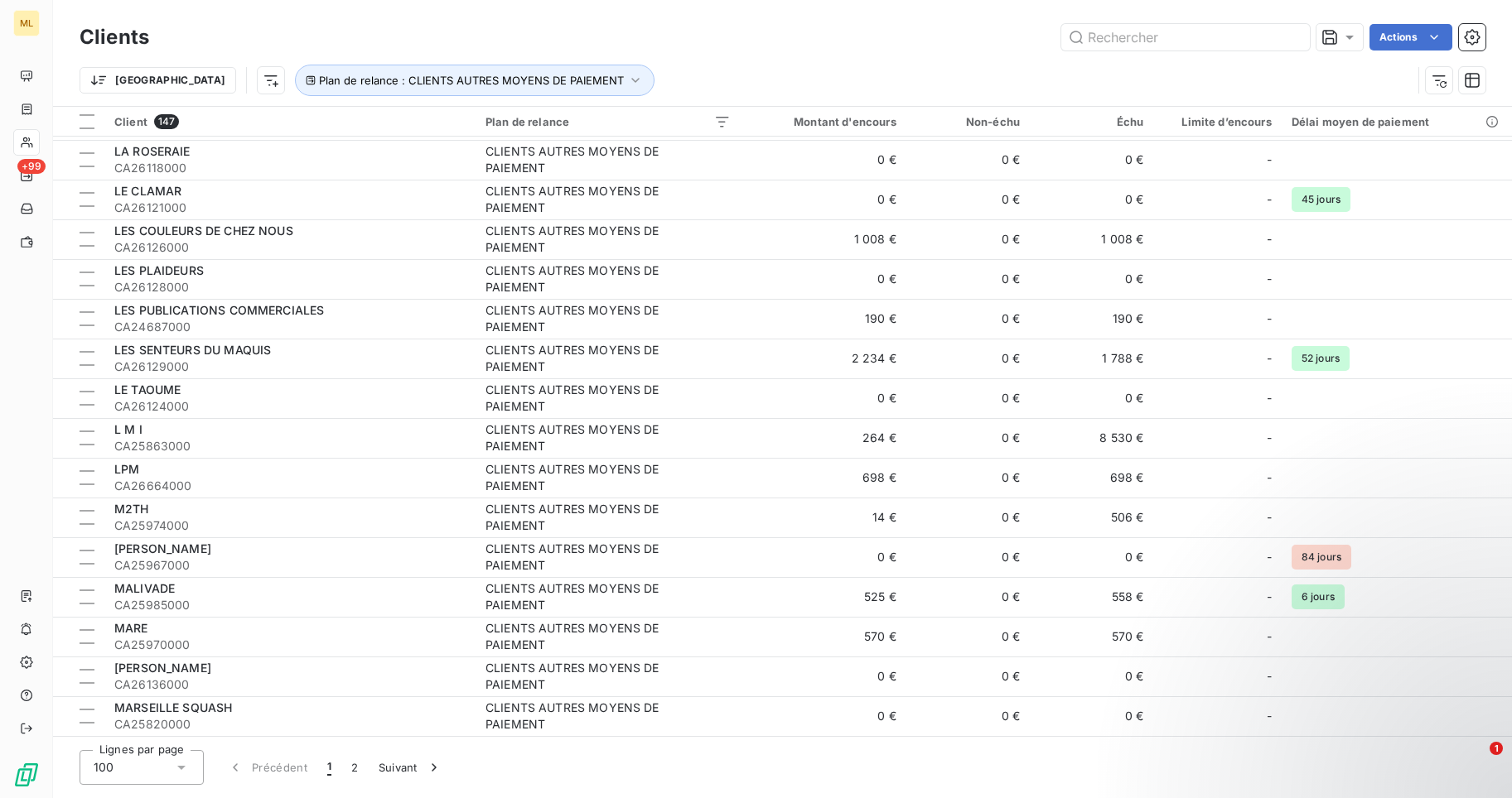
scroll to position [3064, 0]
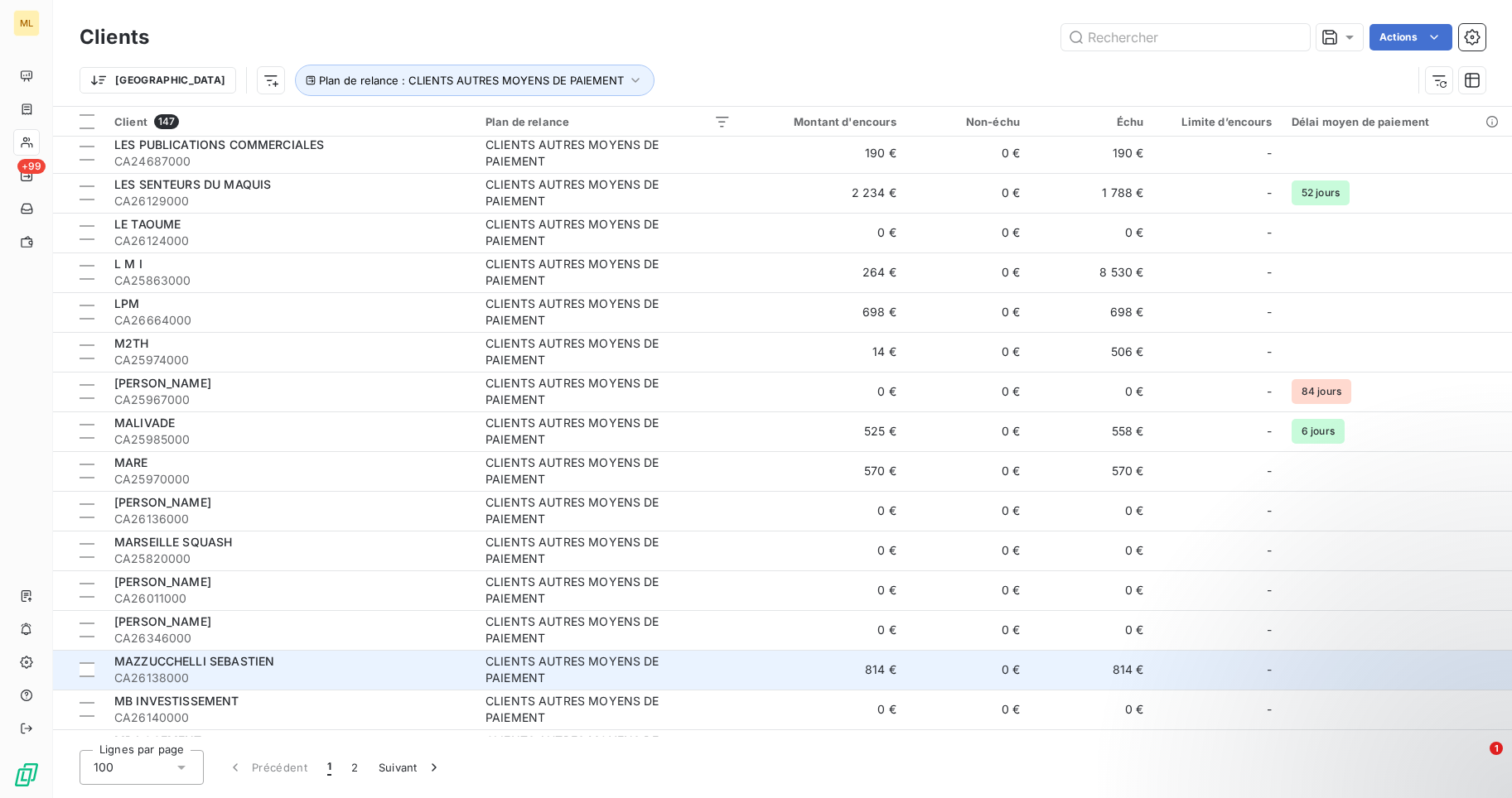
click at [316, 670] on span "CA26138000" at bounding box center [290, 678] width 352 height 16
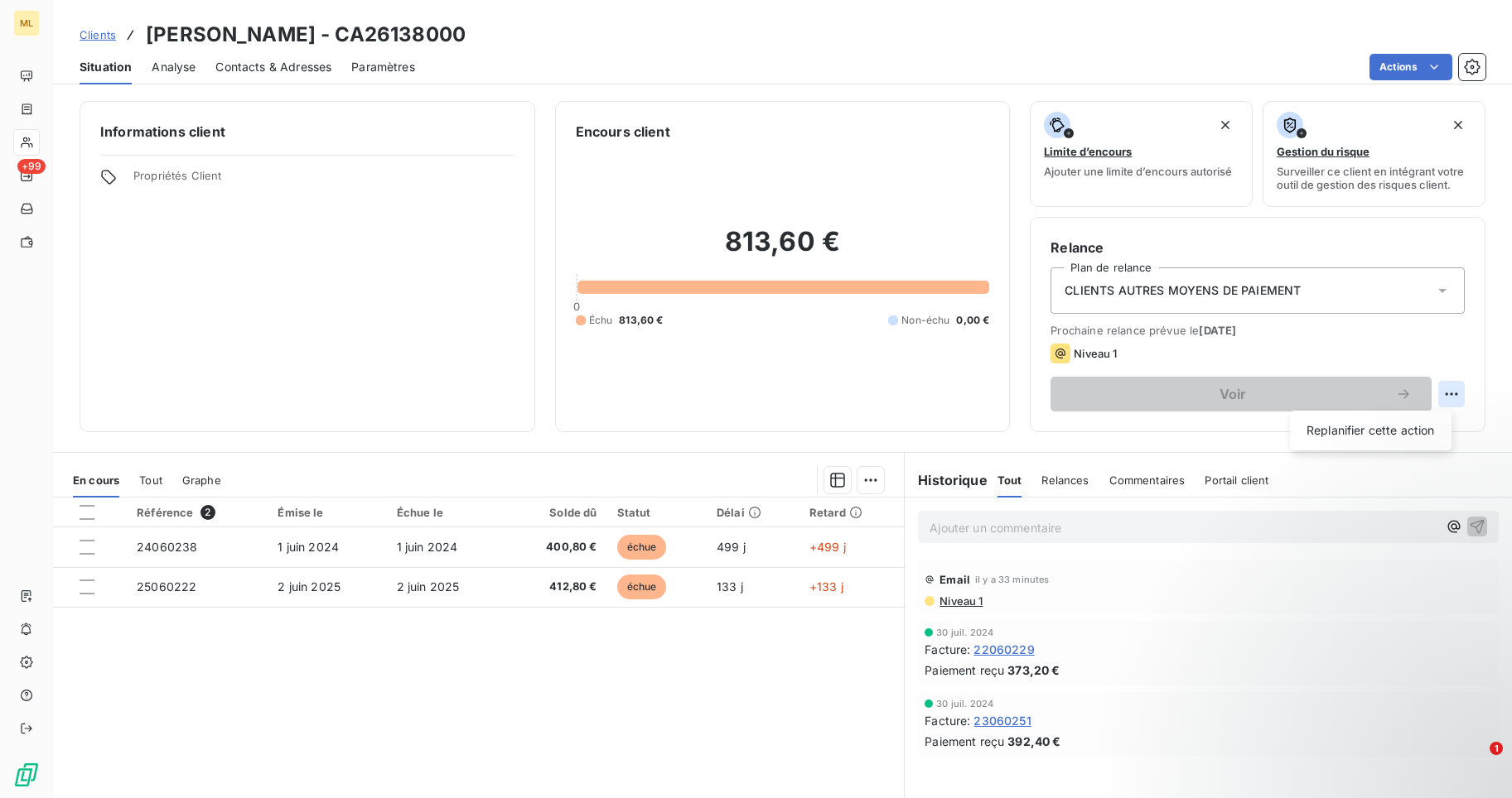
click at [1441, 394] on html "ML +99 Clients [PERSON_NAME] - CA26138000 Situation Analyse Contacts & Adresses…" at bounding box center [756, 399] width 1512 height 798
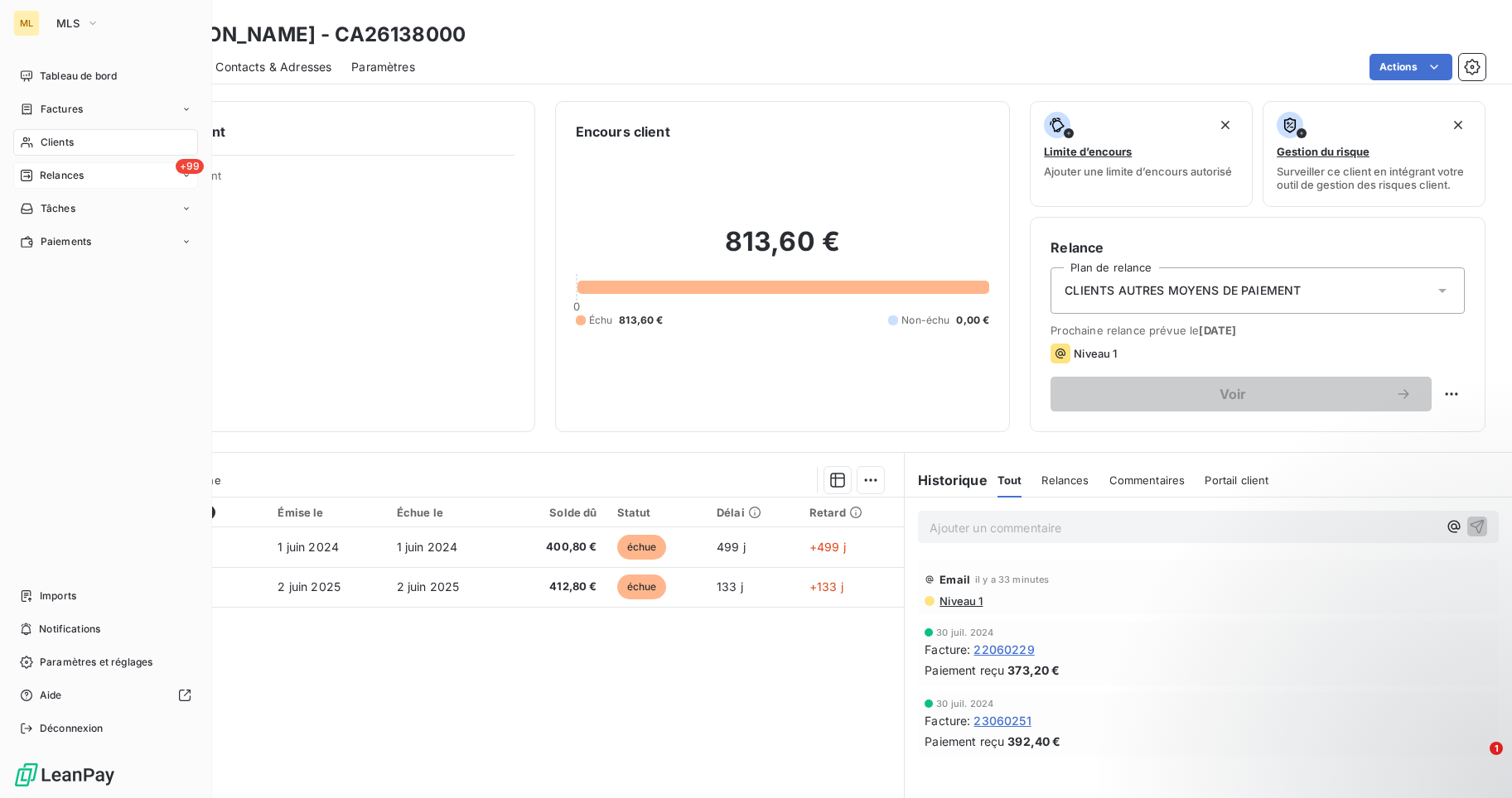
click at [62, 175] on span "Relances" at bounding box center [62, 175] width 44 height 15
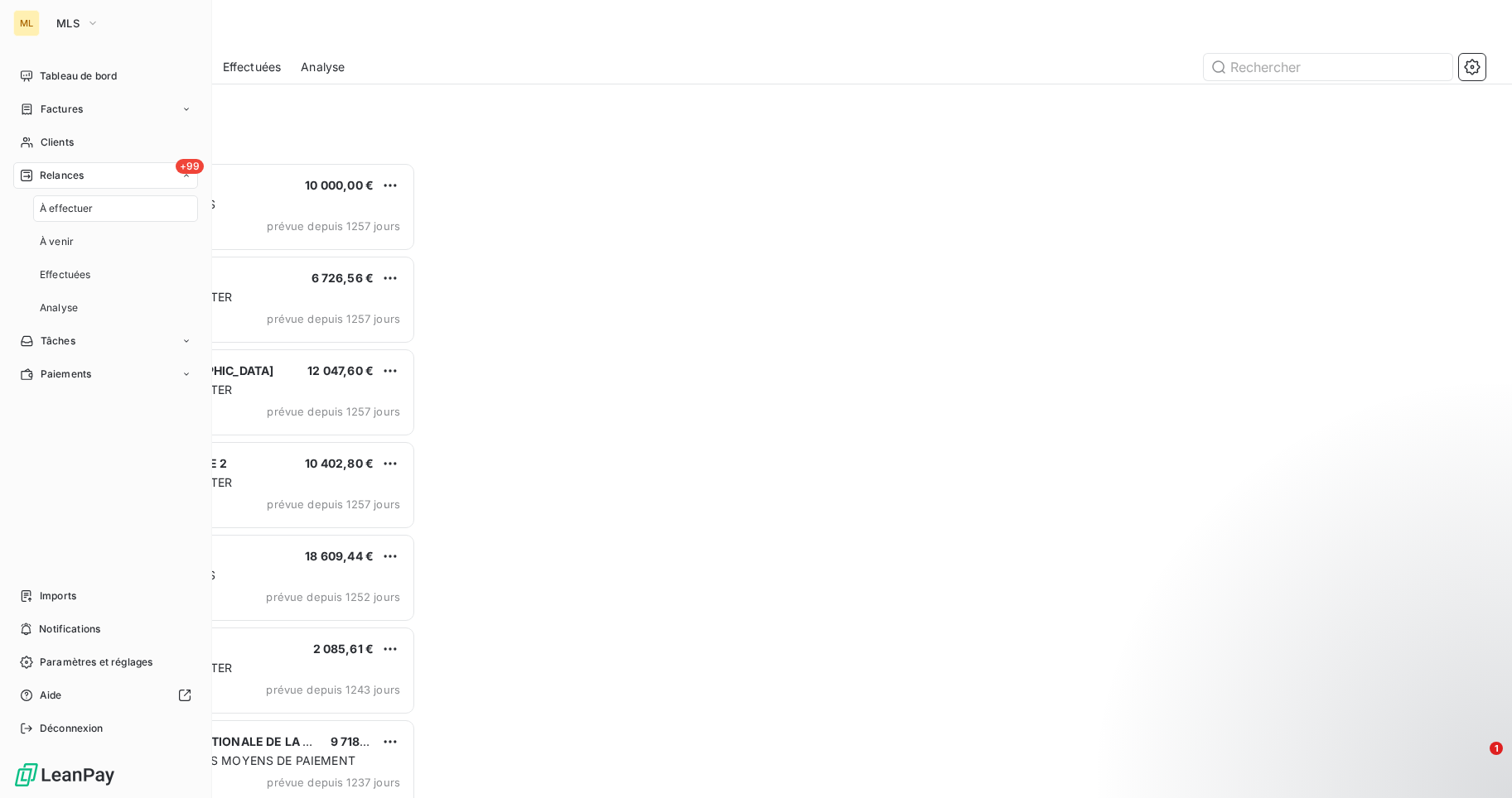
scroll to position [14, 14]
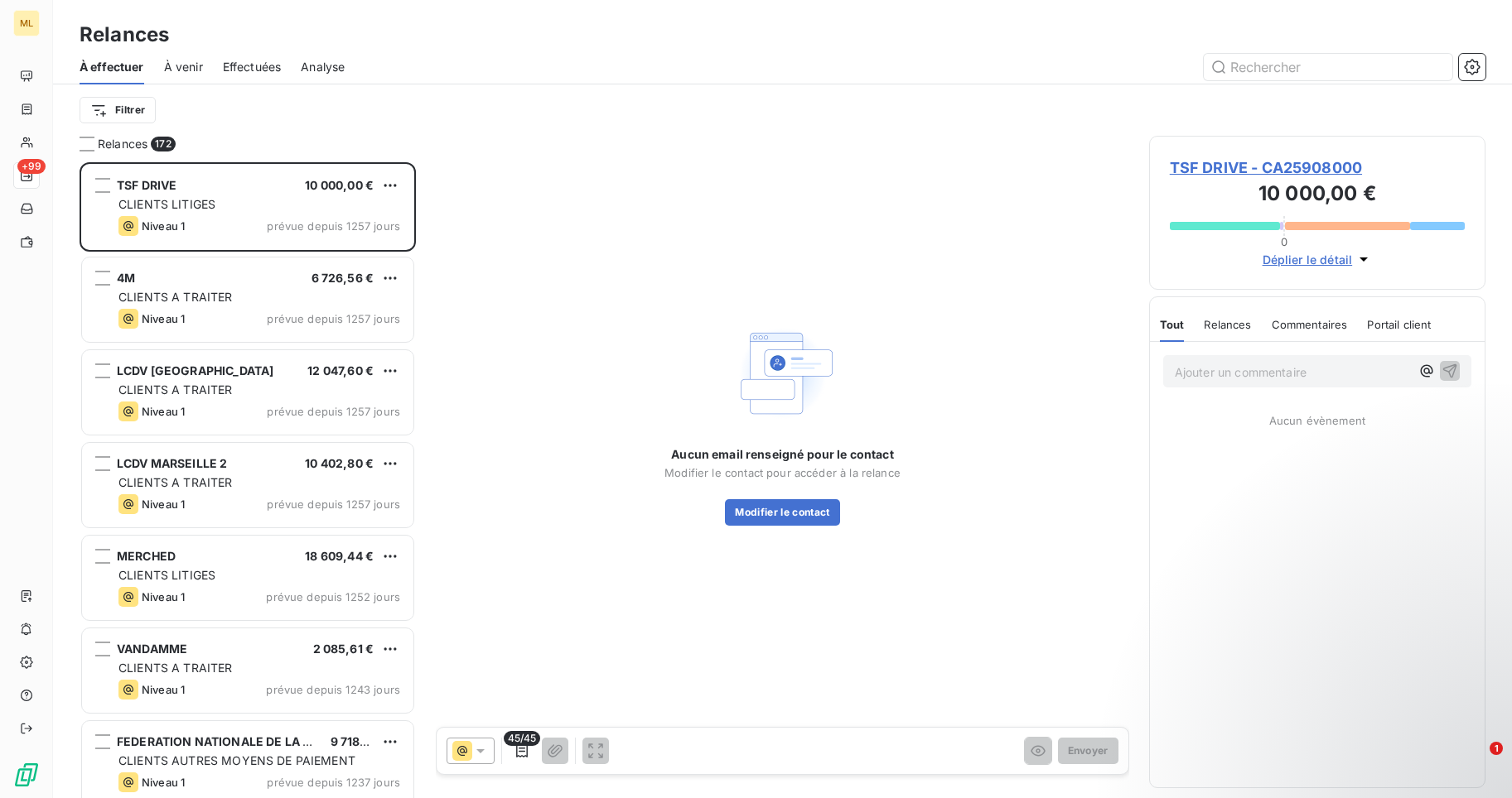
click at [244, 67] on span "Effectuées" at bounding box center [252, 67] width 58 height 16
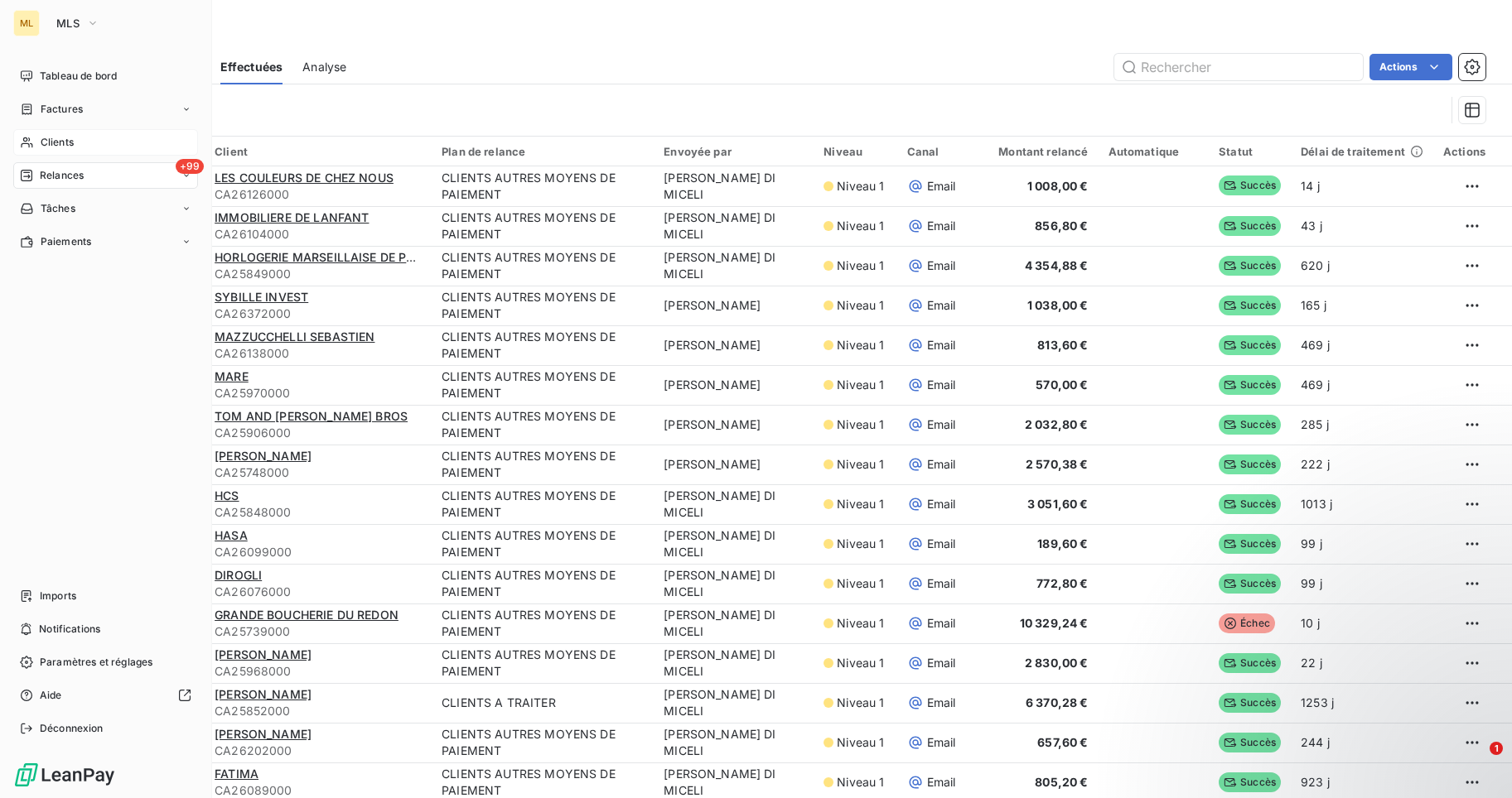
click at [76, 141] on div "Clients" at bounding box center [106, 142] width 185 height 26
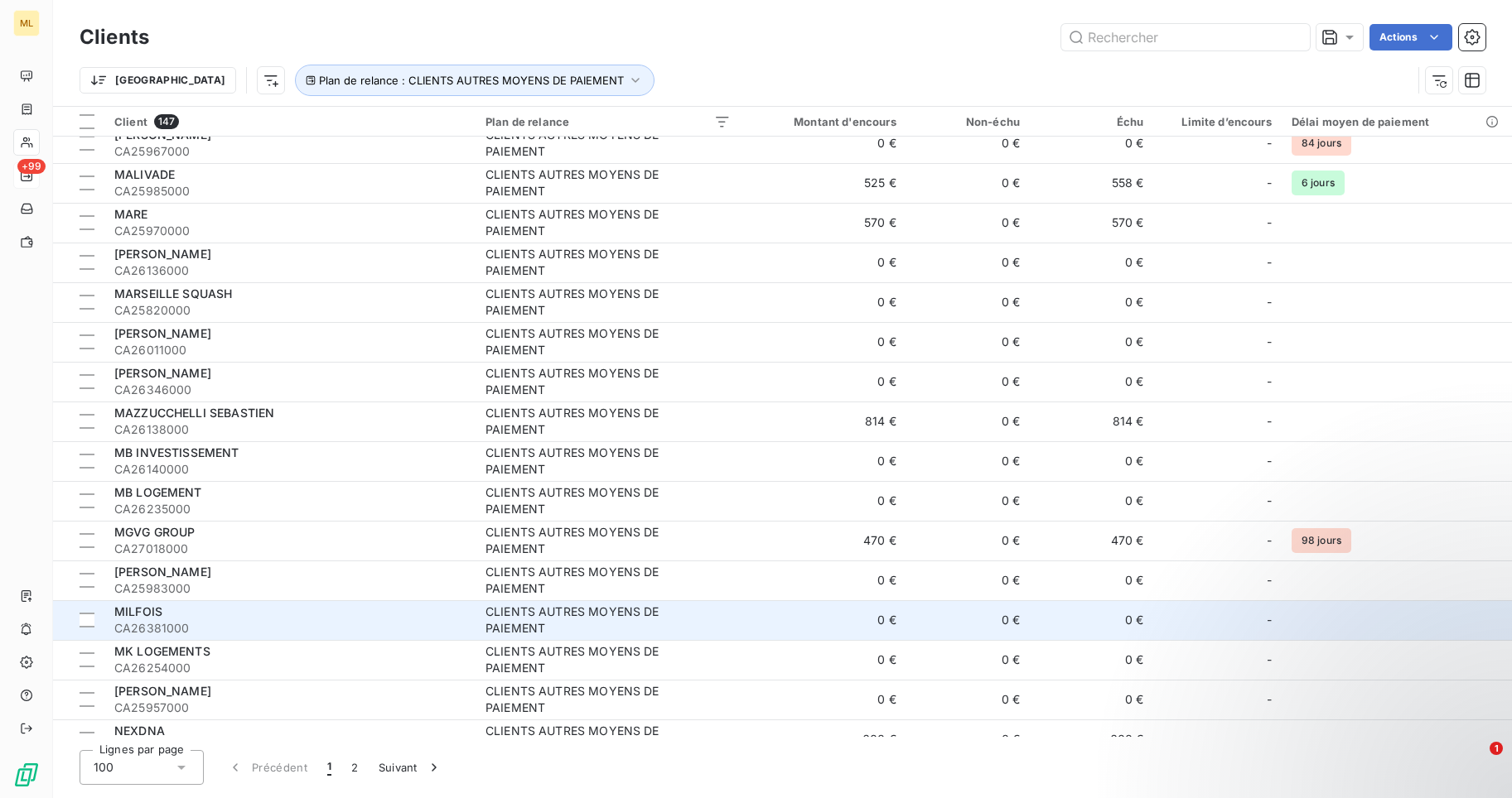
scroll to position [3376, 0]
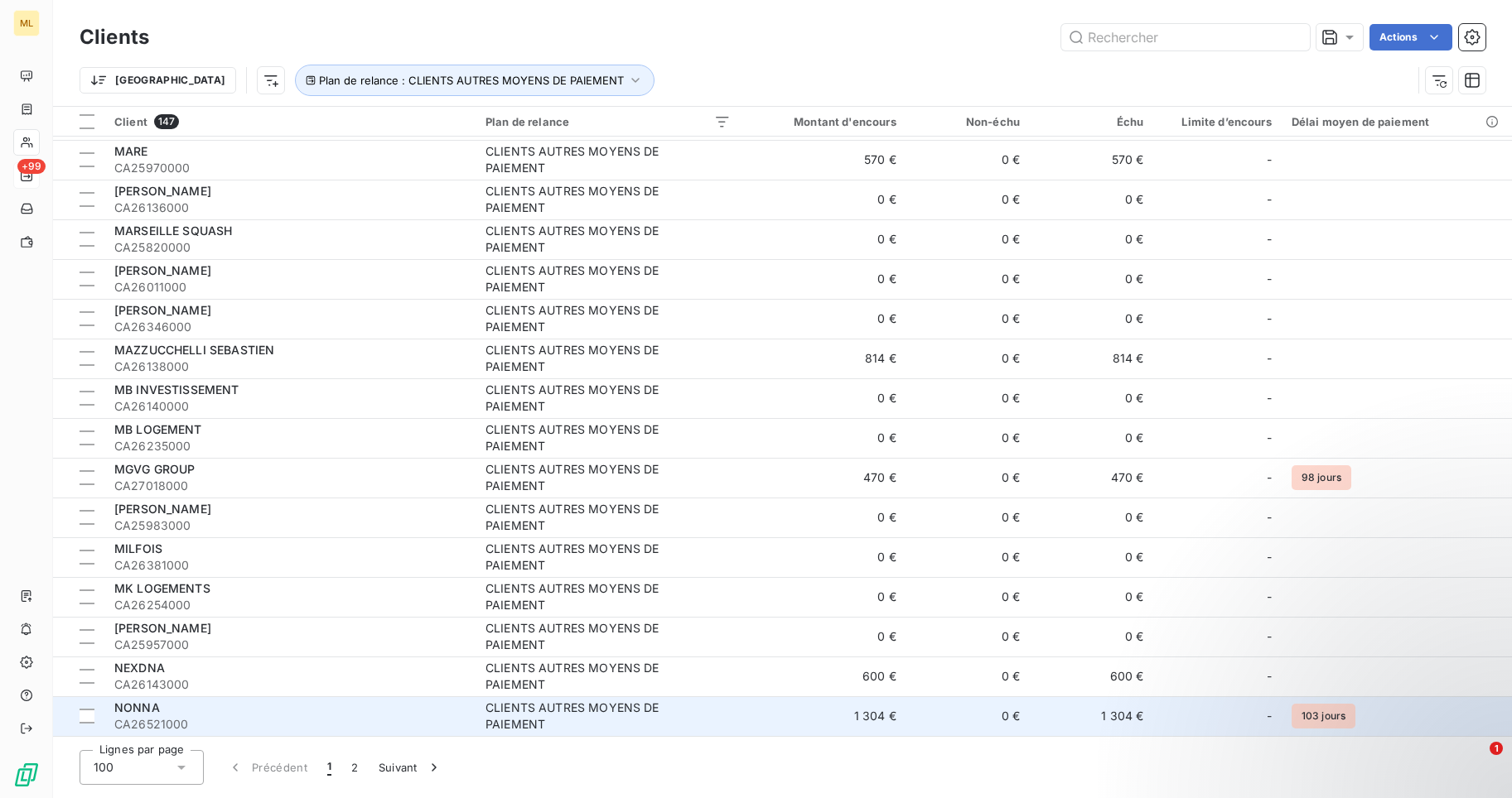
click at [513, 717] on div "CLIENTS AUTRES MOYENS DE PAIEMENT" at bounding box center [589, 717] width 207 height 33
